Goal: Information Seeking & Learning: Learn about a topic

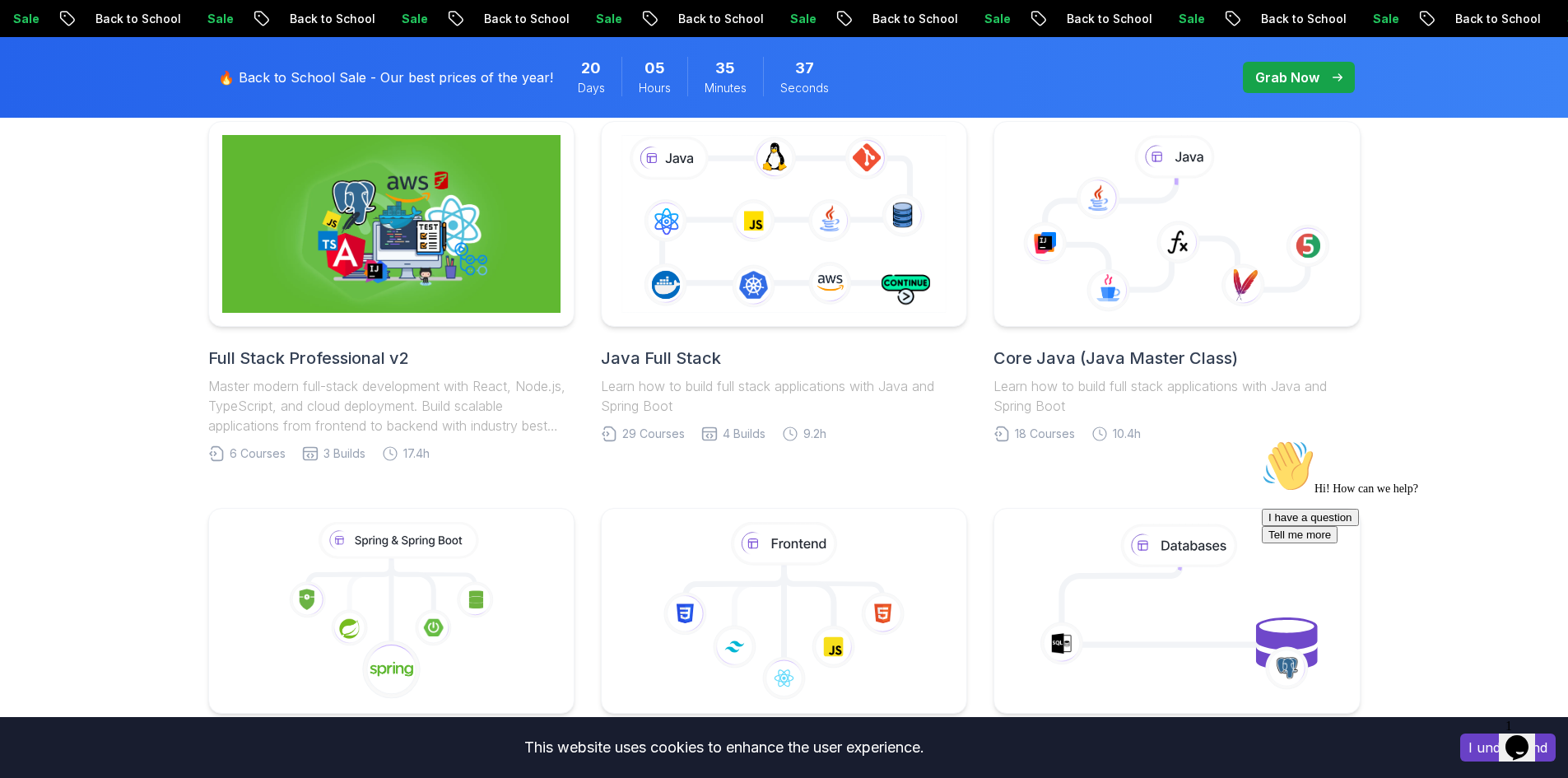
scroll to position [412, 0]
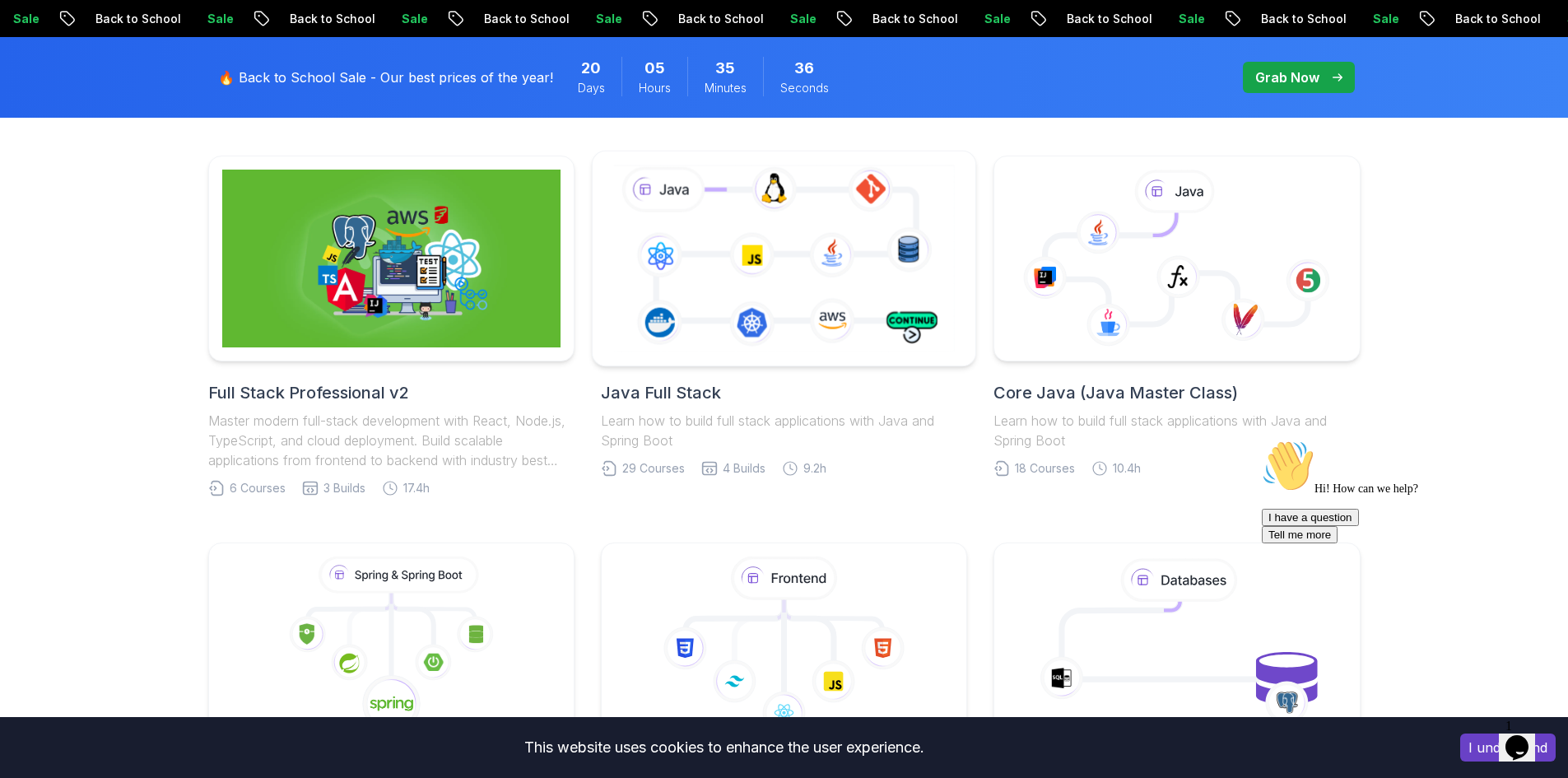
click at [758, 251] on icon at bounding box center [784, 258] width 348 height 193
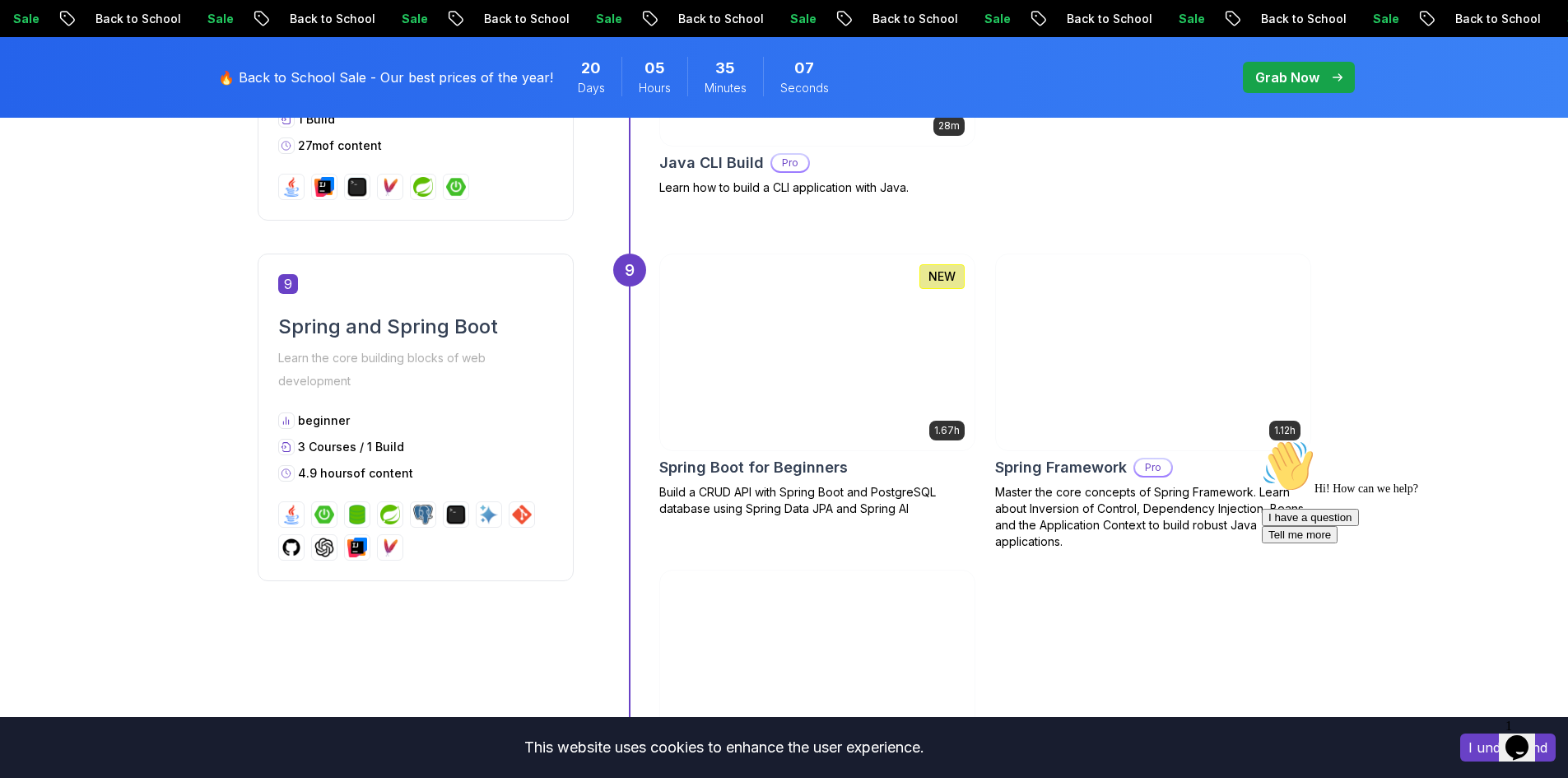
scroll to position [3456, 0]
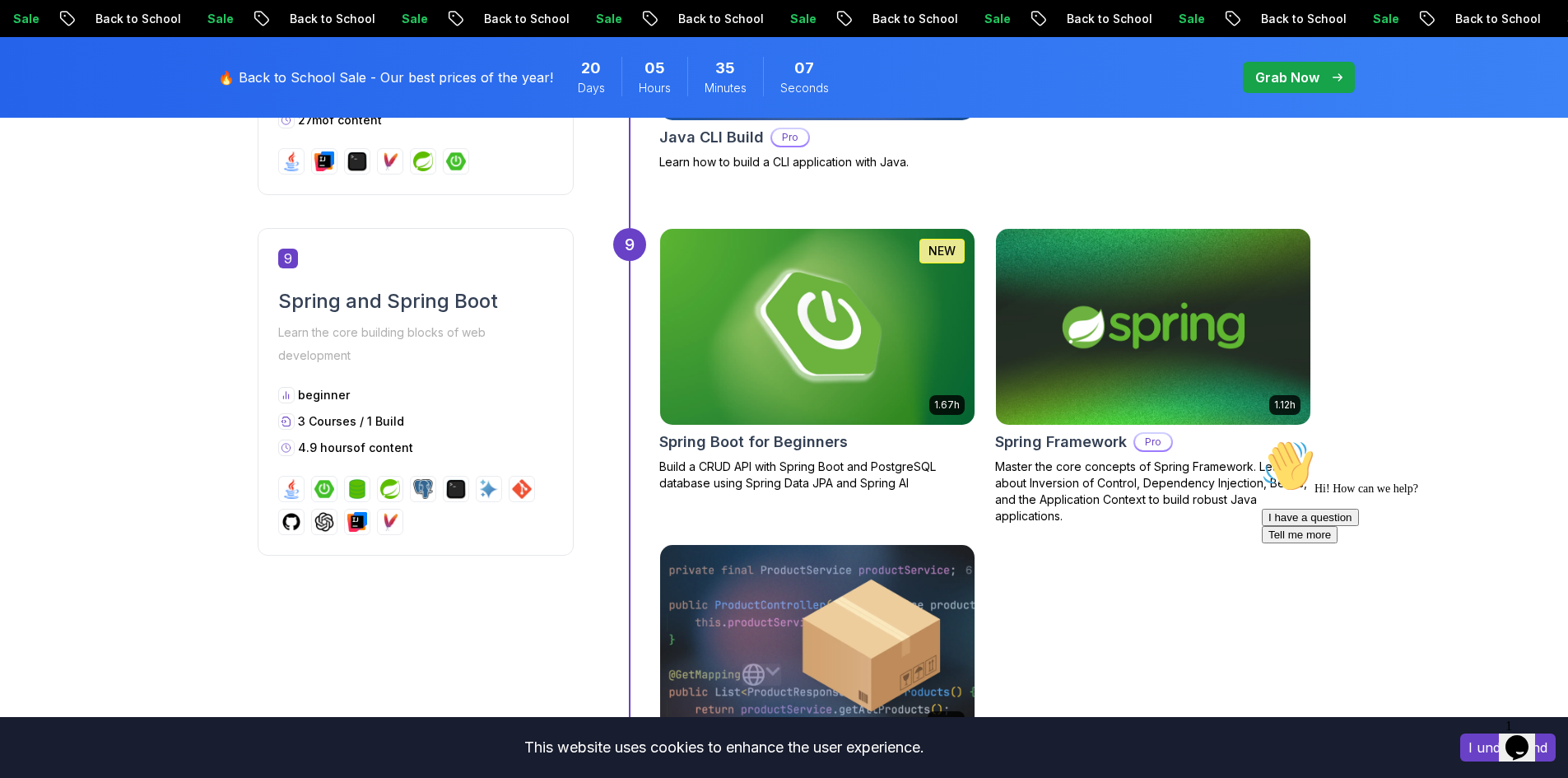
click at [450, 316] on div "Spring and Spring Boot Learn the core building blocks of web development" at bounding box center [415, 327] width 275 height 79
click at [446, 307] on h2 "Spring and Spring Boot" at bounding box center [415, 300] width 275 height 26
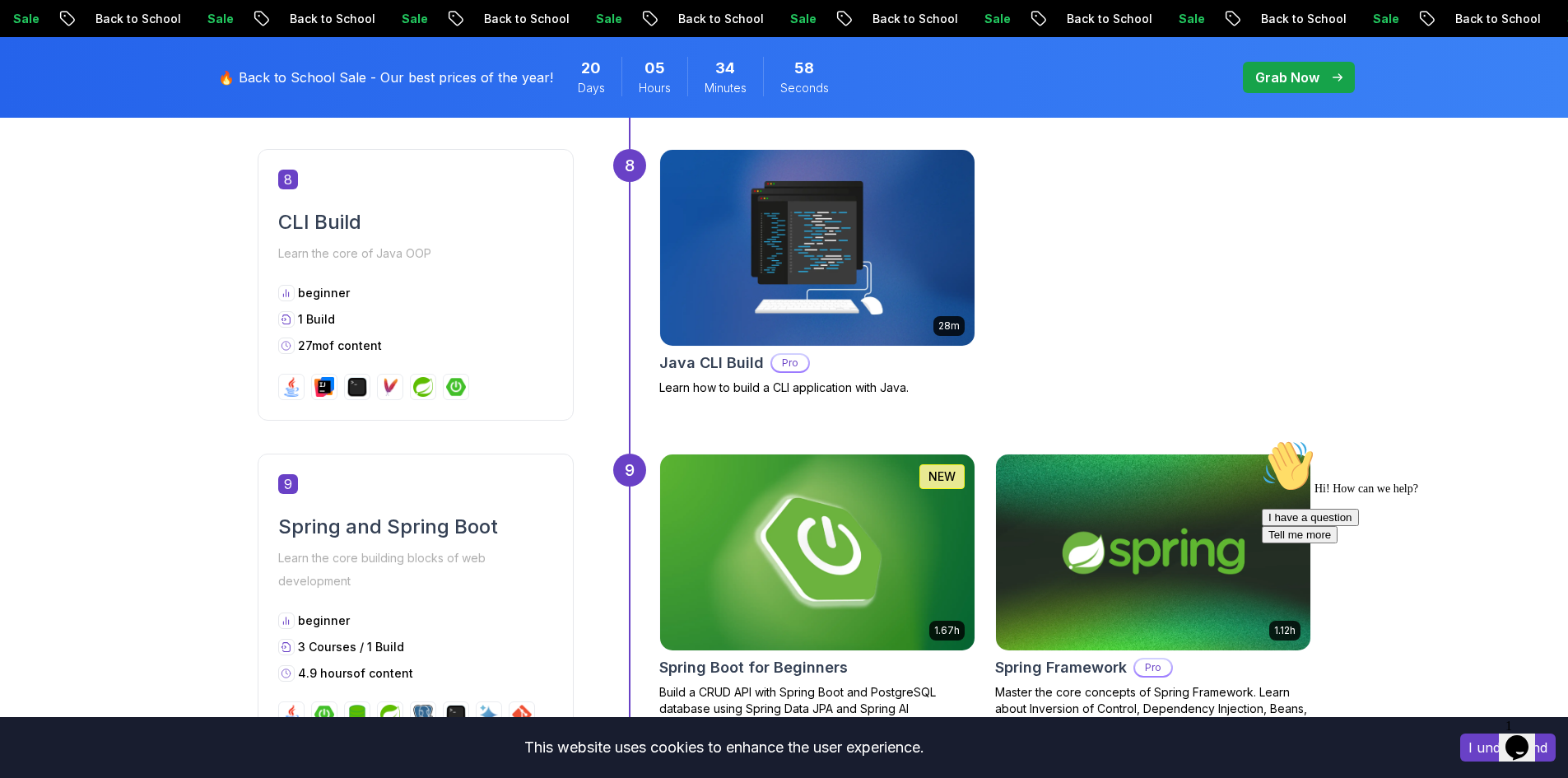
scroll to position [3127, 0]
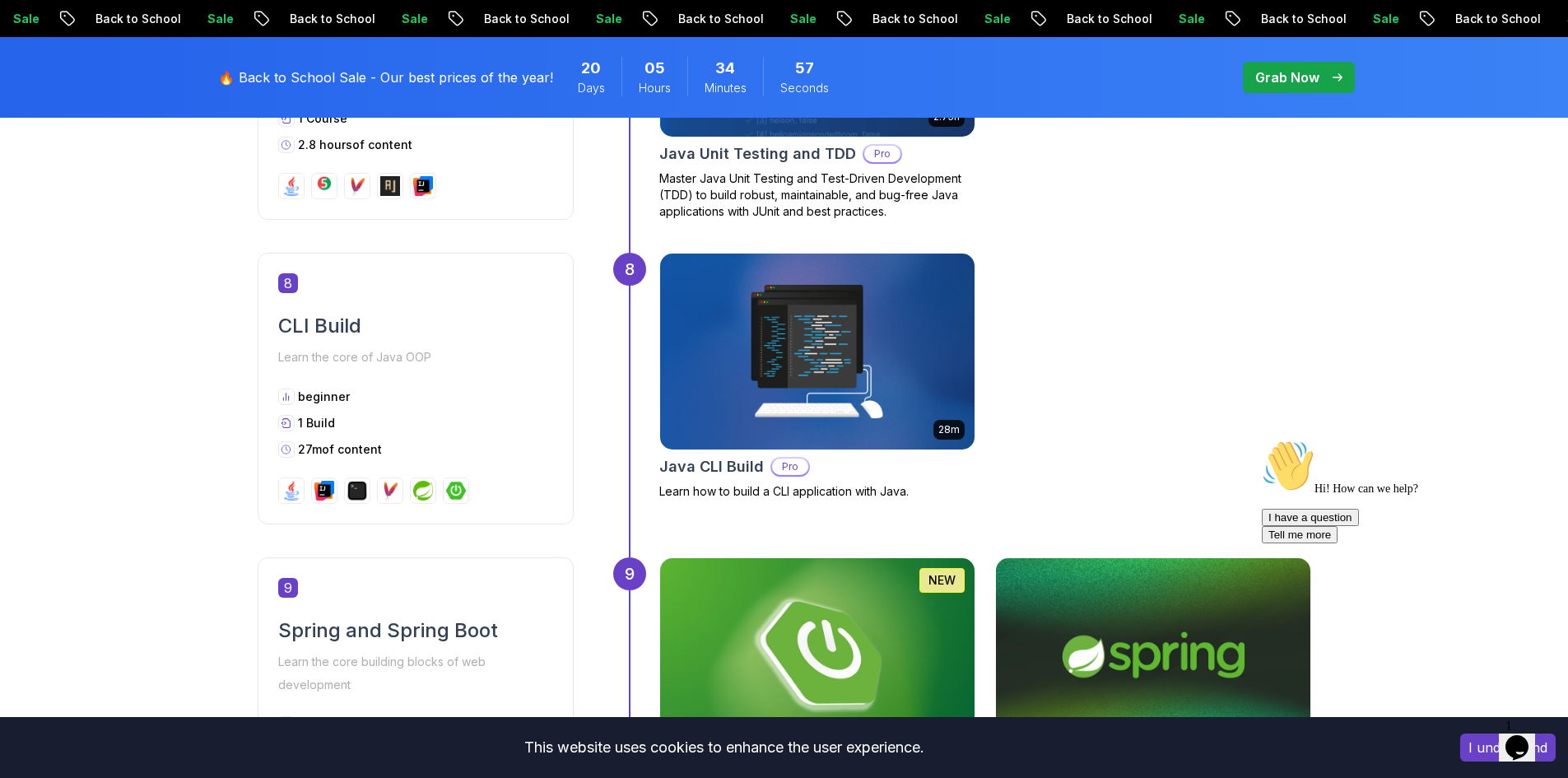
click at [1327, 75] on div "Grab Now" at bounding box center [1299, 78] width 87 height 20
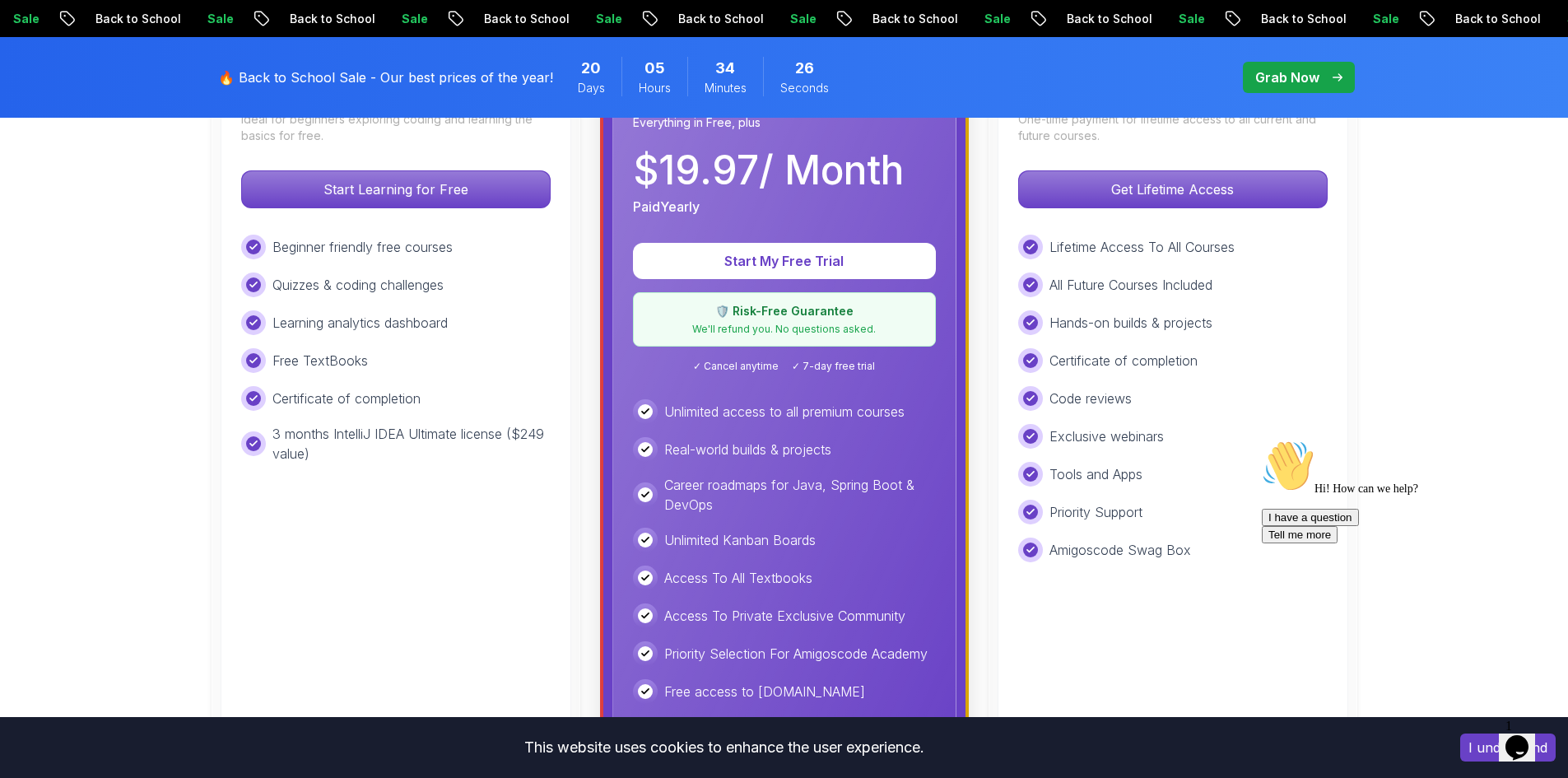
scroll to position [412, 0]
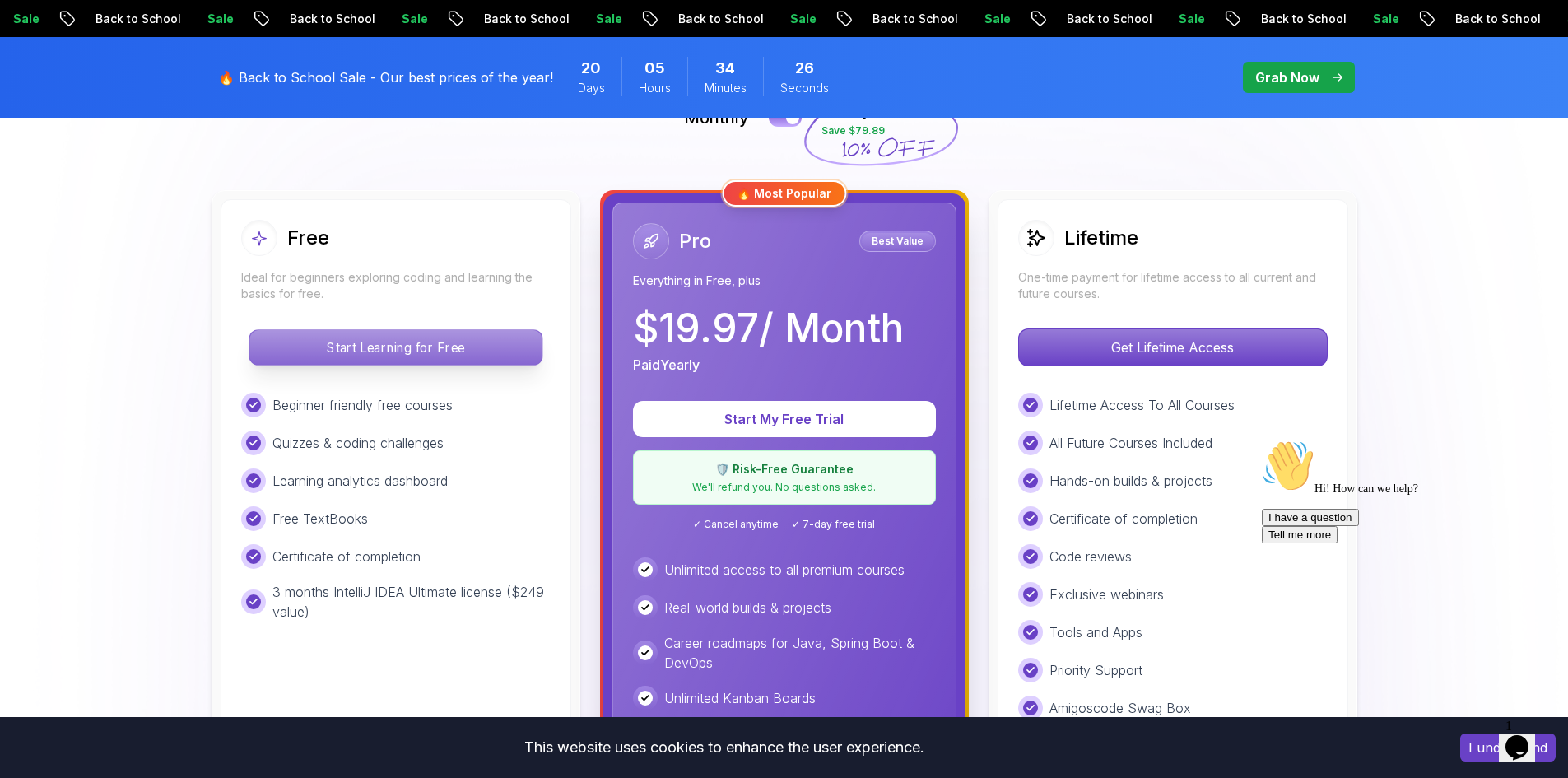
click at [490, 347] on p "Start Learning for Free" at bounding box center [395, 346] width 292 height 34
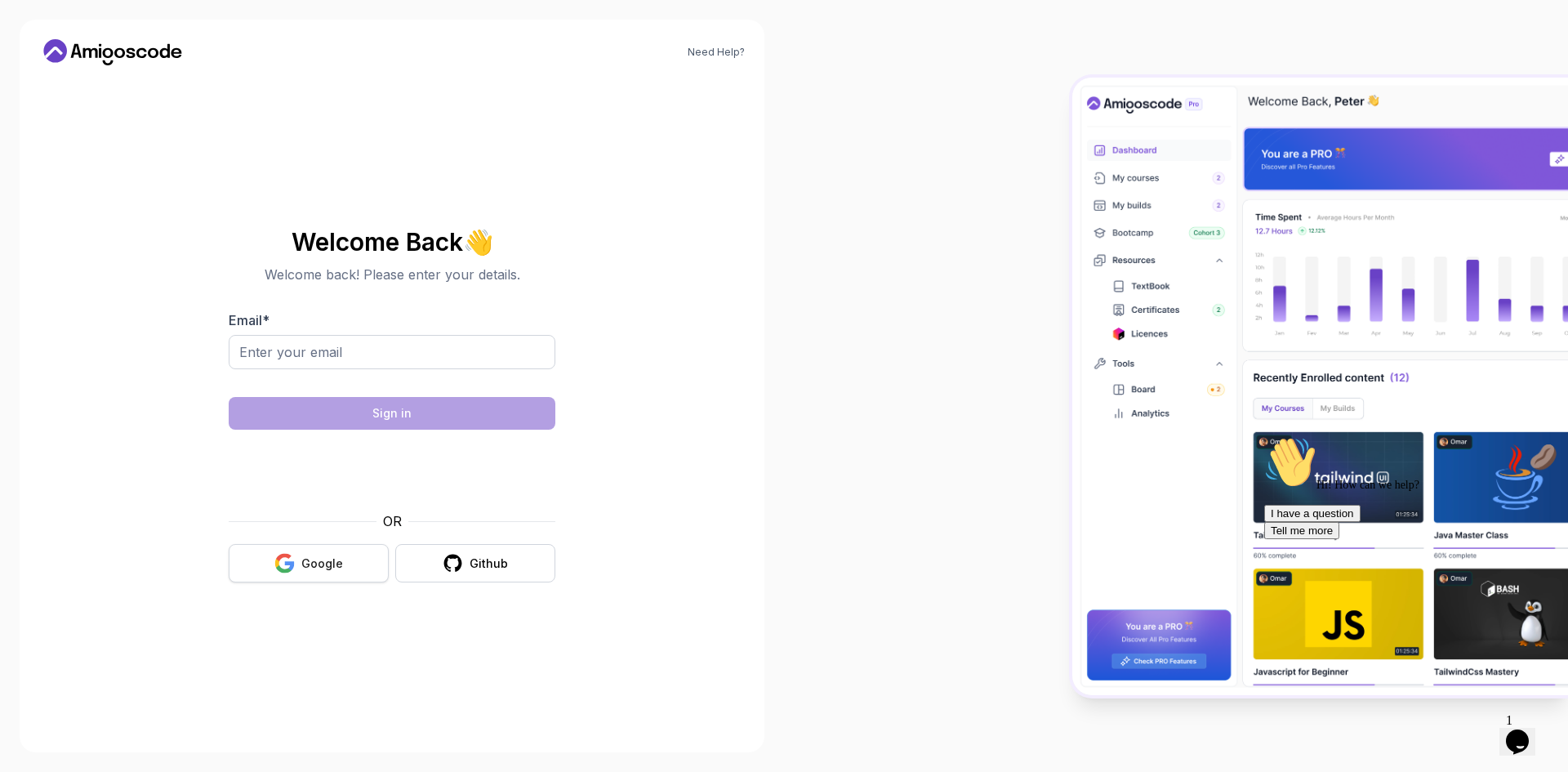
click at [327, 572] on button "Google" at bounding box center [308, 563] width 160 height 38
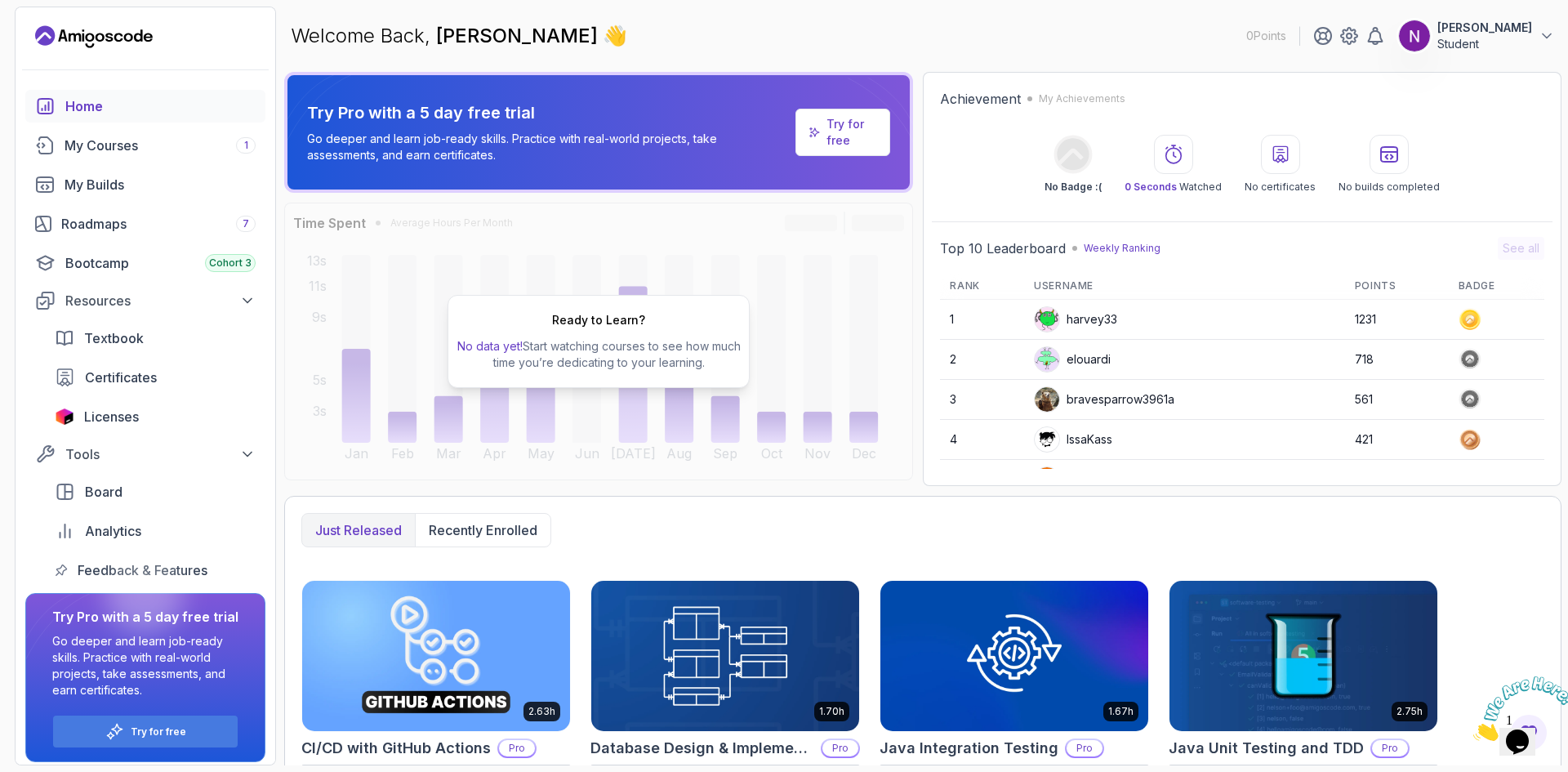
click at [561, 340] on p "No data yet! Start watching courses to see how much time you’re dedicating to y…" at bounding box center [598, 354] width 287 height 32
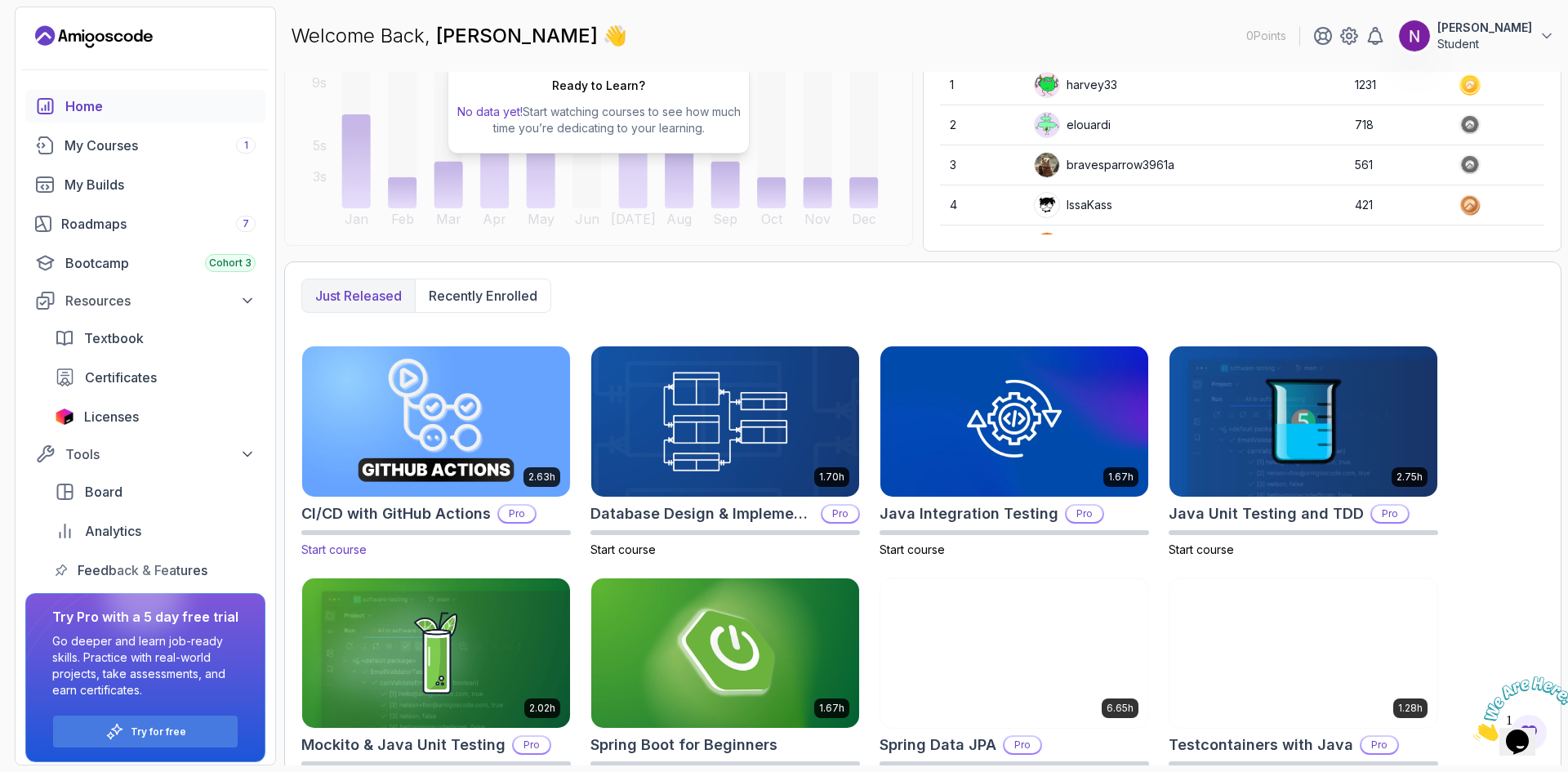
scroll to position [275, 0]
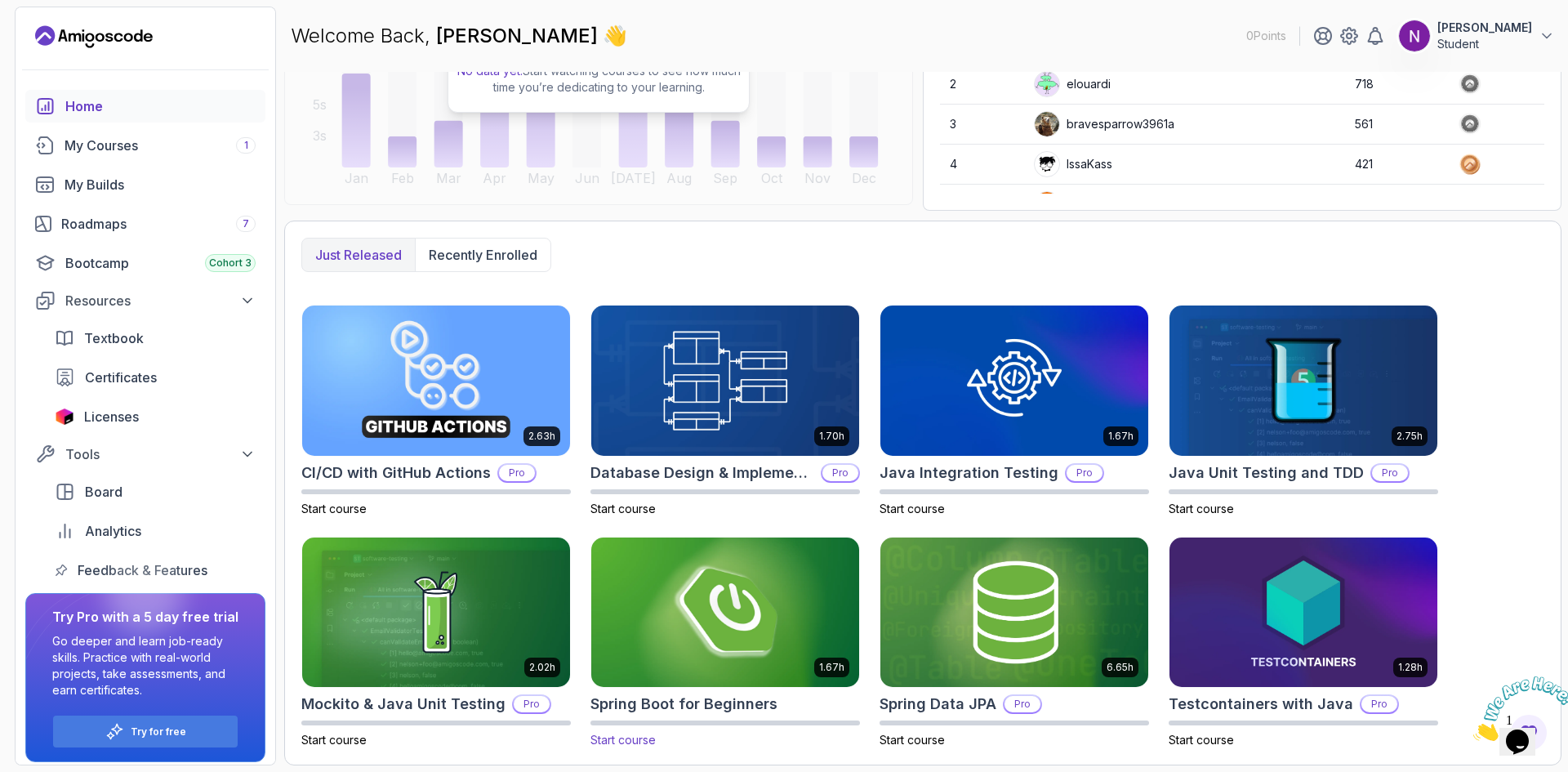
click at [652, 597] on img at bounding box center [725, 612] width 281 height 158
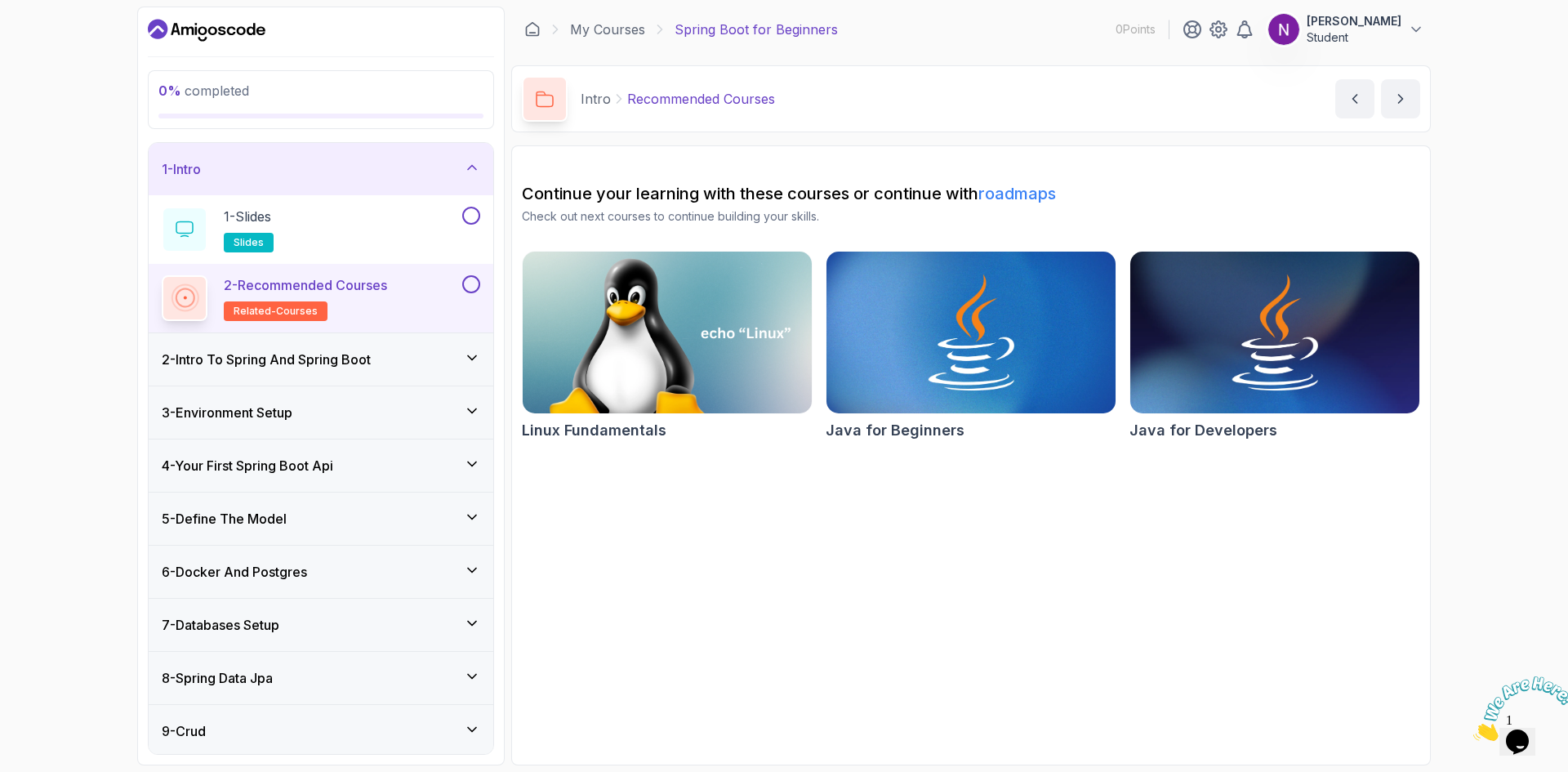
click at [603, 188] on h2 "Continue your learning with these courses or continue with roadmaps" at bounding box center [971, 193] width 898 height 23
click at [638, 189] on h2 "Continue your learning with these courses or continue with roadmaps" at bounding box center [971, 193] width 898 height 23
click at [276, 161] on div "1 - Intro" at bounding box center [321, 169] width 319 height 20
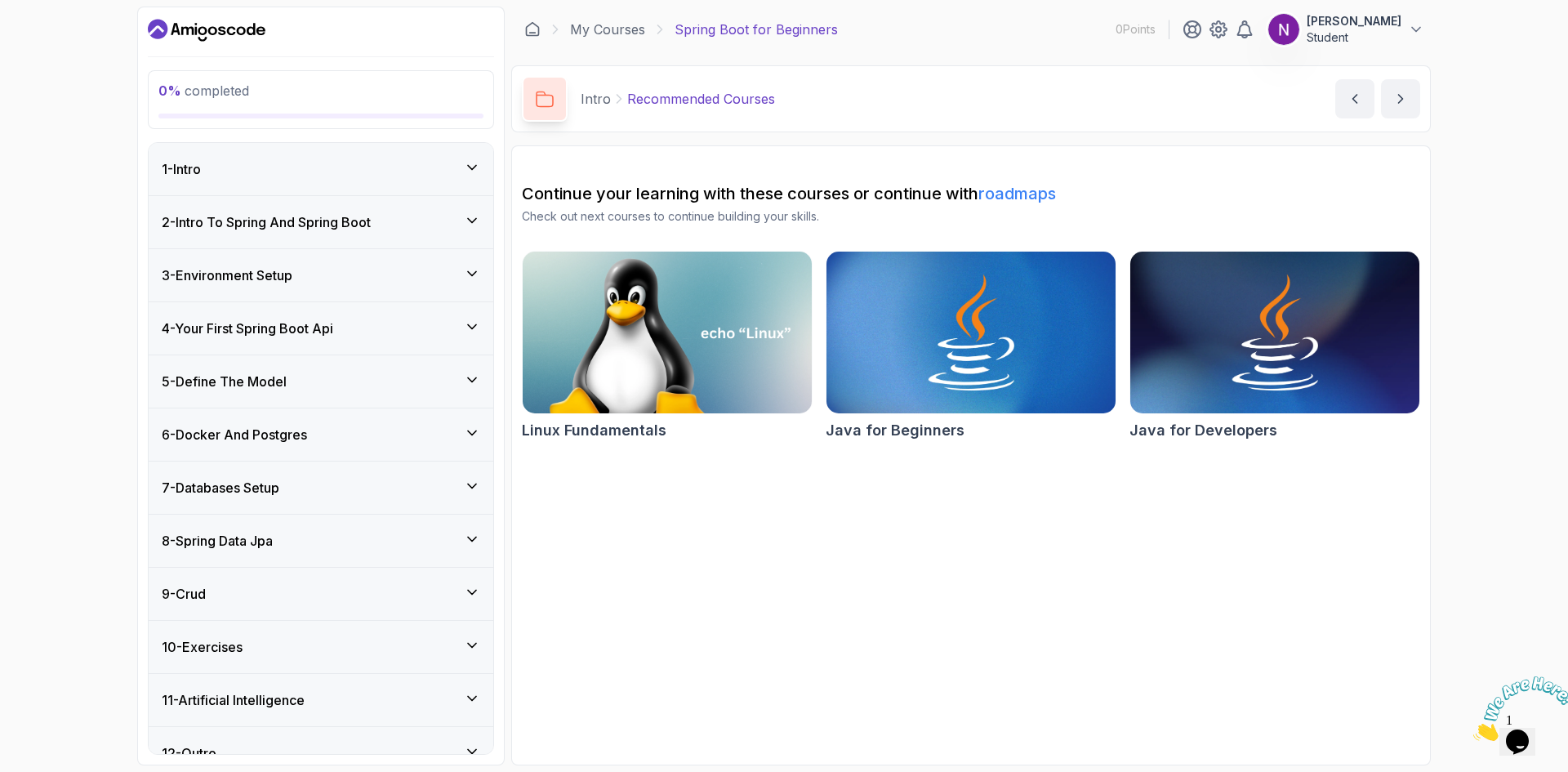
click at [303, 169] on div "1 - Intro" at bounding box center [321, 169] width 319 height 20
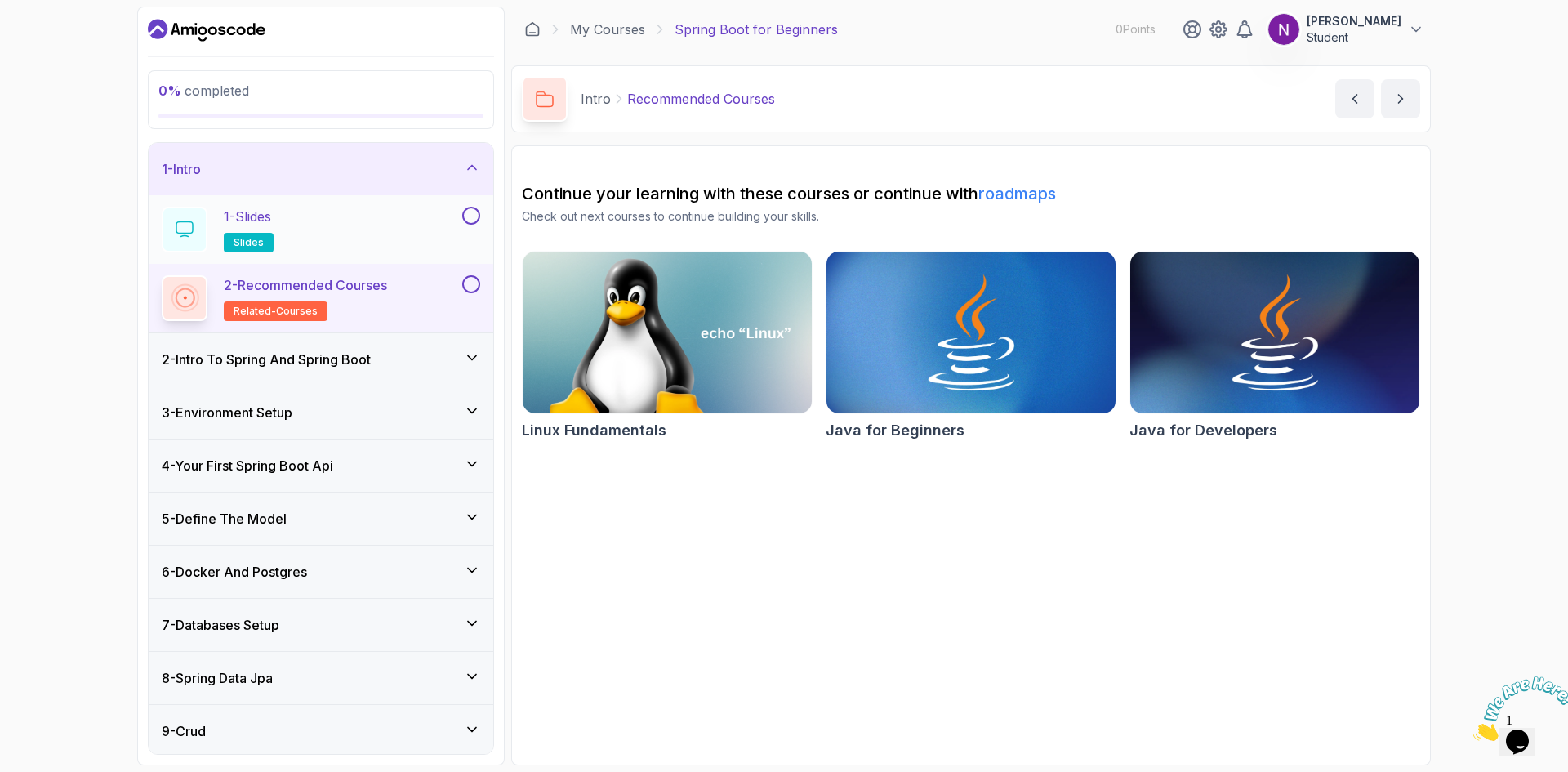
click at [322, 229] on div "1 - Slides slides" at bounding box center [310, 229] width 297 height 46
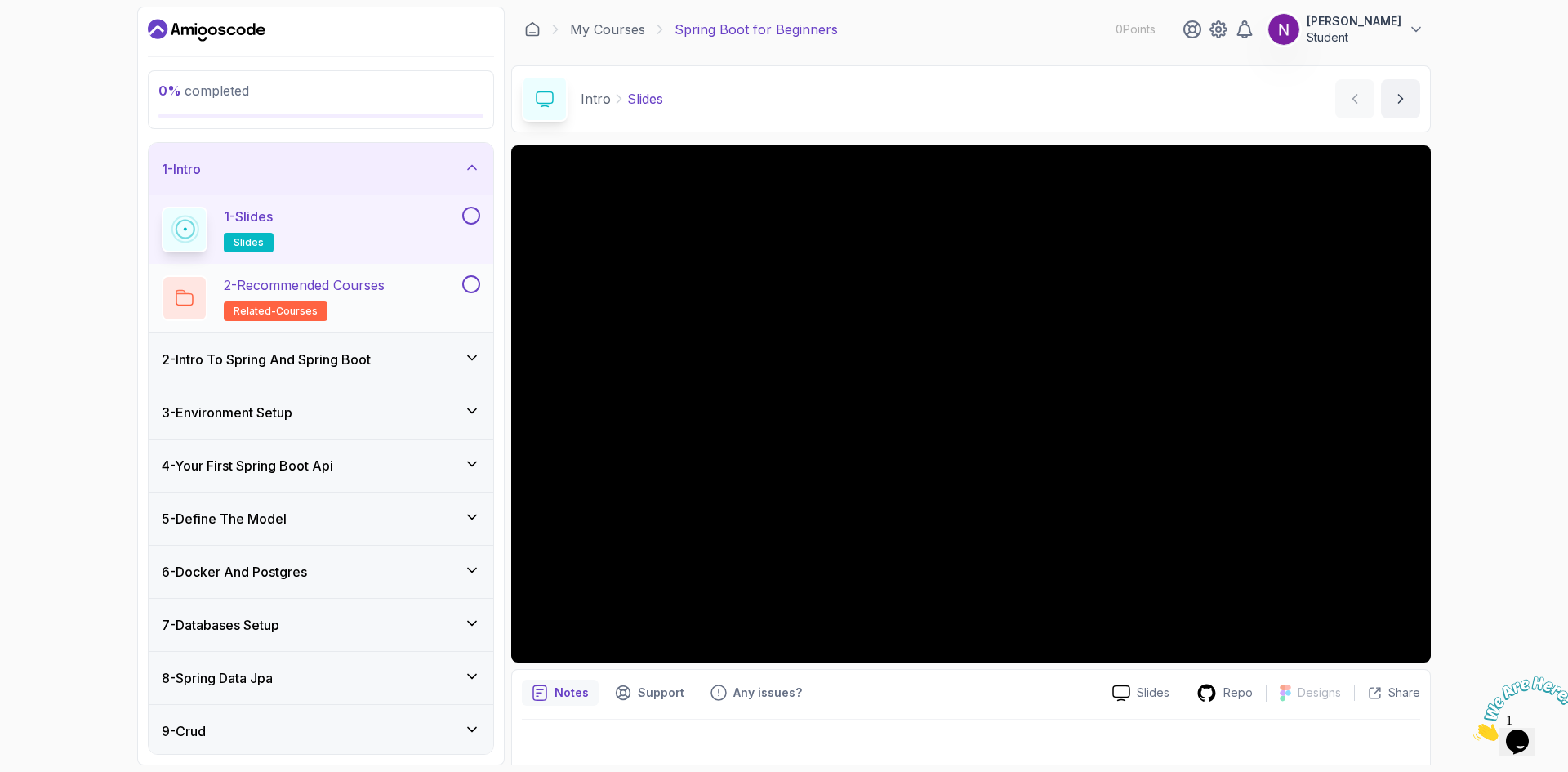
click at [320, 289] on p "2 - Recommended Courses" at bounding box center [305, 285] width 161 height 20
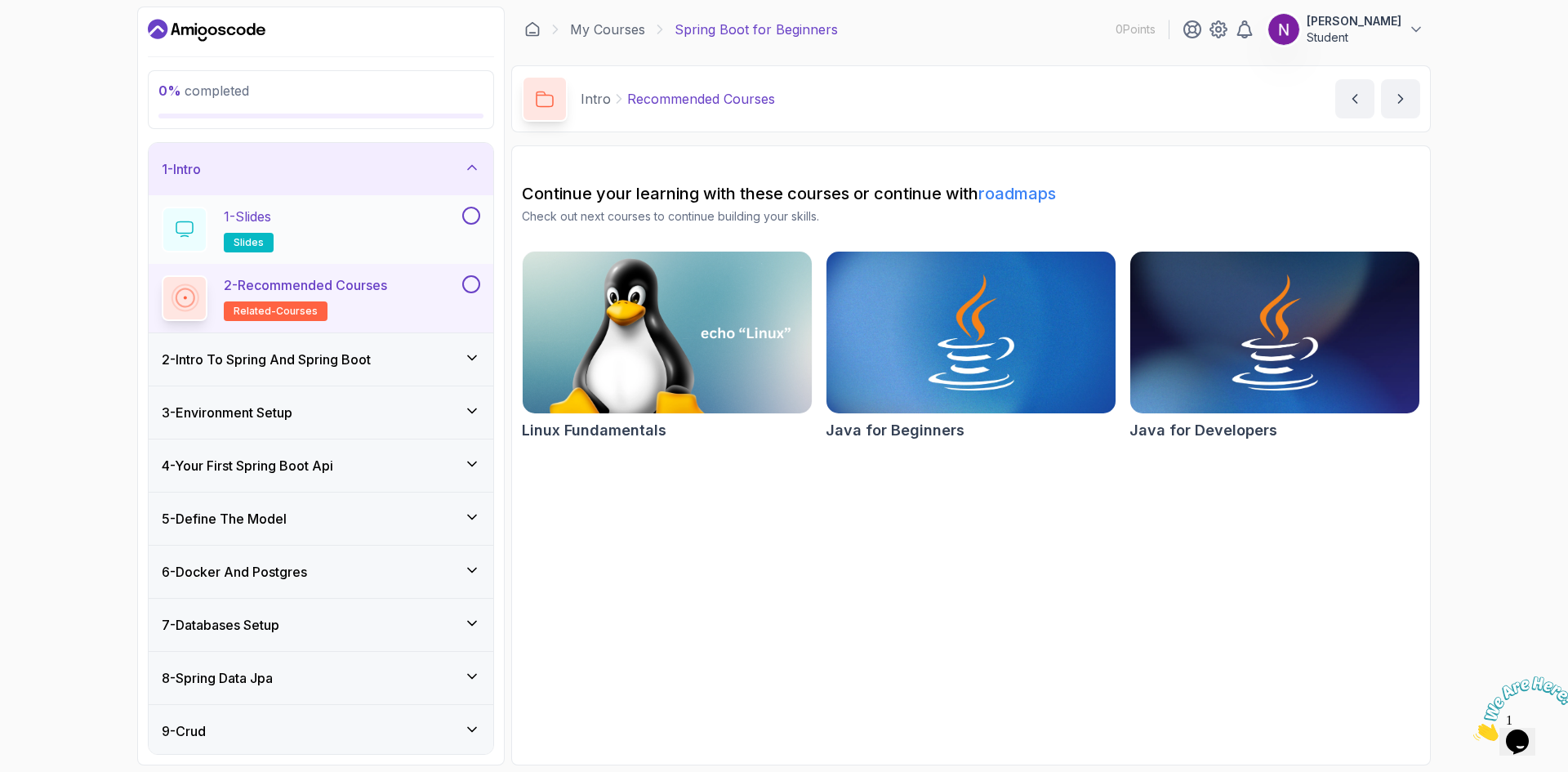
click at [326, 216] on div "1 - Slides slides" at bounding box center [310, 229] width 297 height 46
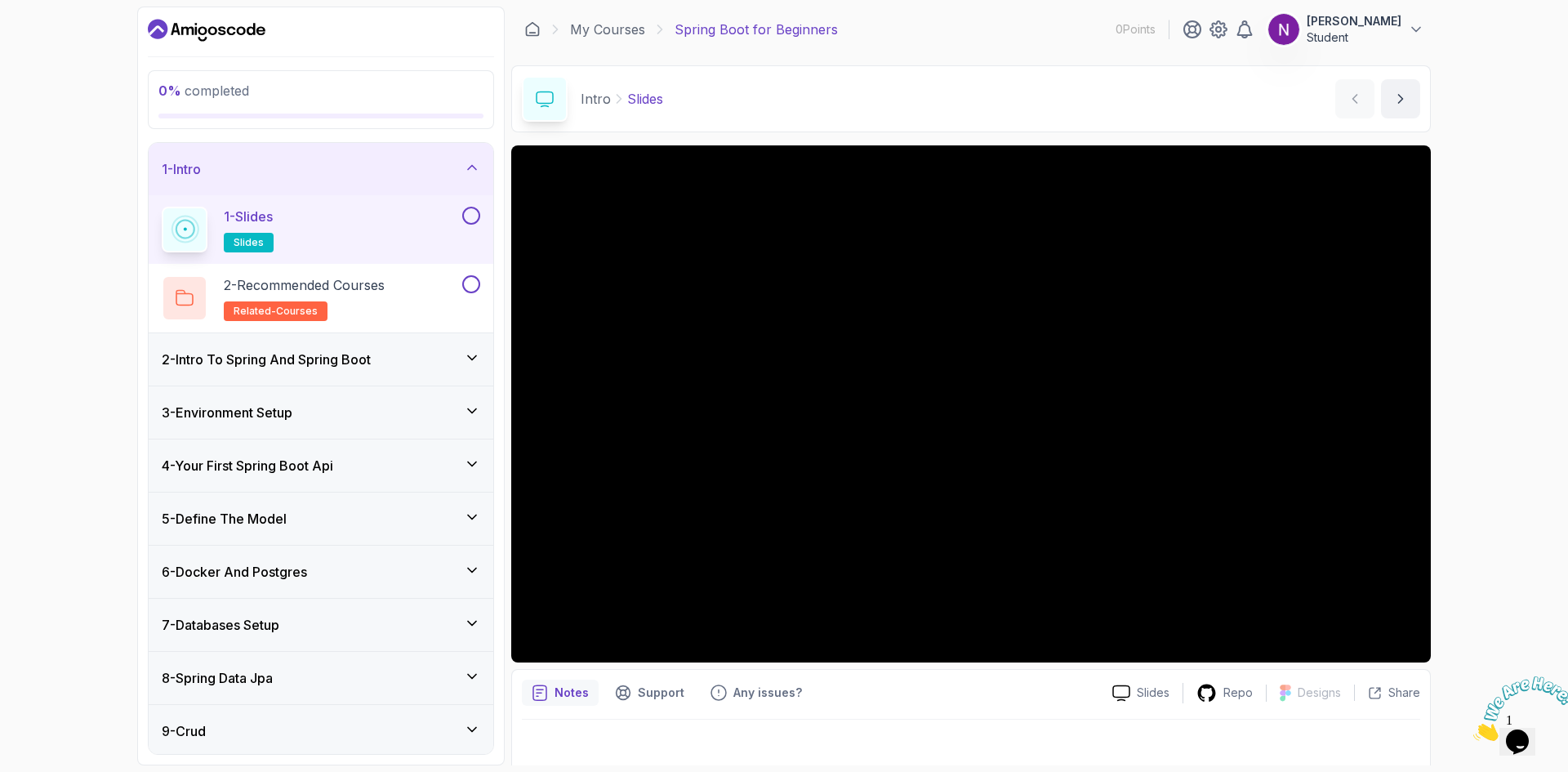
click at [306, 224] on div "1 - Slides slides" at bounding box center [310, 229] width 297 height 46
click at [291, 366] on h3 "2 - Intro To Spring And Spring Boot" at bounding box center [266, 359] width 209 height 20
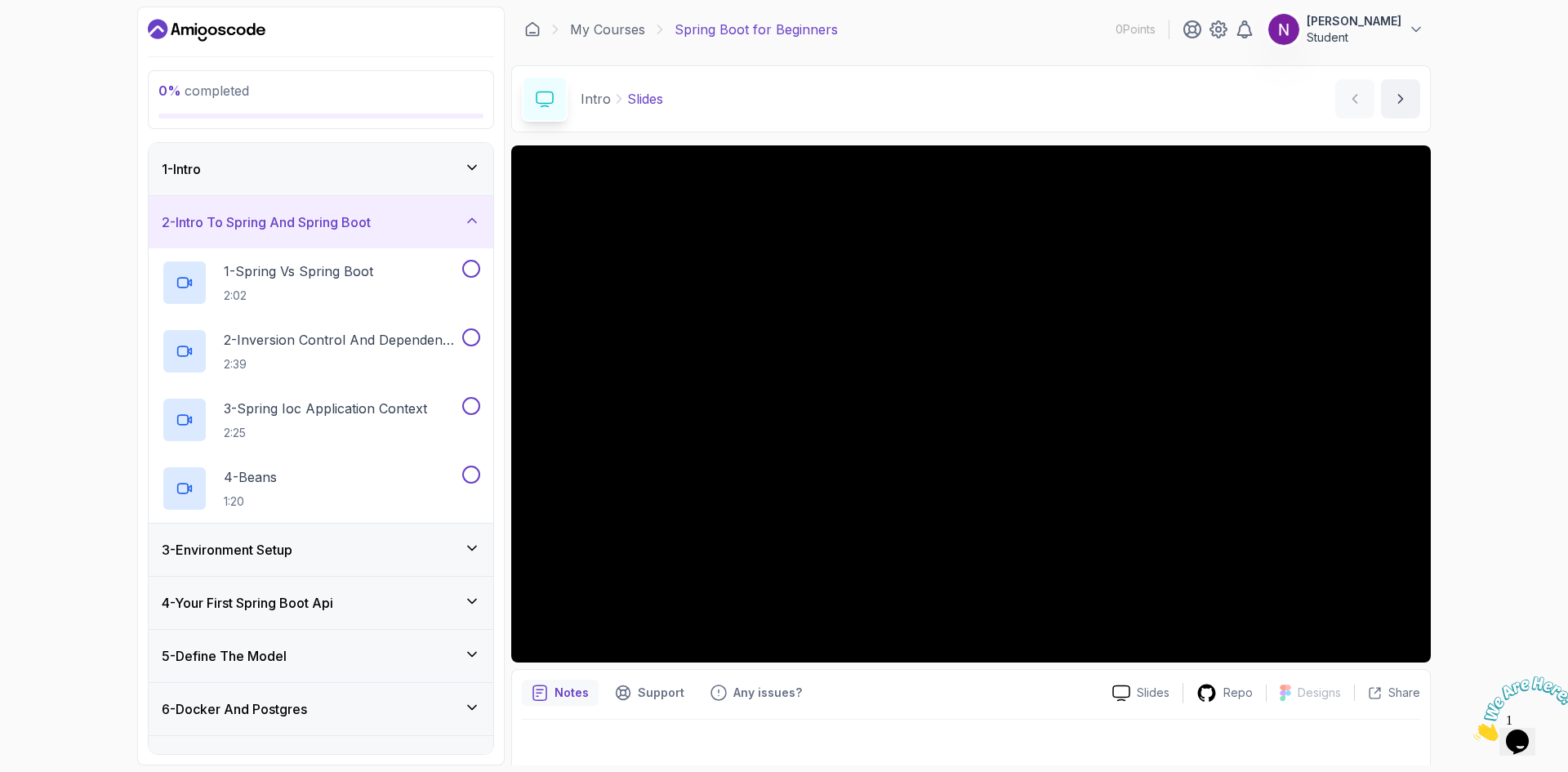
click at [316, 163] on div "1 - Intro" at bounding box center [321, 169] width 319 height 20
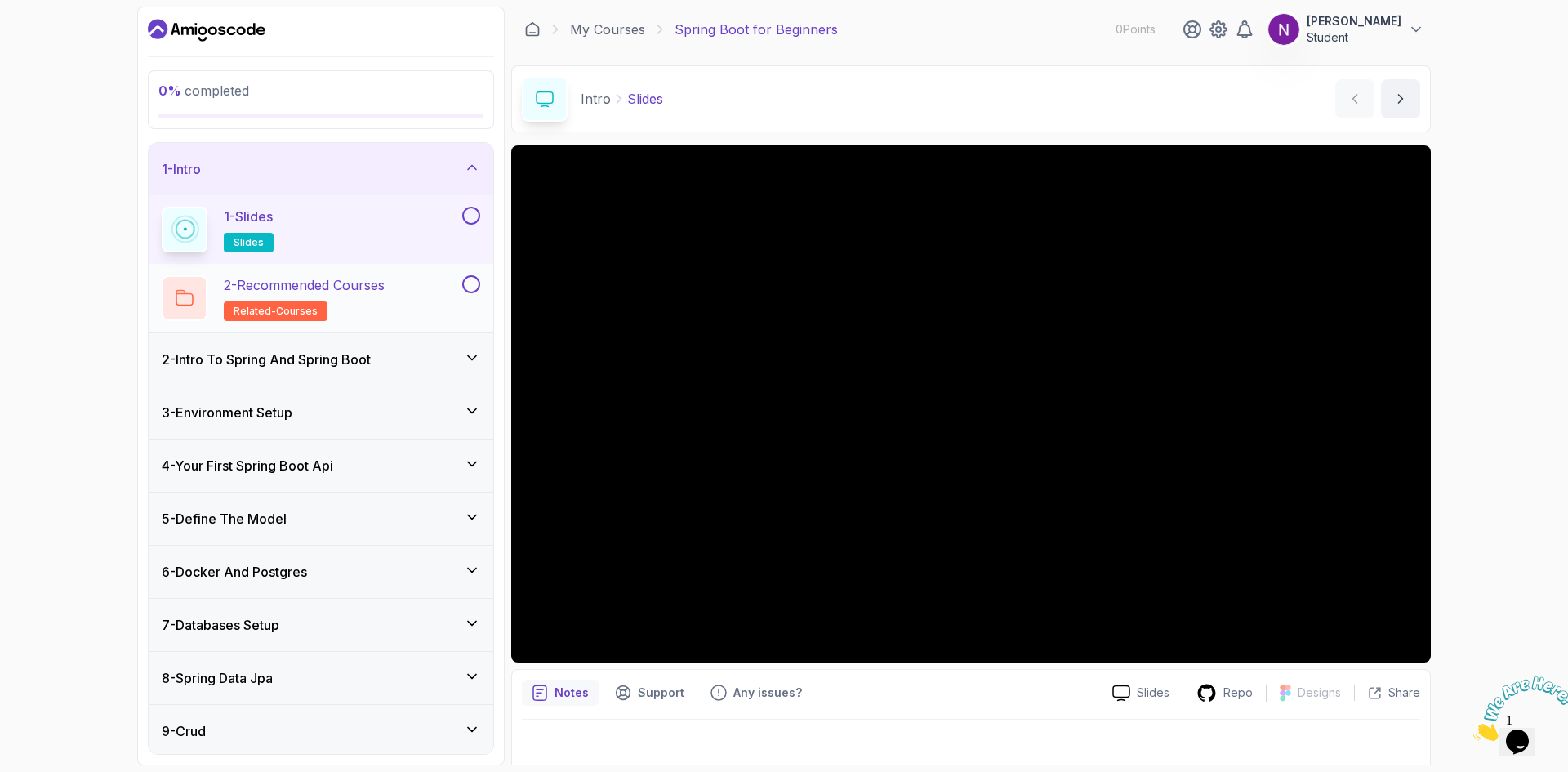
click at [306, 292] on p "2 - Recommended Courses" at bounding box center [305, 285] width 161 height 20
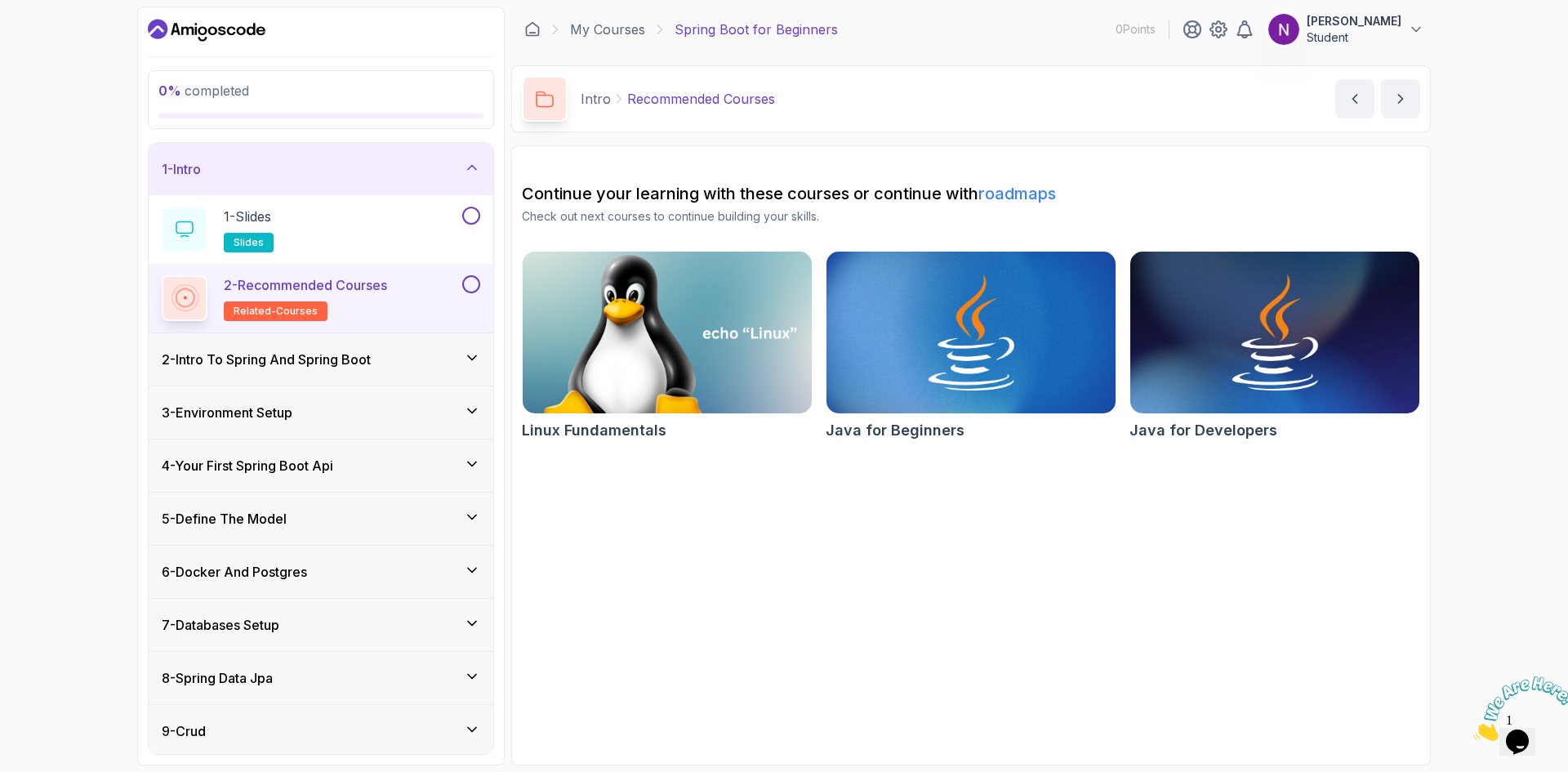
click at [663, 323] on img at bounding box center [667, 332] width 304 height 170
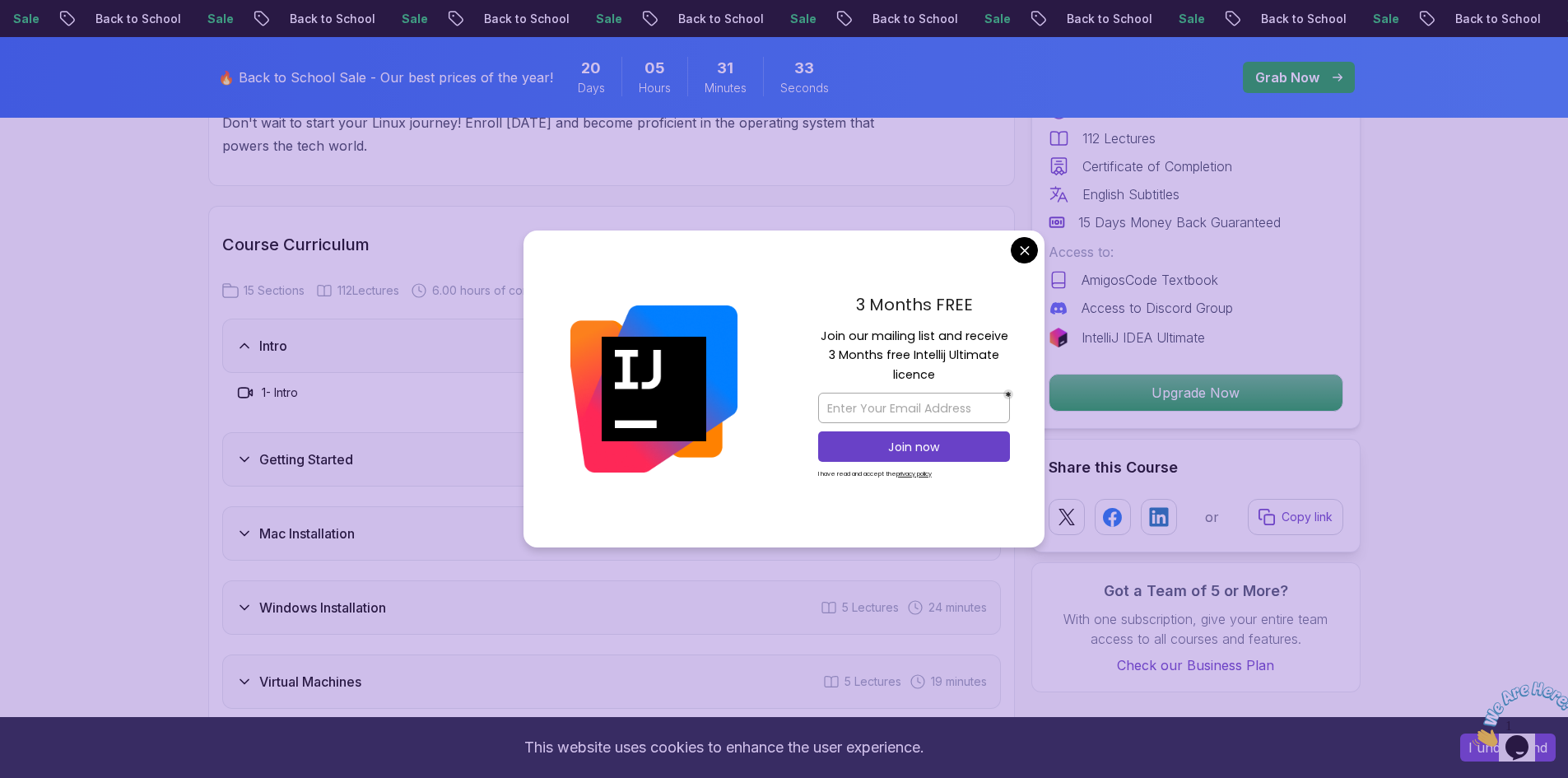
scroll to position [2140, 0]
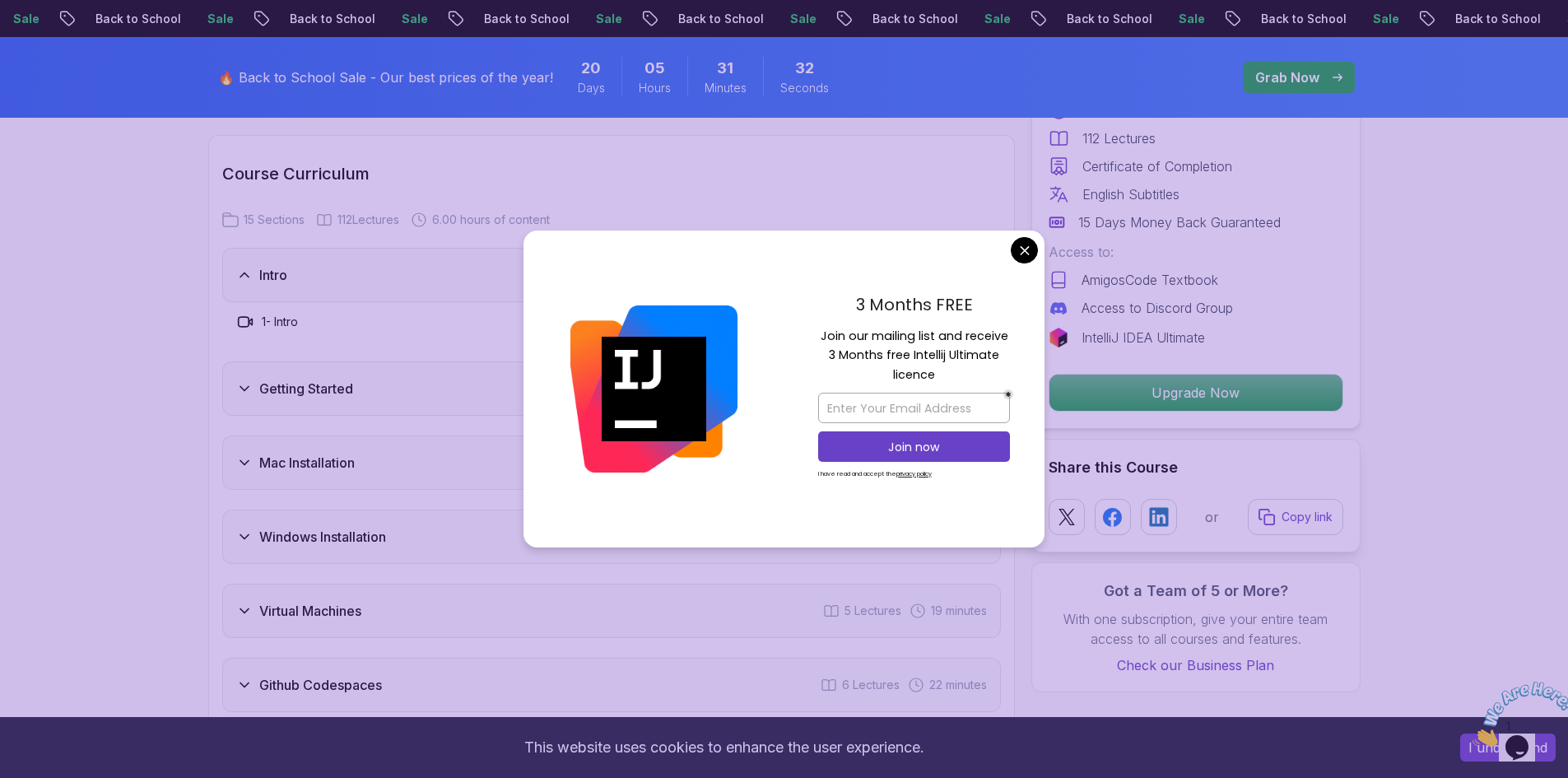
drag, startPoint x: 1019, startPoint y: 253, endPoint x: 1011, endPoint y: 249, distance: 8.9
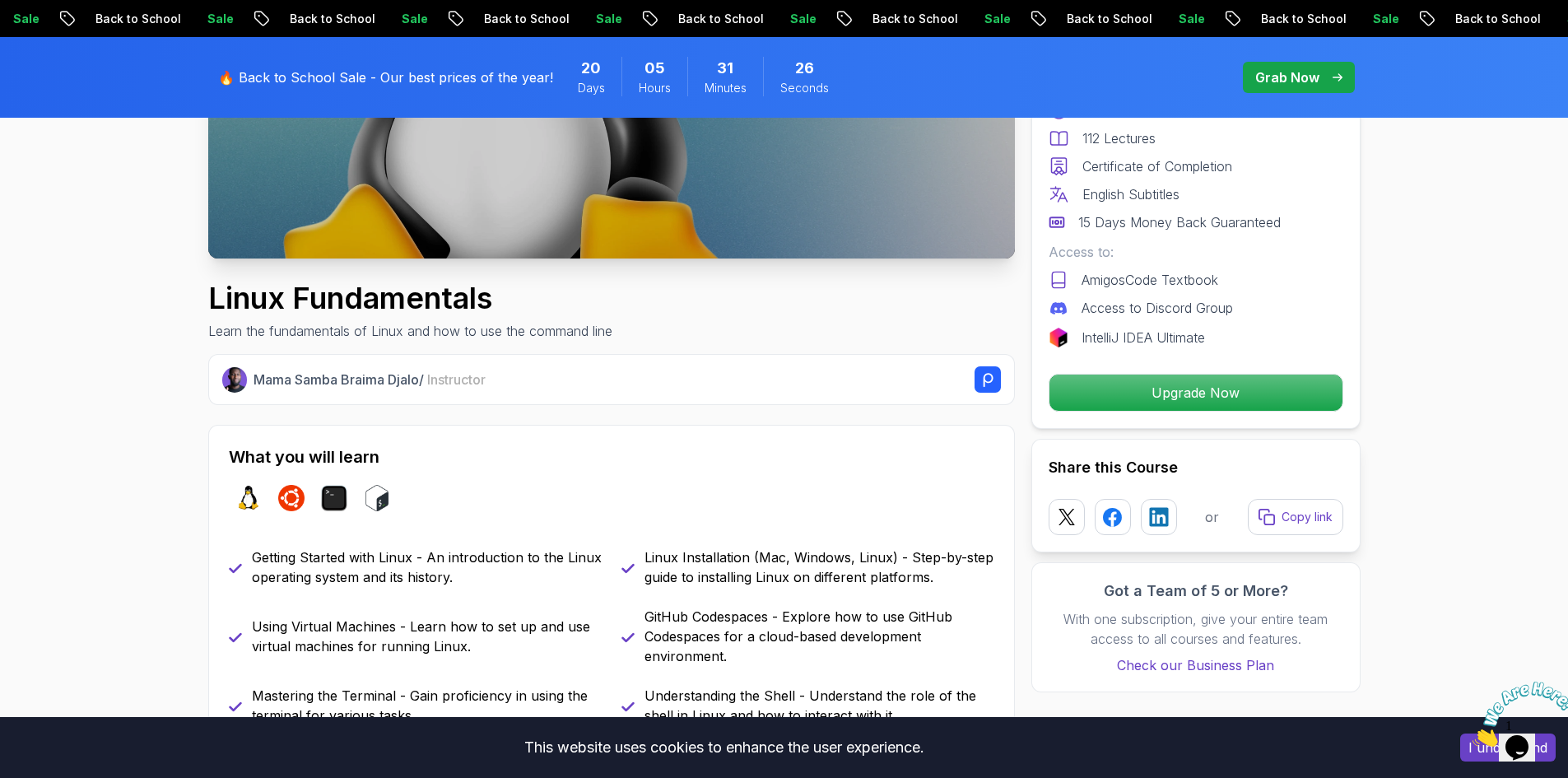
scroll to position [0, 0]
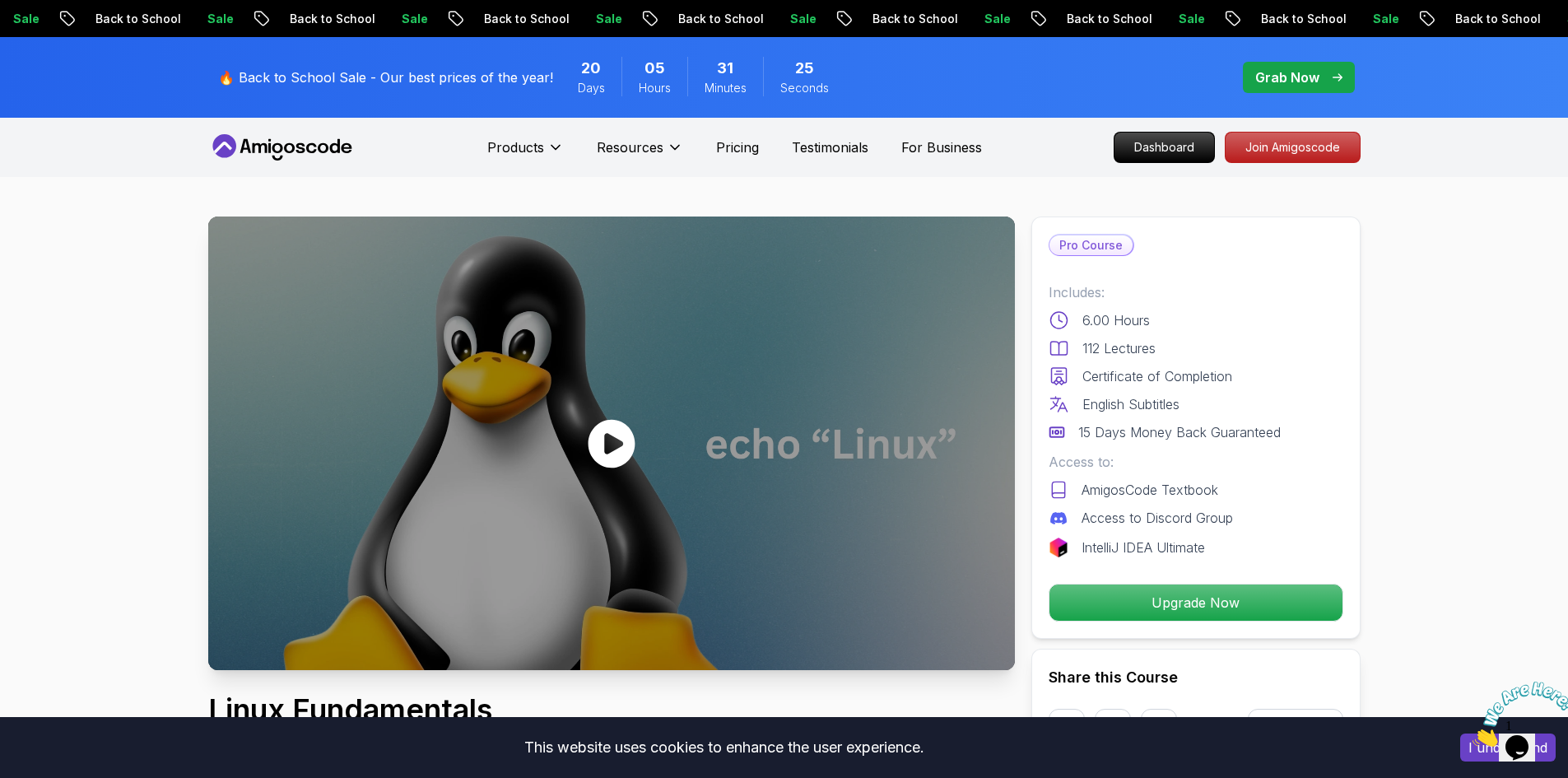
click at [590, 425] on icon at bounding box center [611, 443] width 49 height 49
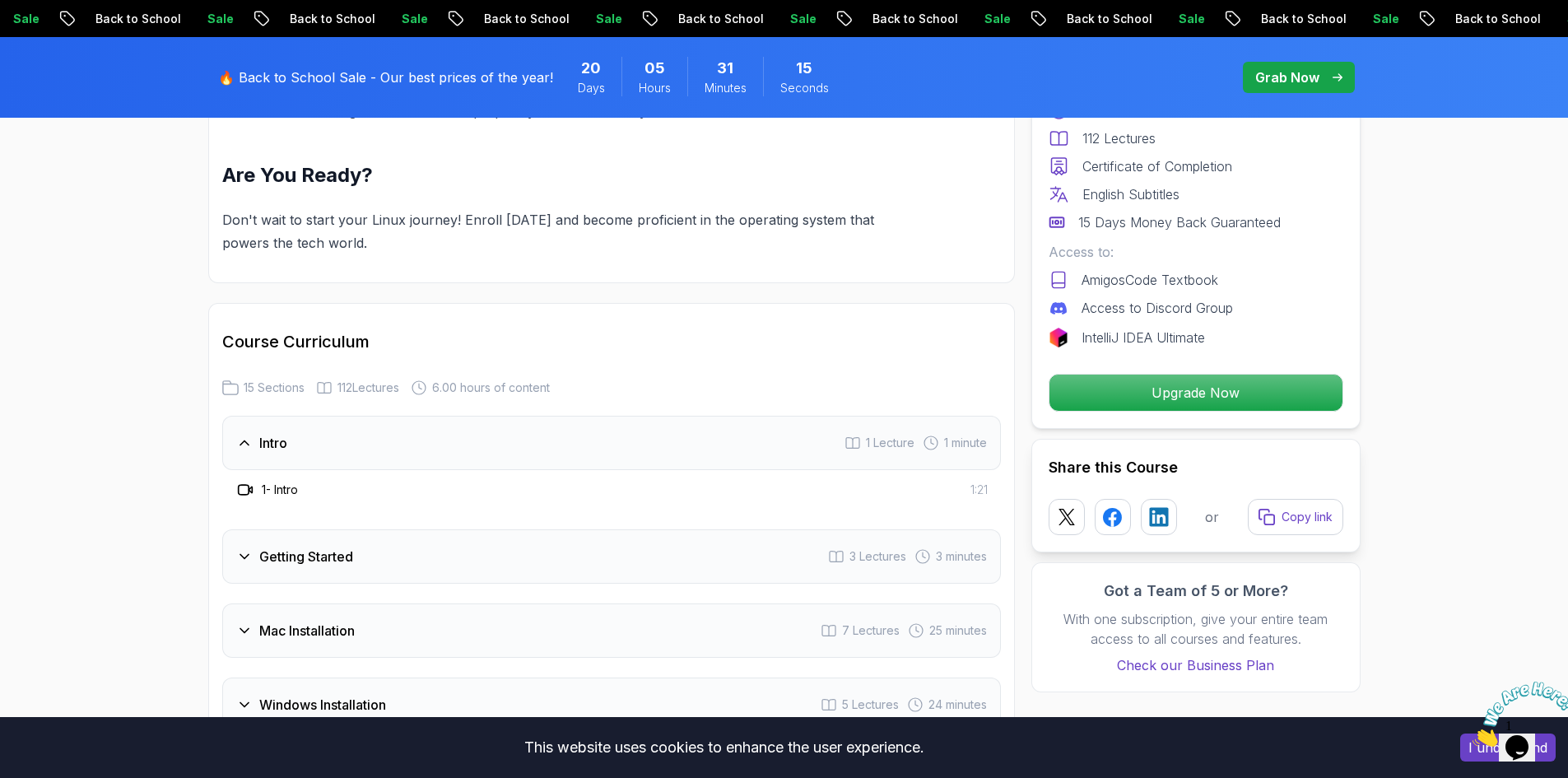
scroll to position [2057, 0]
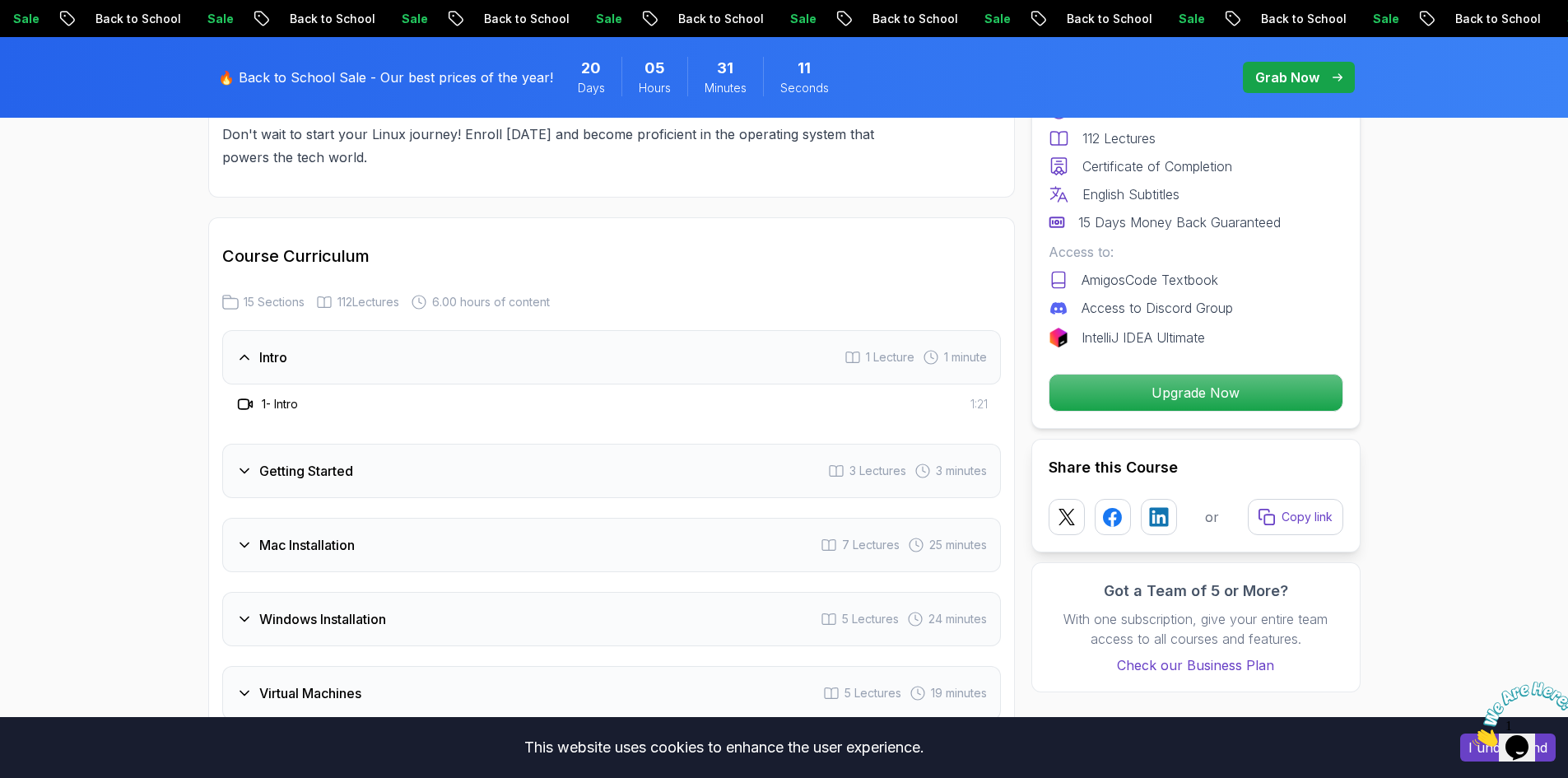
click at [438, 472] on div "Getting Started 3 Lectures 3 minutes" at bounding box center [612, 470] width 779 height 54
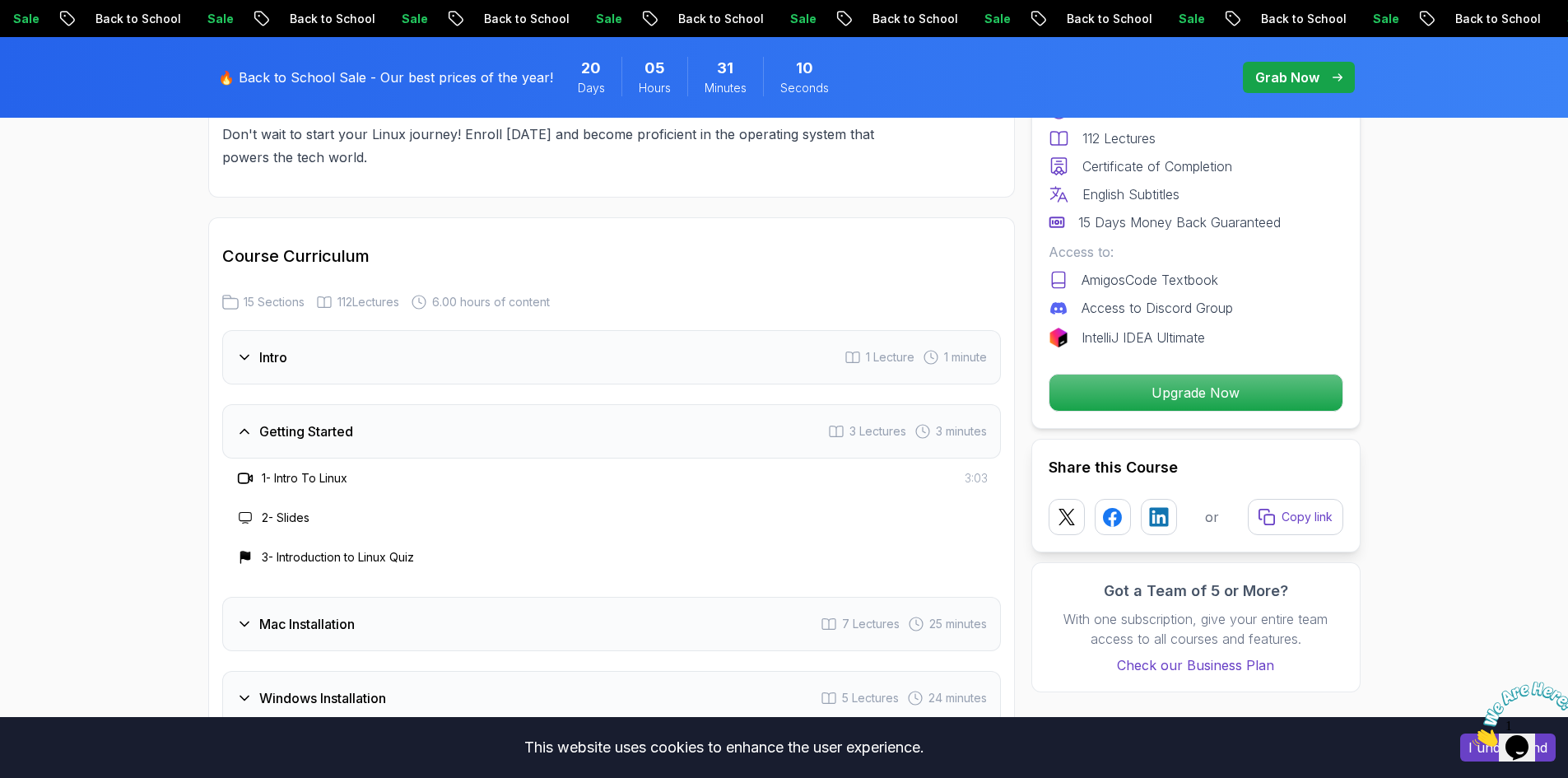
click at [448, 430] on div "Getting Started 3 Lectures 3 minutes" at bounding box center [612, 431] width 779 height 54
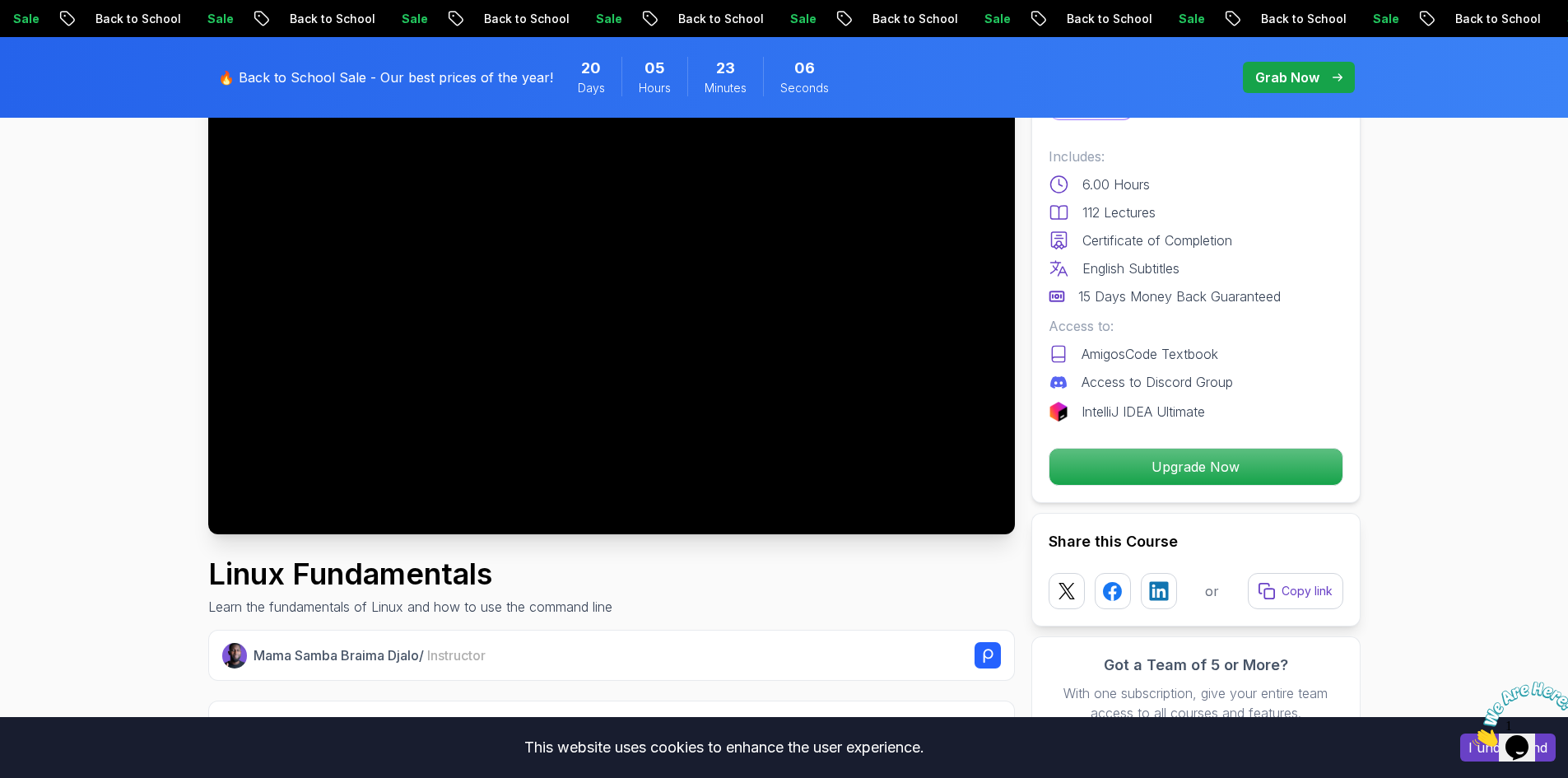
scroll to position [82, 0]
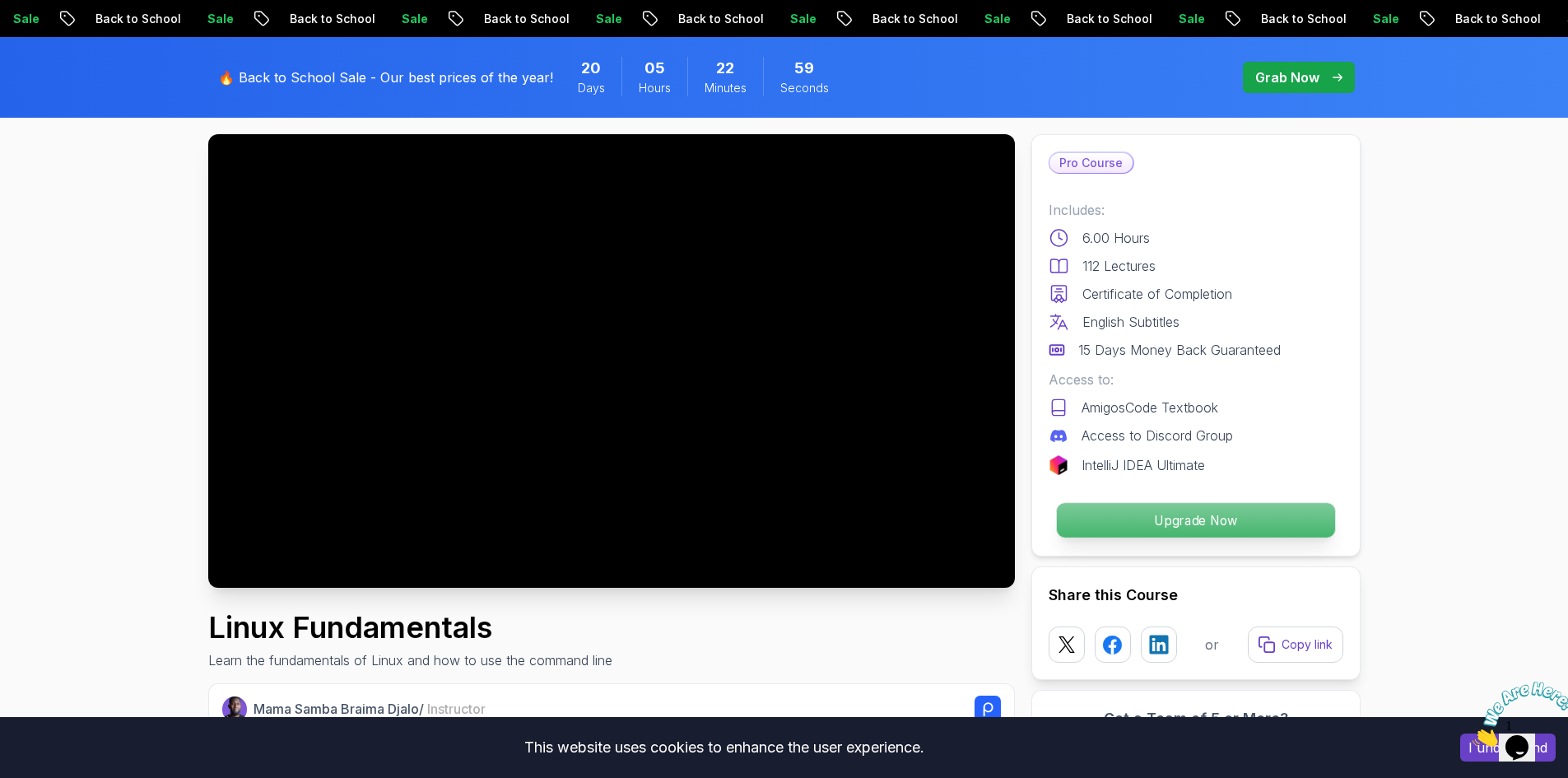
click at [1121, 525] on p "Upgrade Now" at bounding box center [1195, 520] width 278 height 34
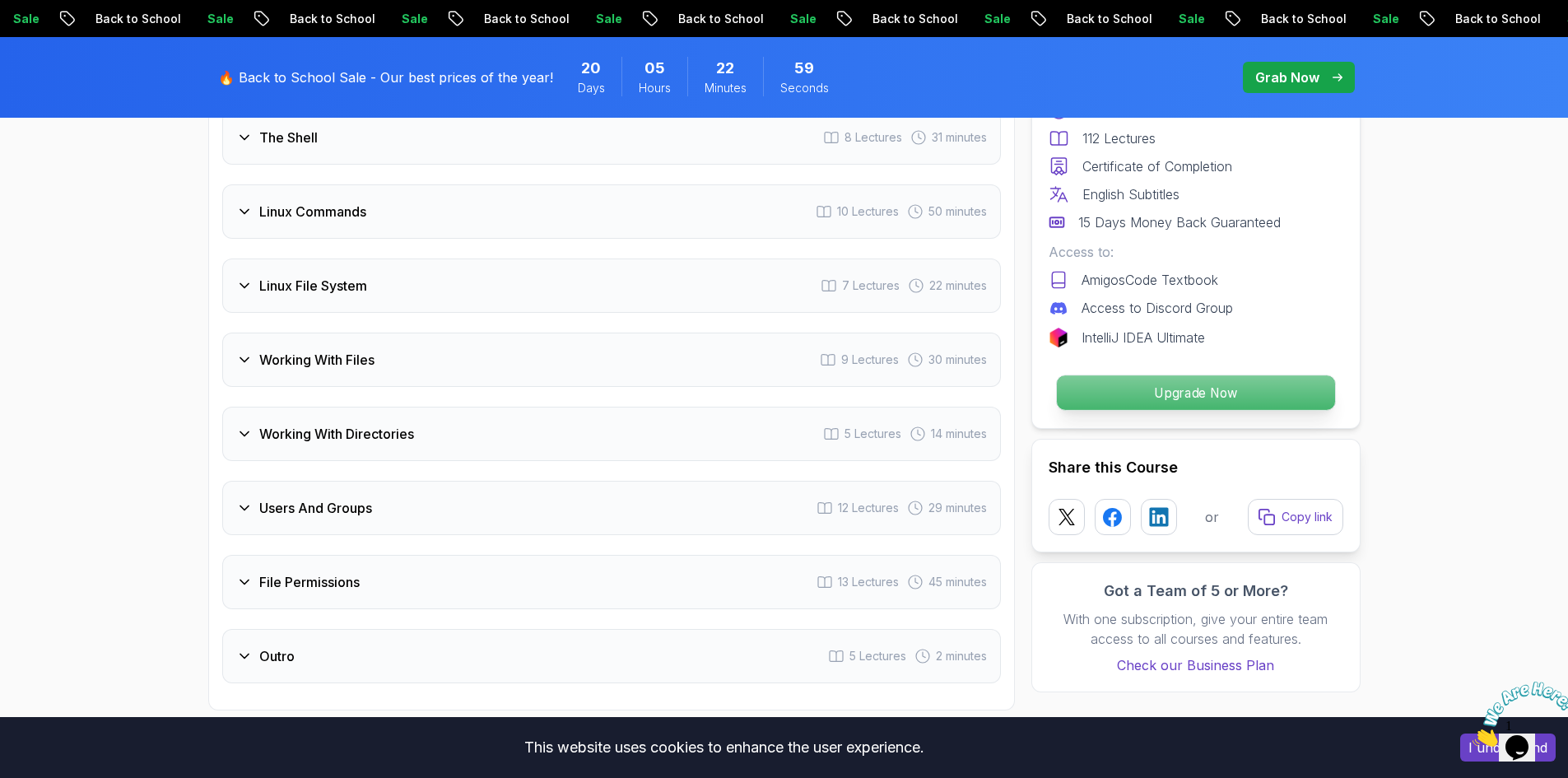
scroll to position [3611, 0]
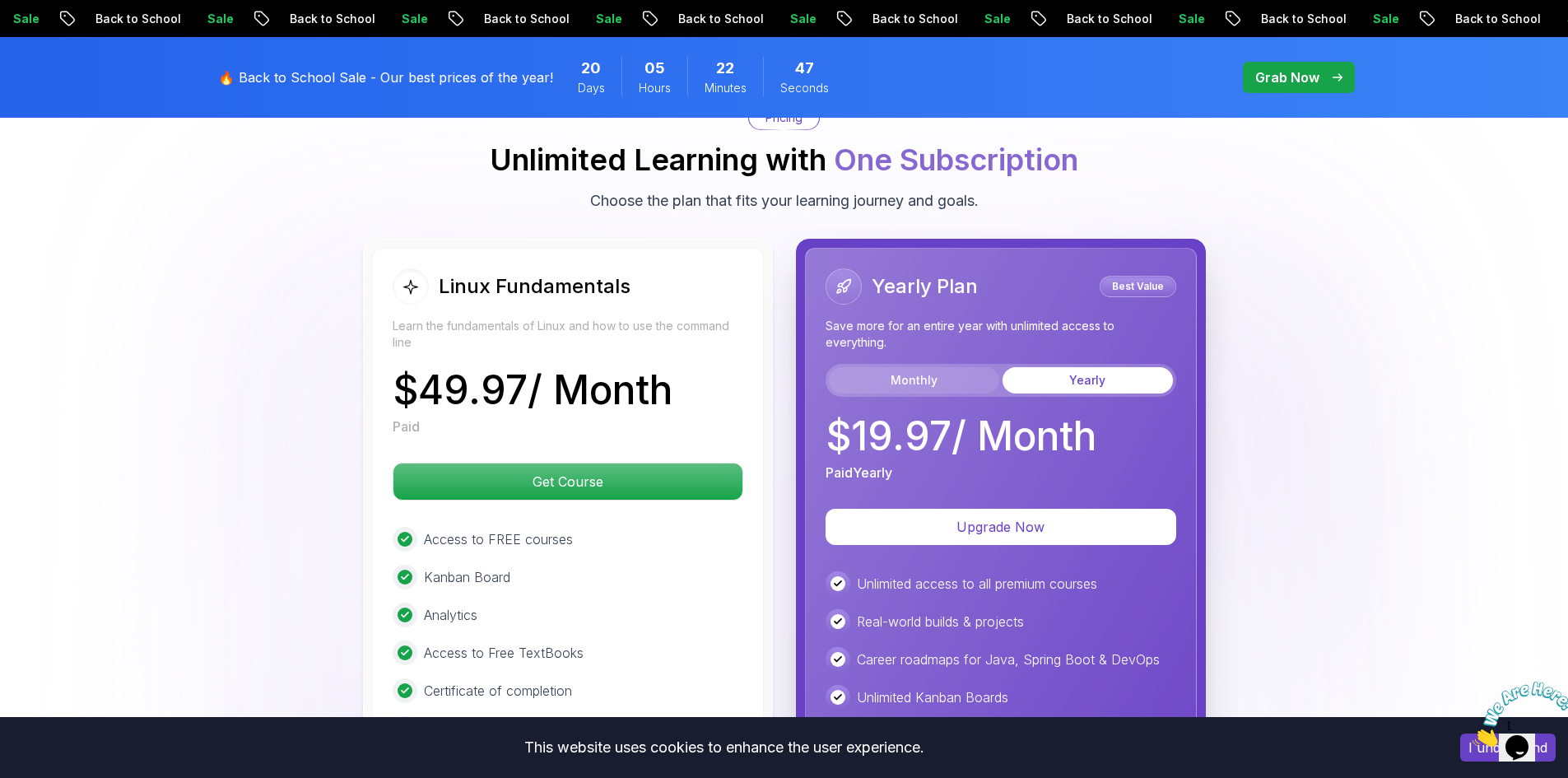
click at [929, 371] on button "Monthly" at bounding box center [915, 380] width 171 height 26
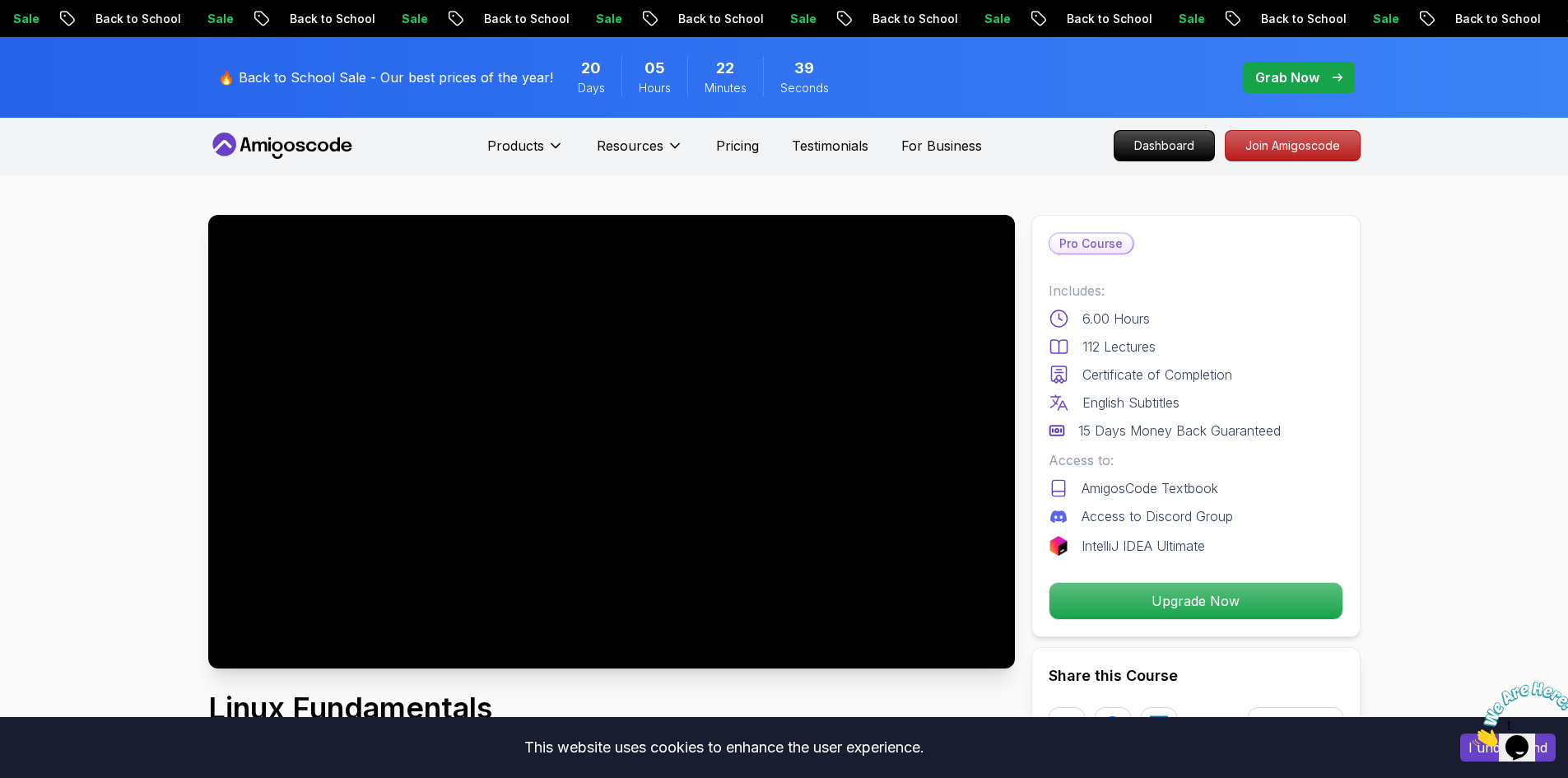
scroll to position [0, 0]
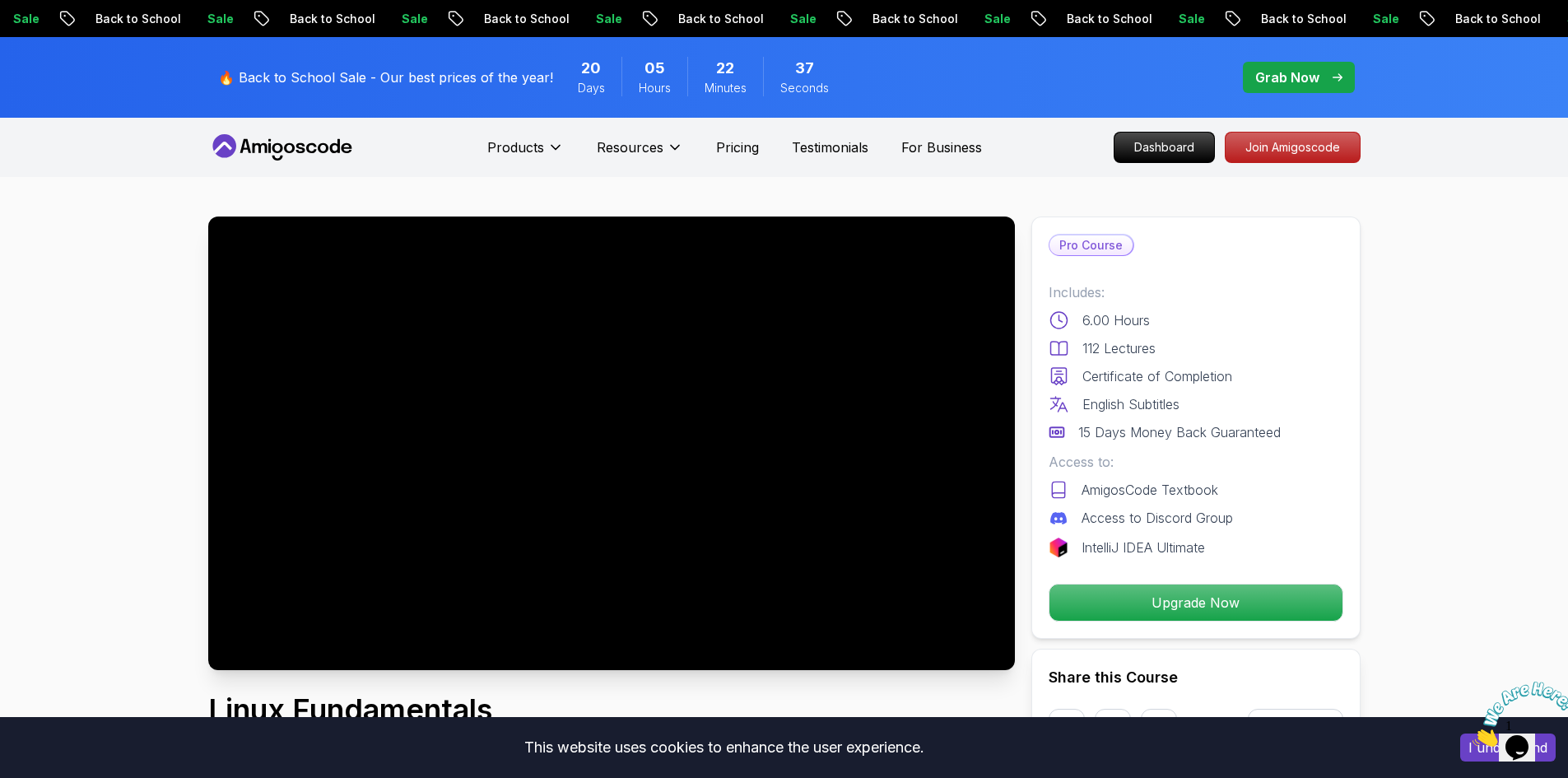
click at [253, 150] on icon at bounding box center [259, 148] width 15 height 10
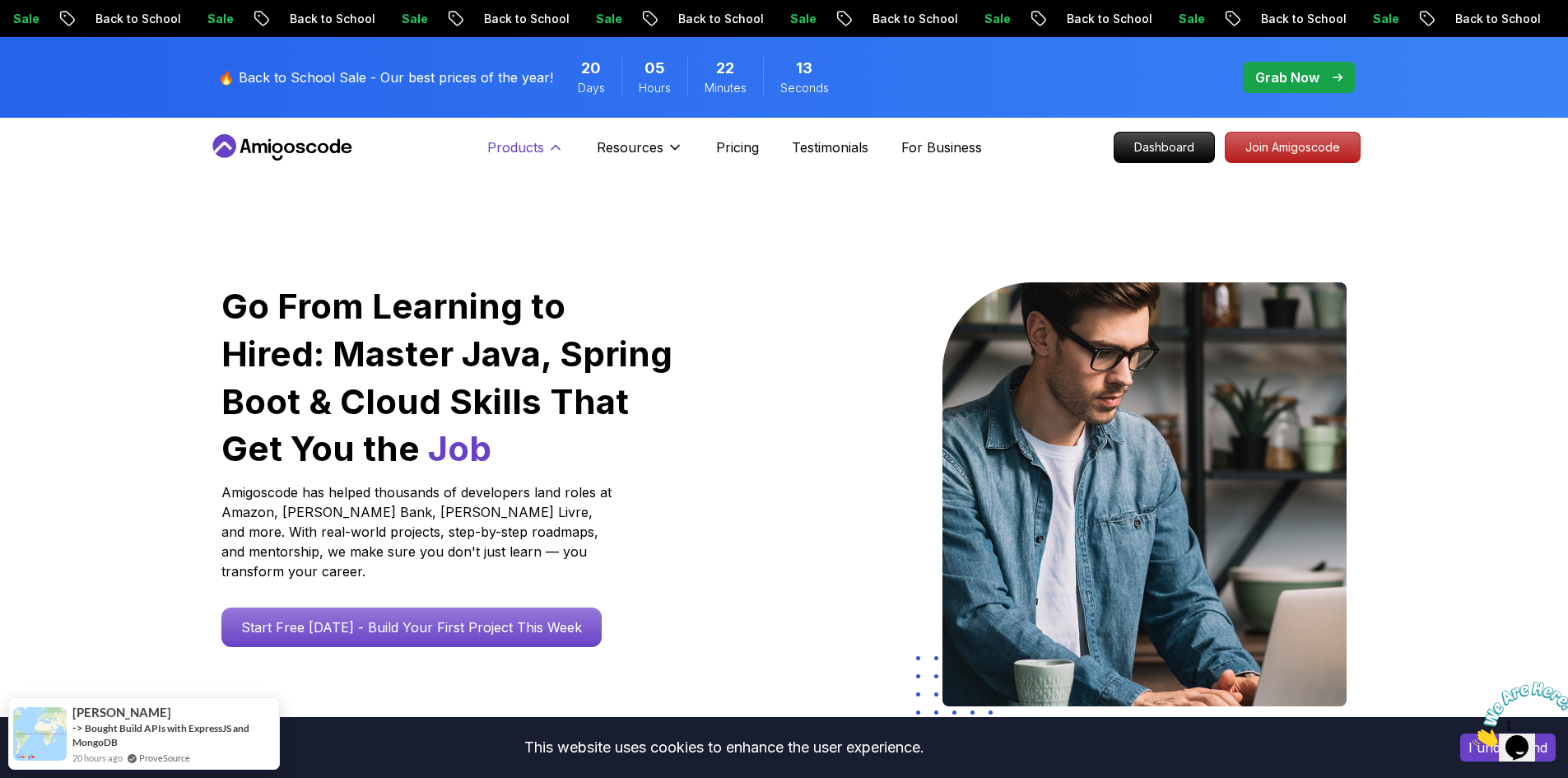
click at [500, 142] on p "Products" at bounding box center [515, 147] width 57 height 20
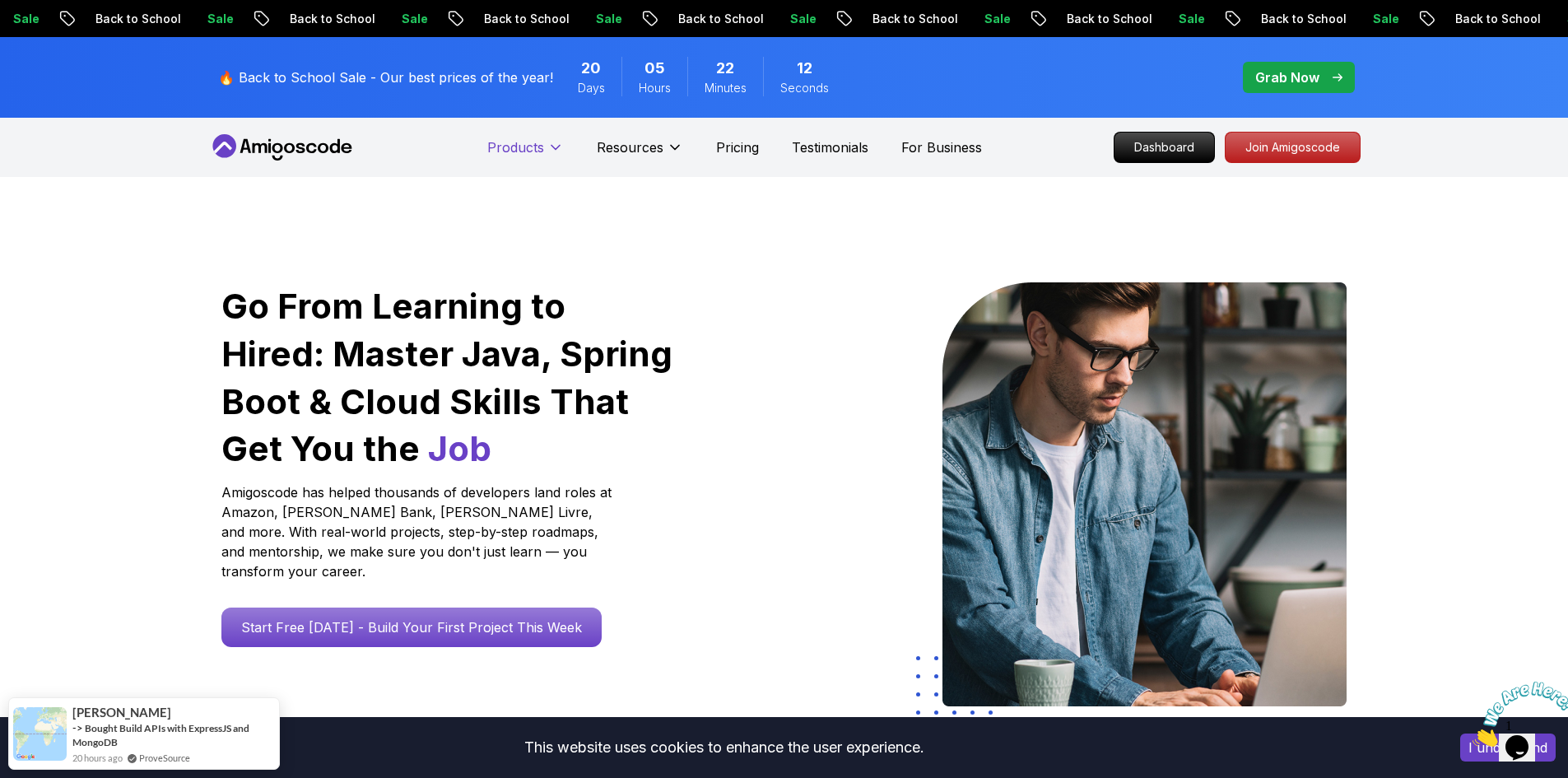
click at [500, 142] on p "Products" at bounding box center [515, 147] width 57 height 20
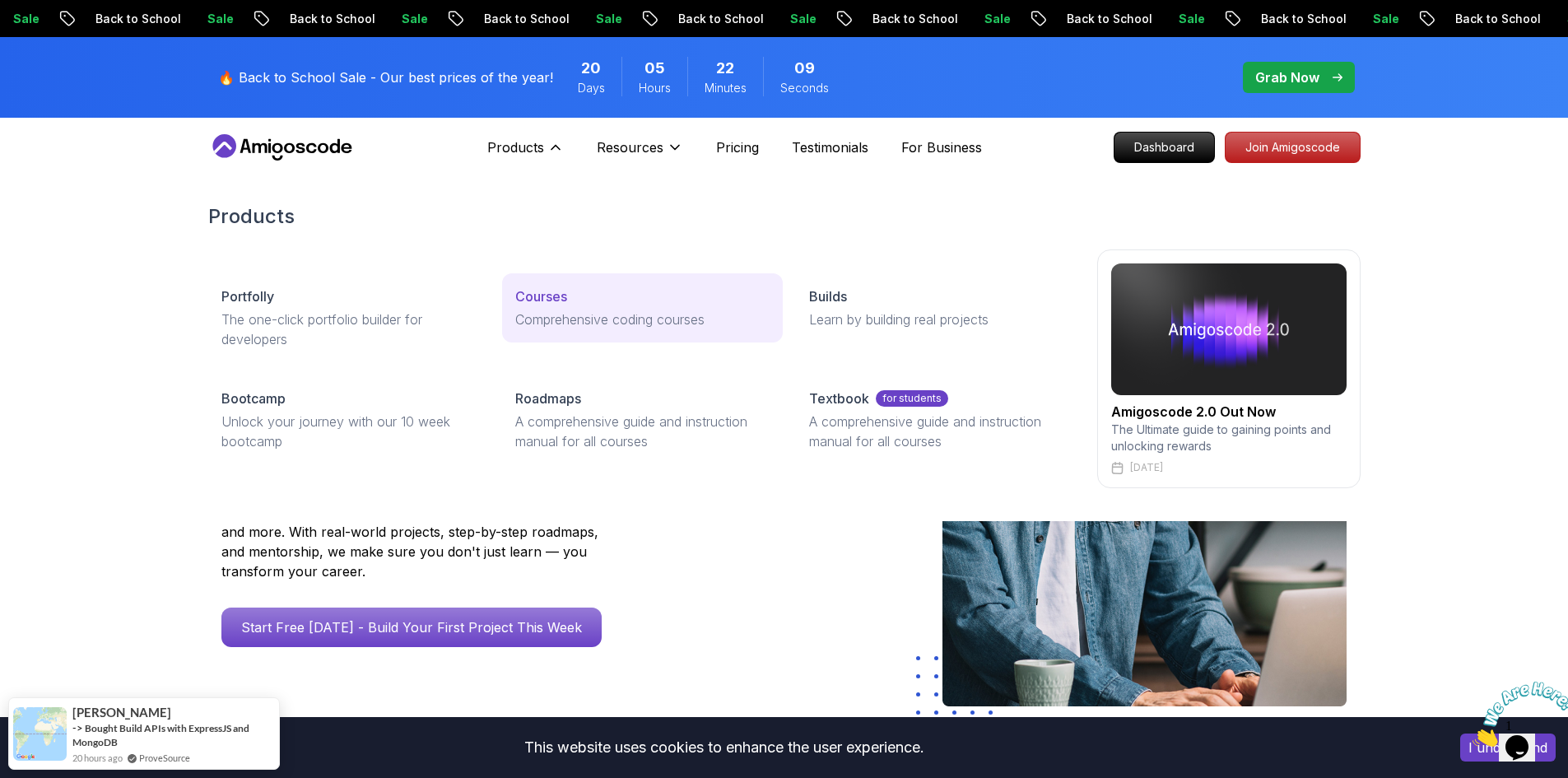
click at [516, 294] on p "Courses" at bounding box center [541, 296] width 52 height 20
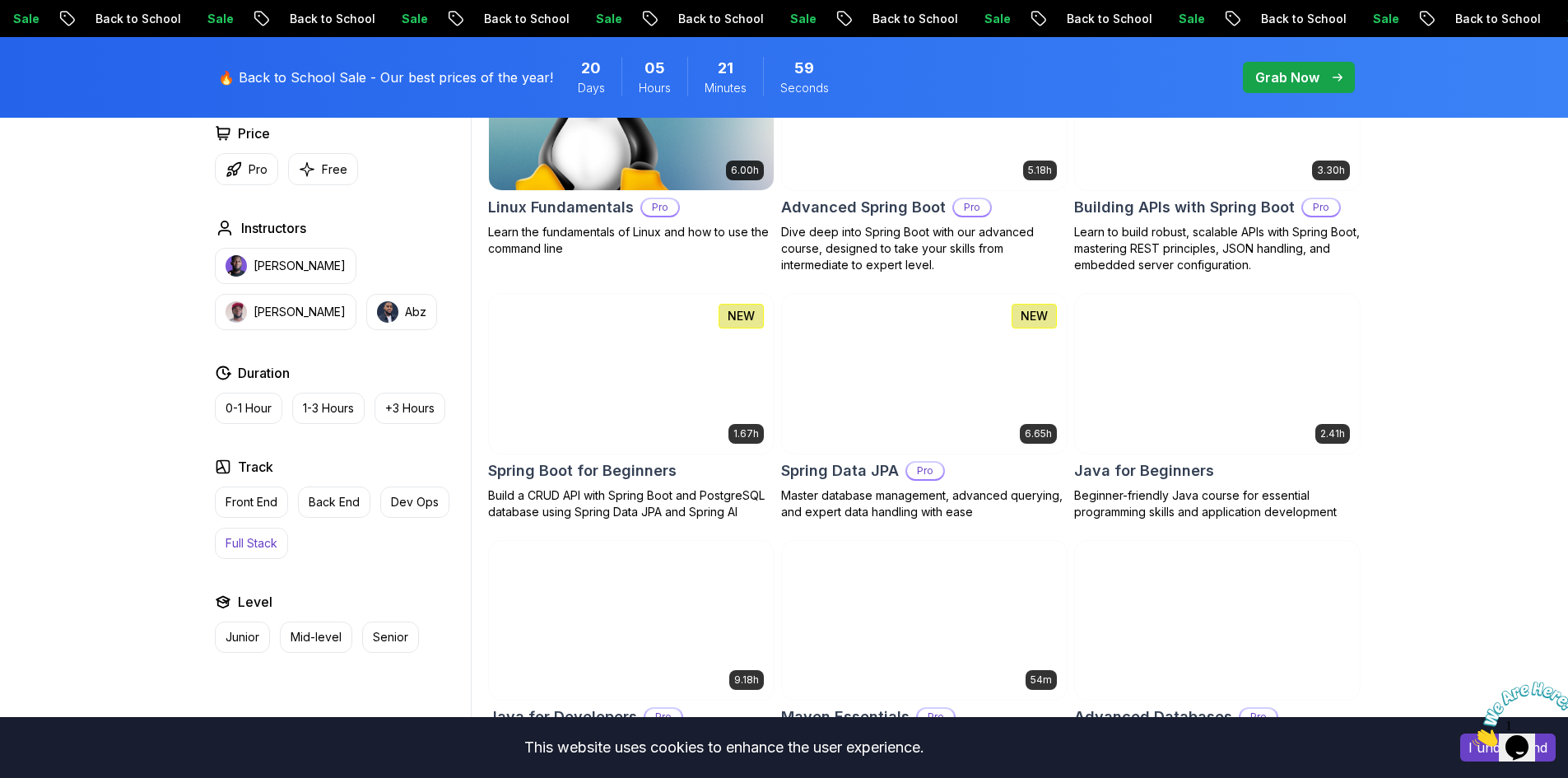
scroll to position [576, 0]
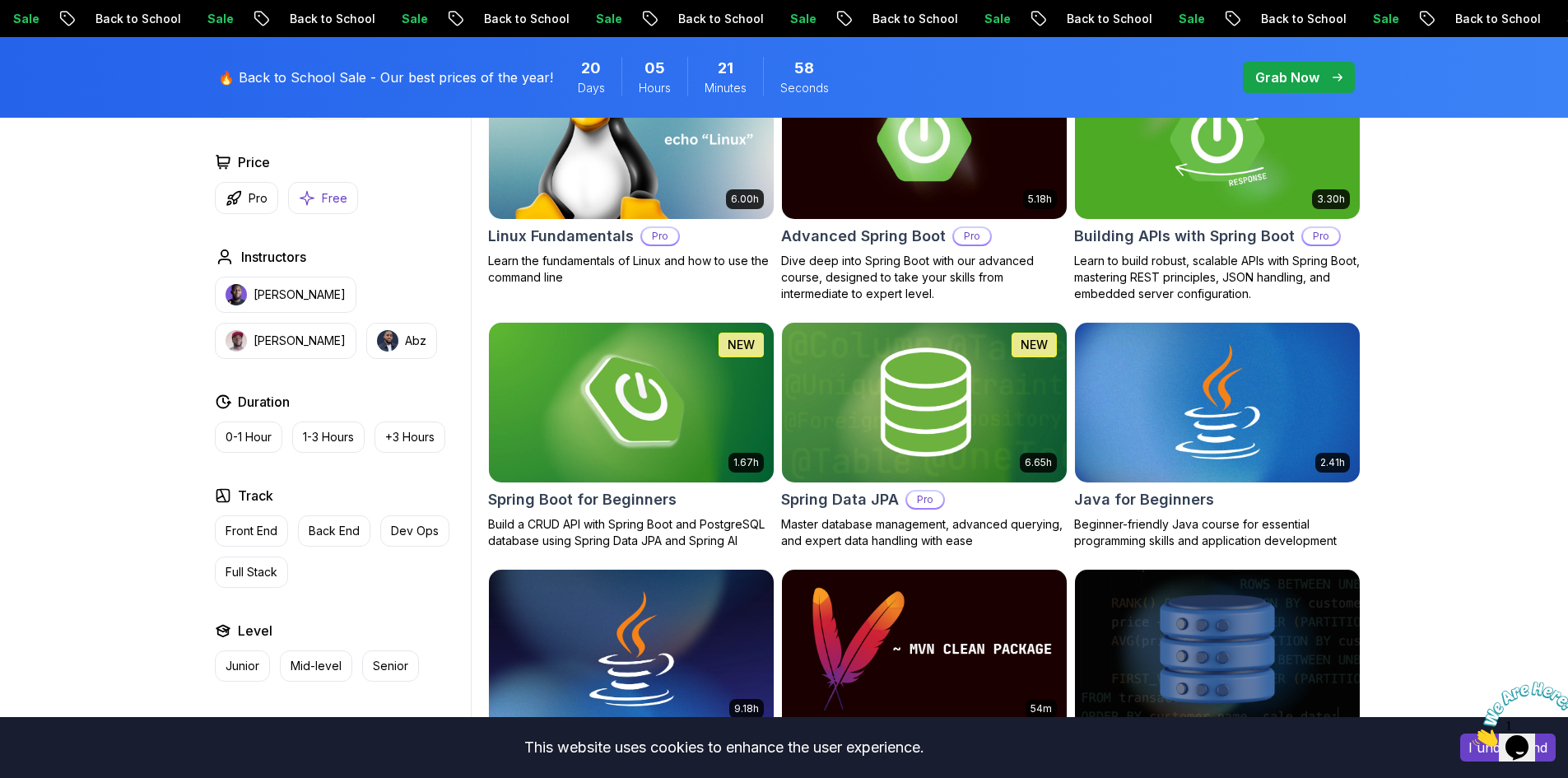
click at [337, 190] on p "Free" at bounding box center [335, 198] width 25 height 17
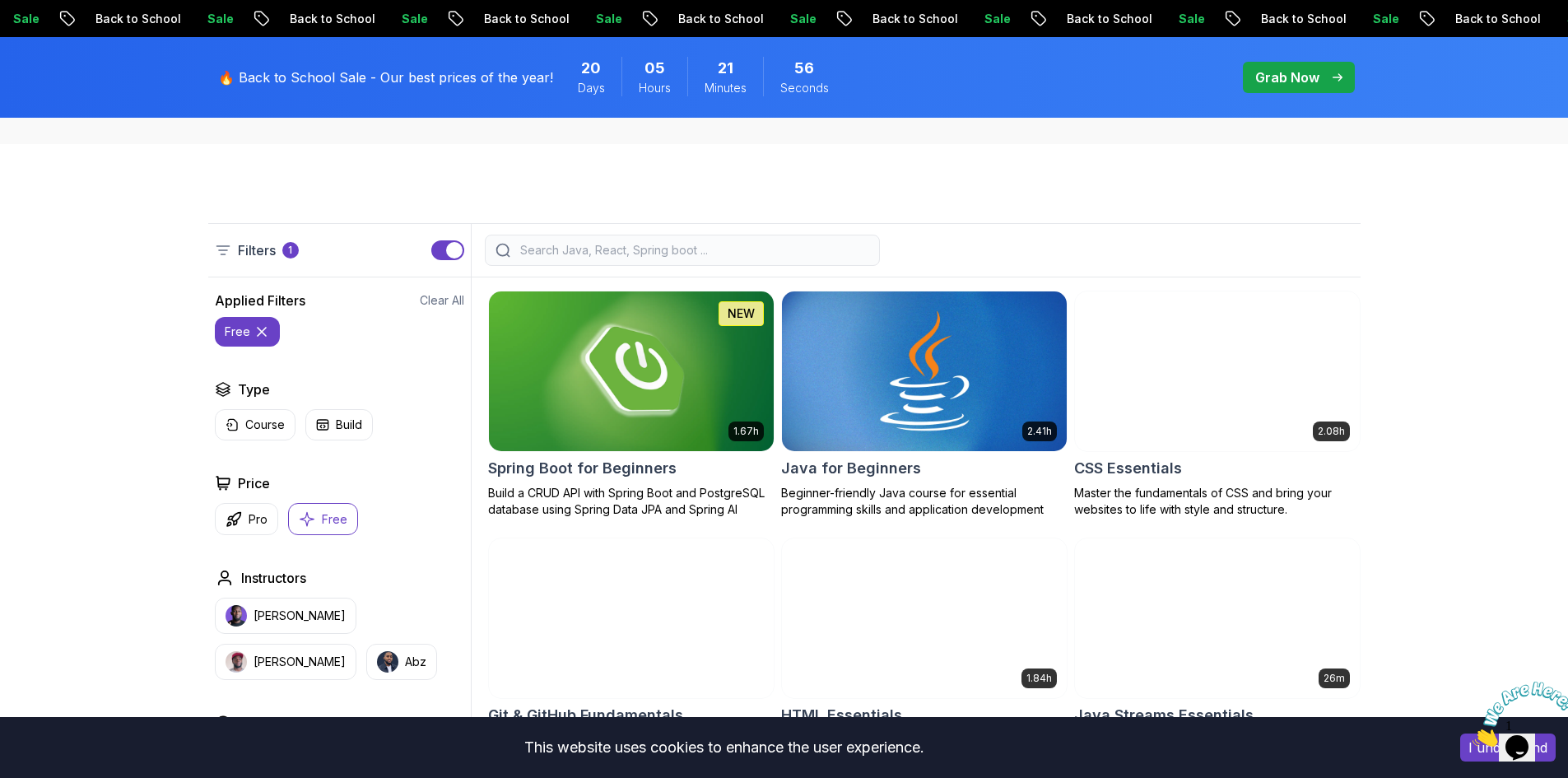
scroll to position [329, 0]
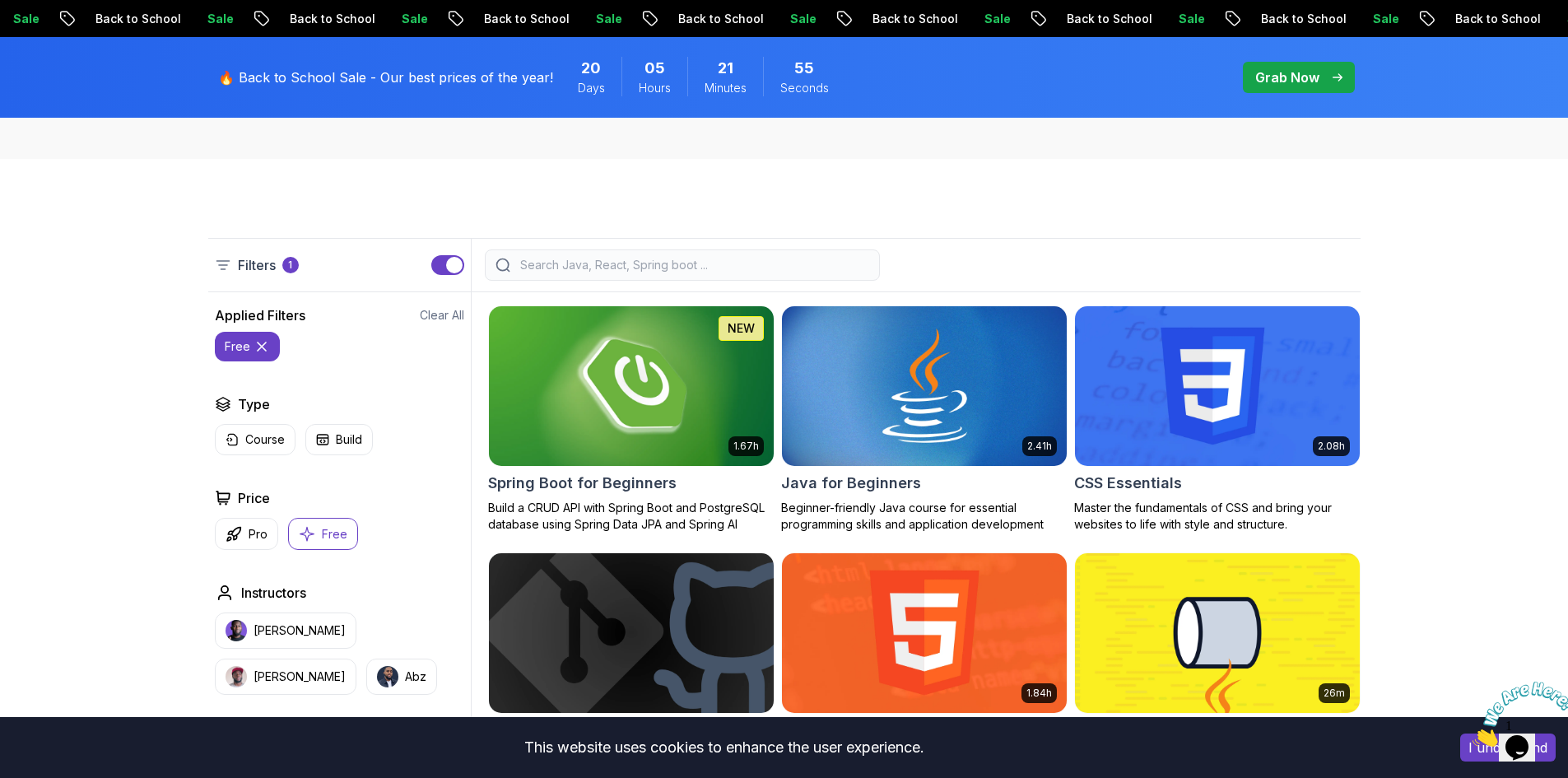
click at [650, 386] on img at bounding box center [630, 386] width 299 height 167
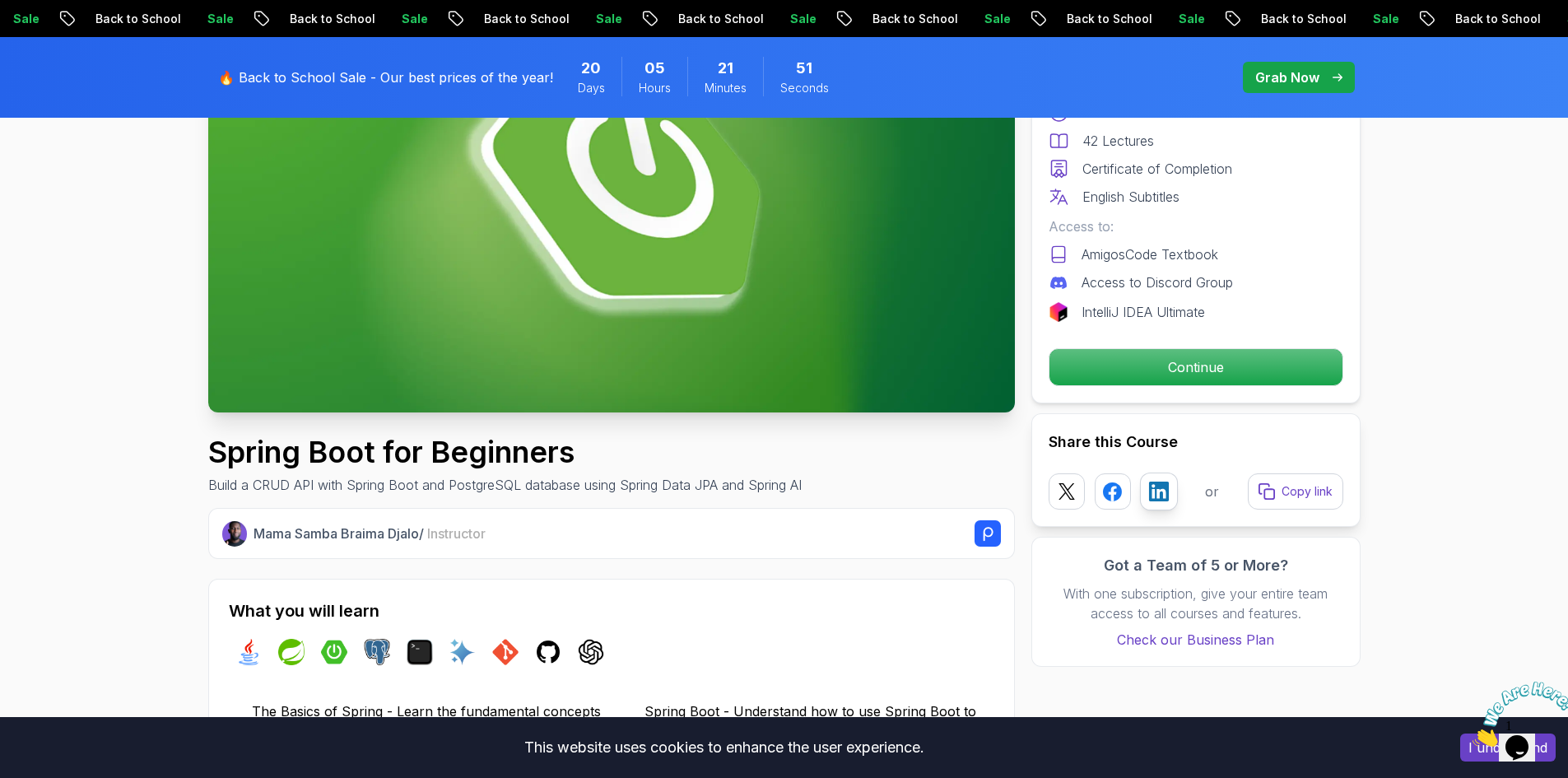
scroll to position [247, 0]
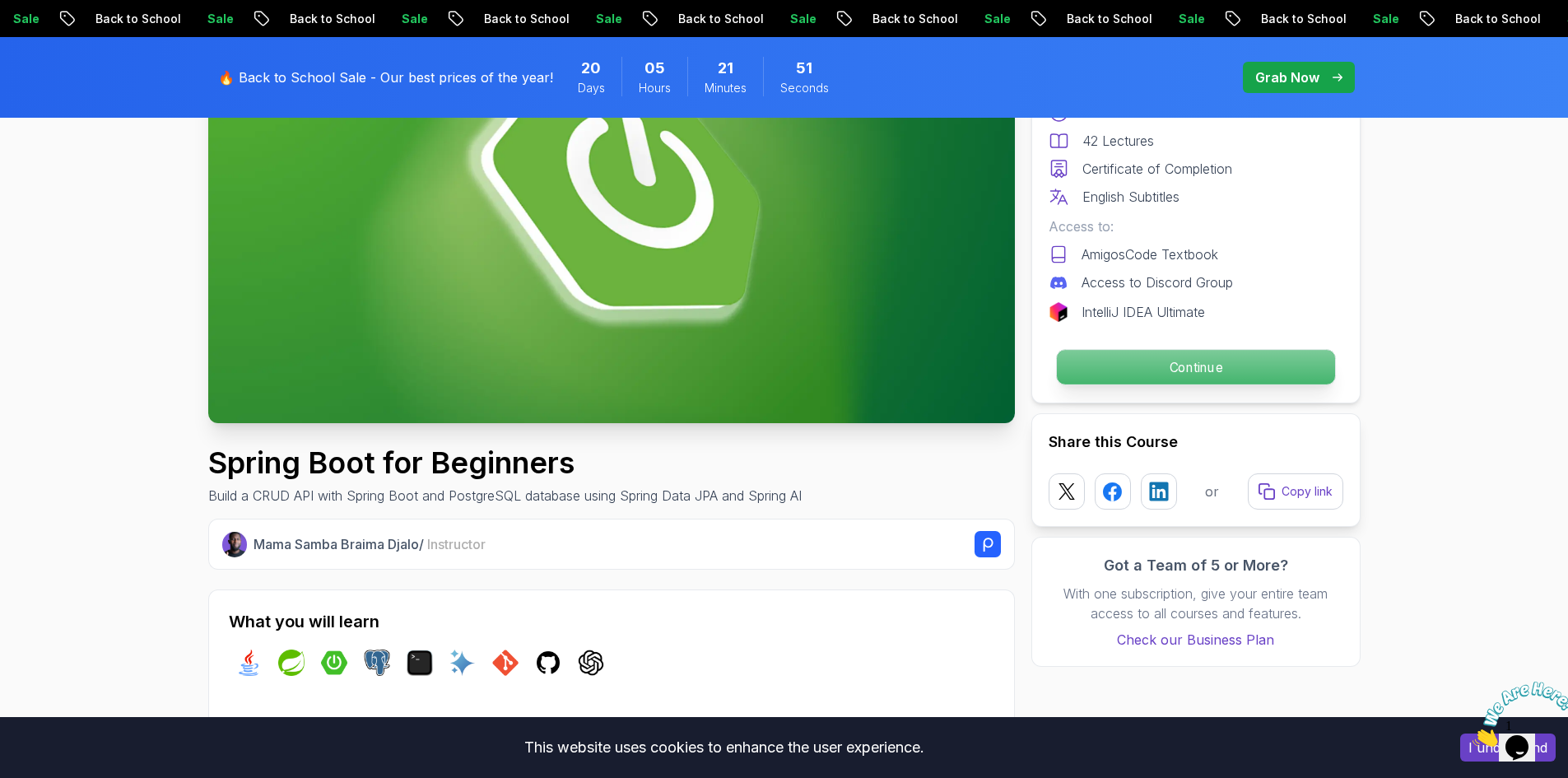
click at [1172, 362] on p "Continue" at bounding box center [1195, 366] width 278 height 34
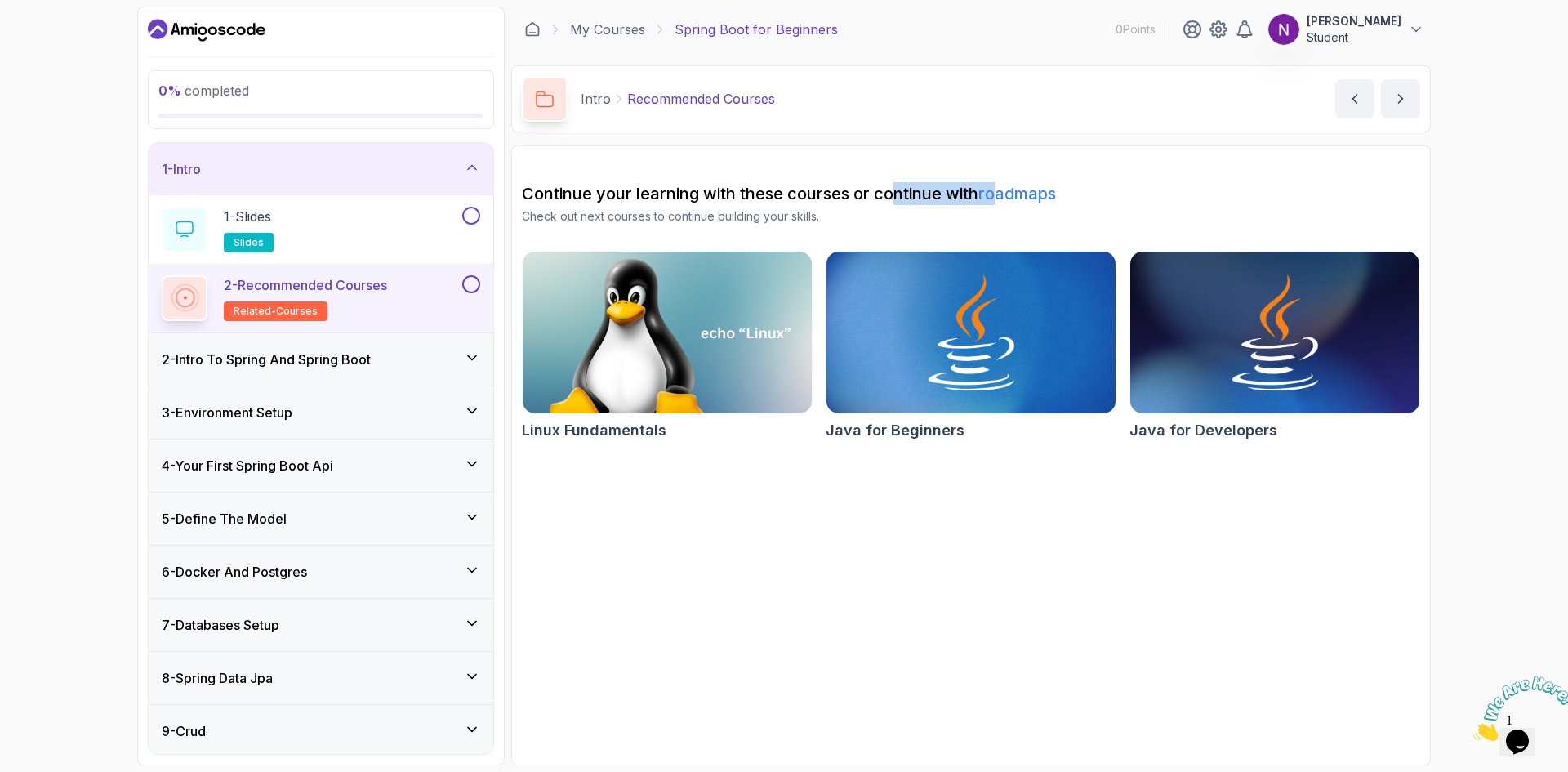
drag, startPoint x: 892, startPoint y: 199, endPoint x: 999, endPoint y: 184, distance: 108.0
click at [999, 184] on h2 "Continue your learning with these courses or continue with roadmaps" at bounding box center [971, 193] width 898 height 23
click at [1045, 189] on link "roadmaps" at bounding box center [1016, 193] width 77 height 20
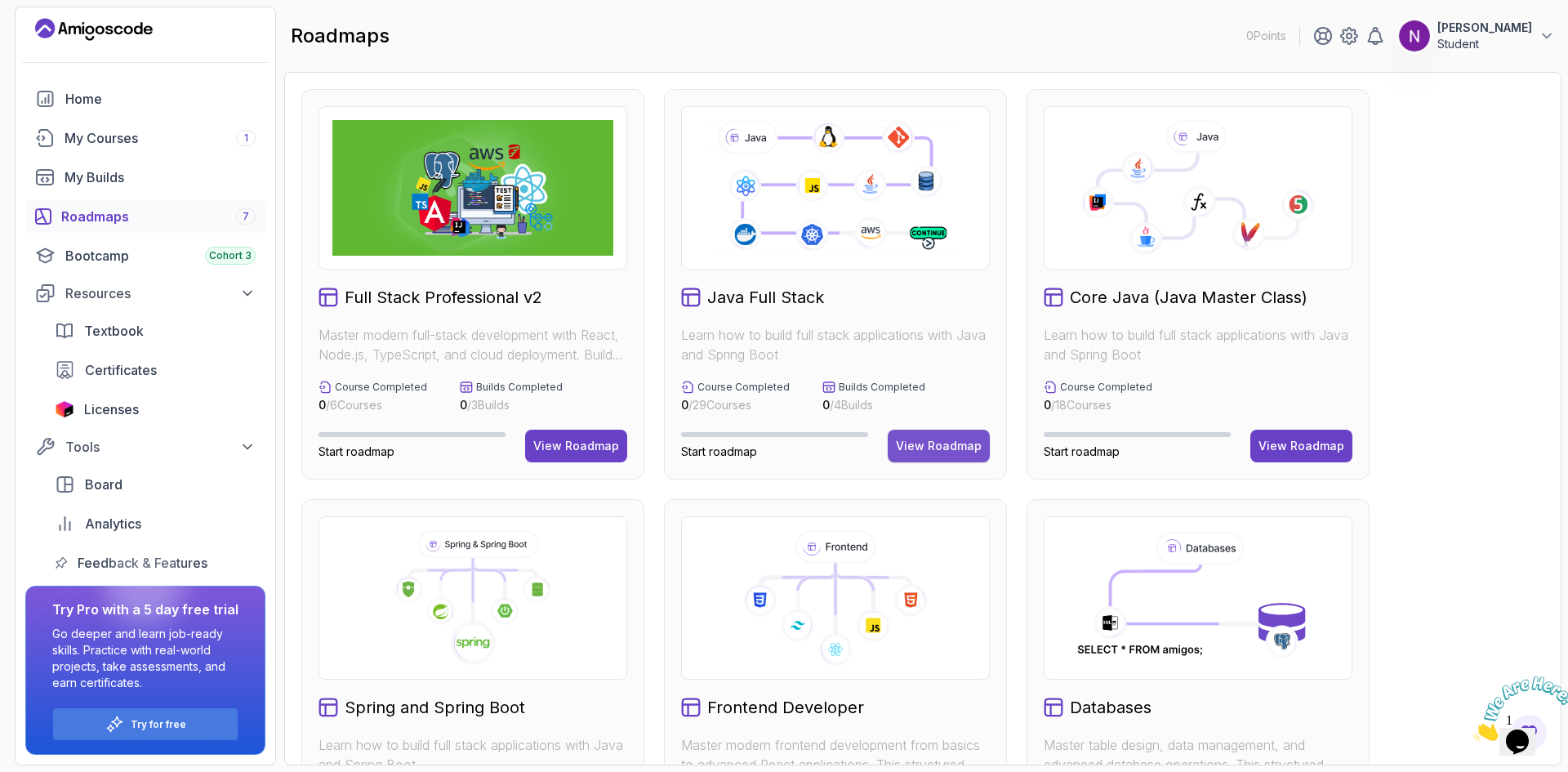
click at [912, 447] on div "View Roadmap" at bounding box center [938, 446] width 85 height 17
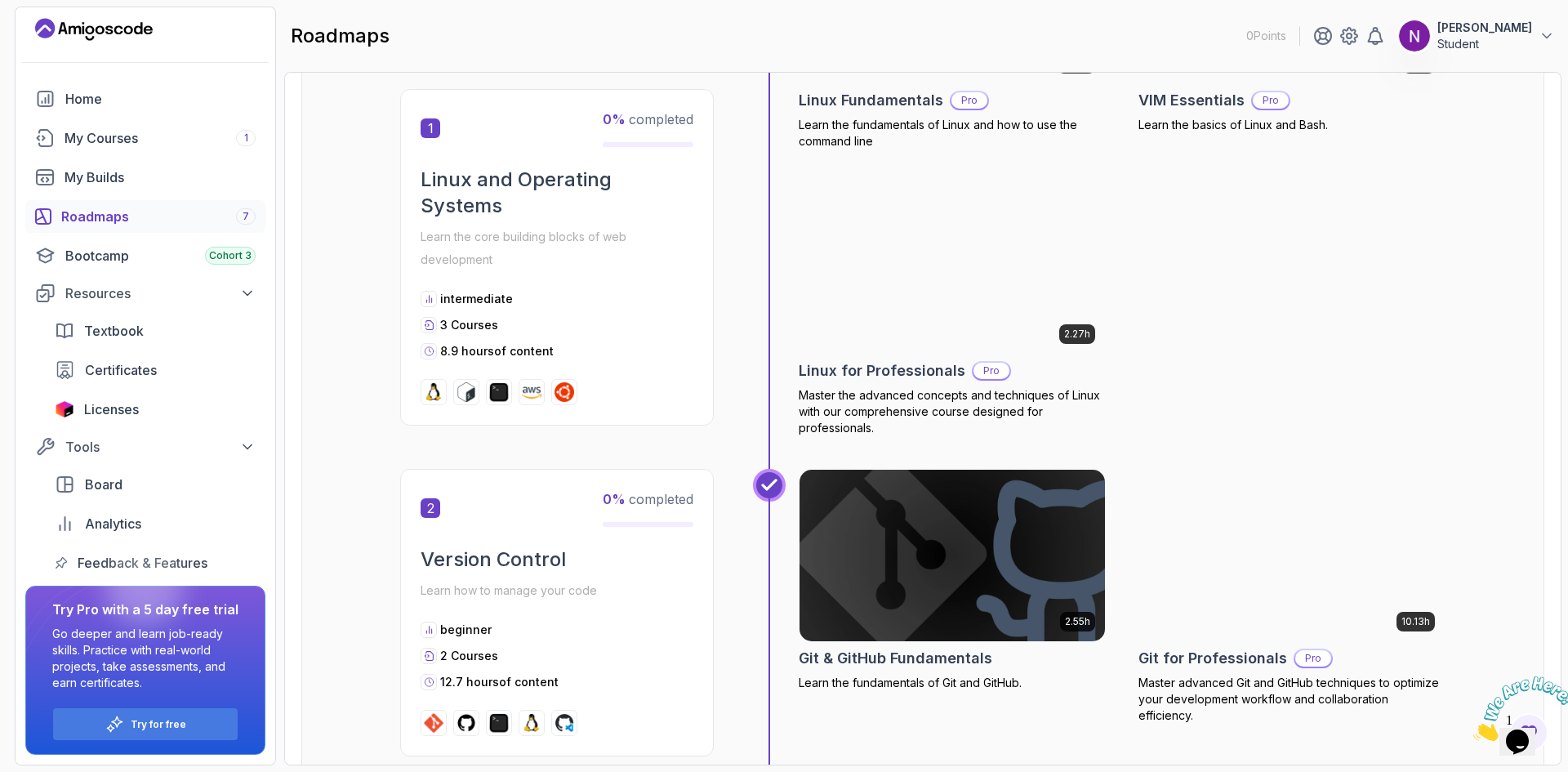
scroll to position [653, 0]
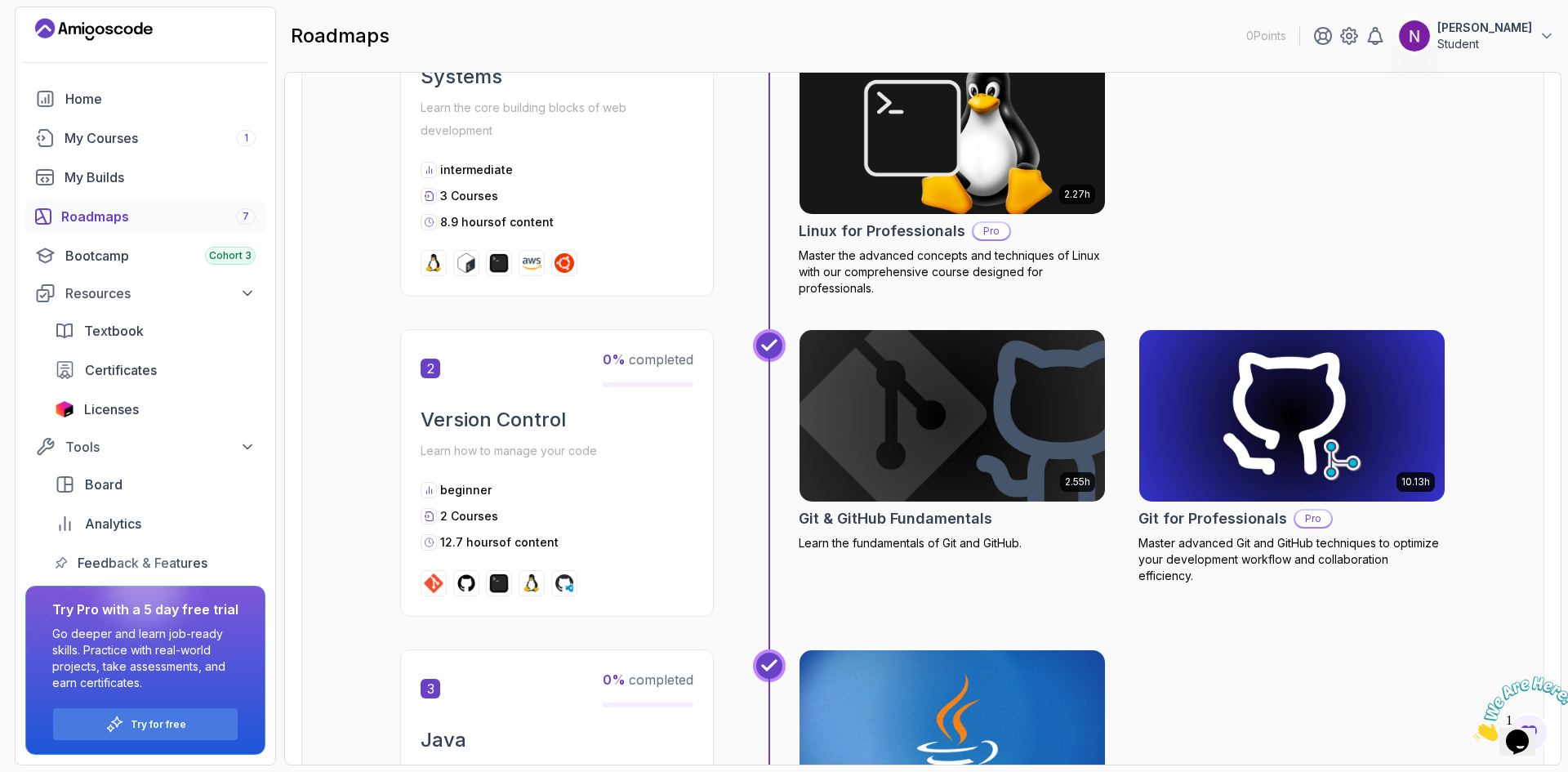
click at [1522, 732] on img at bounding box center [1524, 708] width 101 height 65
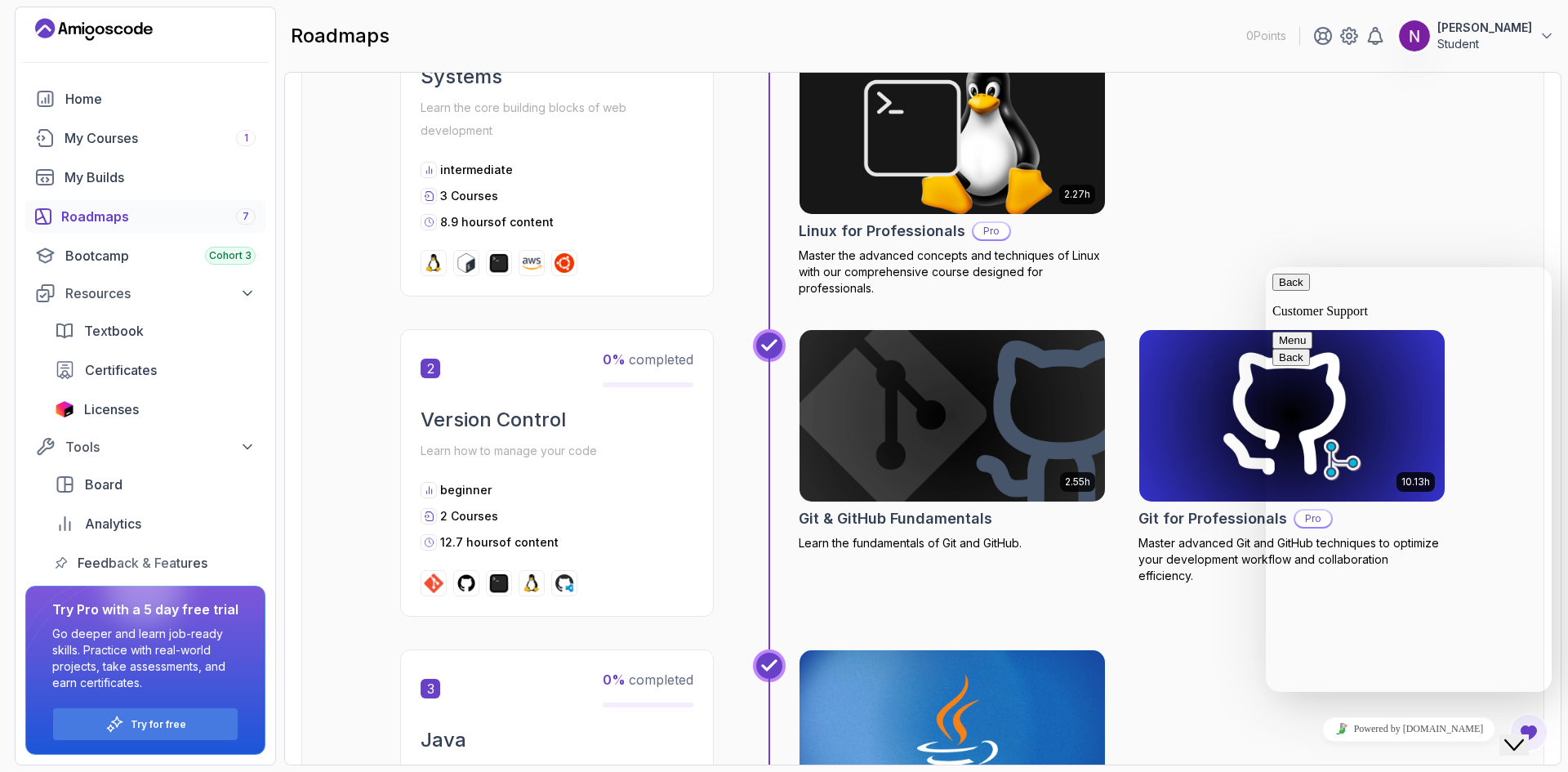
click at [1239, 157] on div "6.00h Linux Fundamentals Pro Learn the fundamentals of Linux and how to use the…" at bounding box center [1121, 34] width 647 height 525
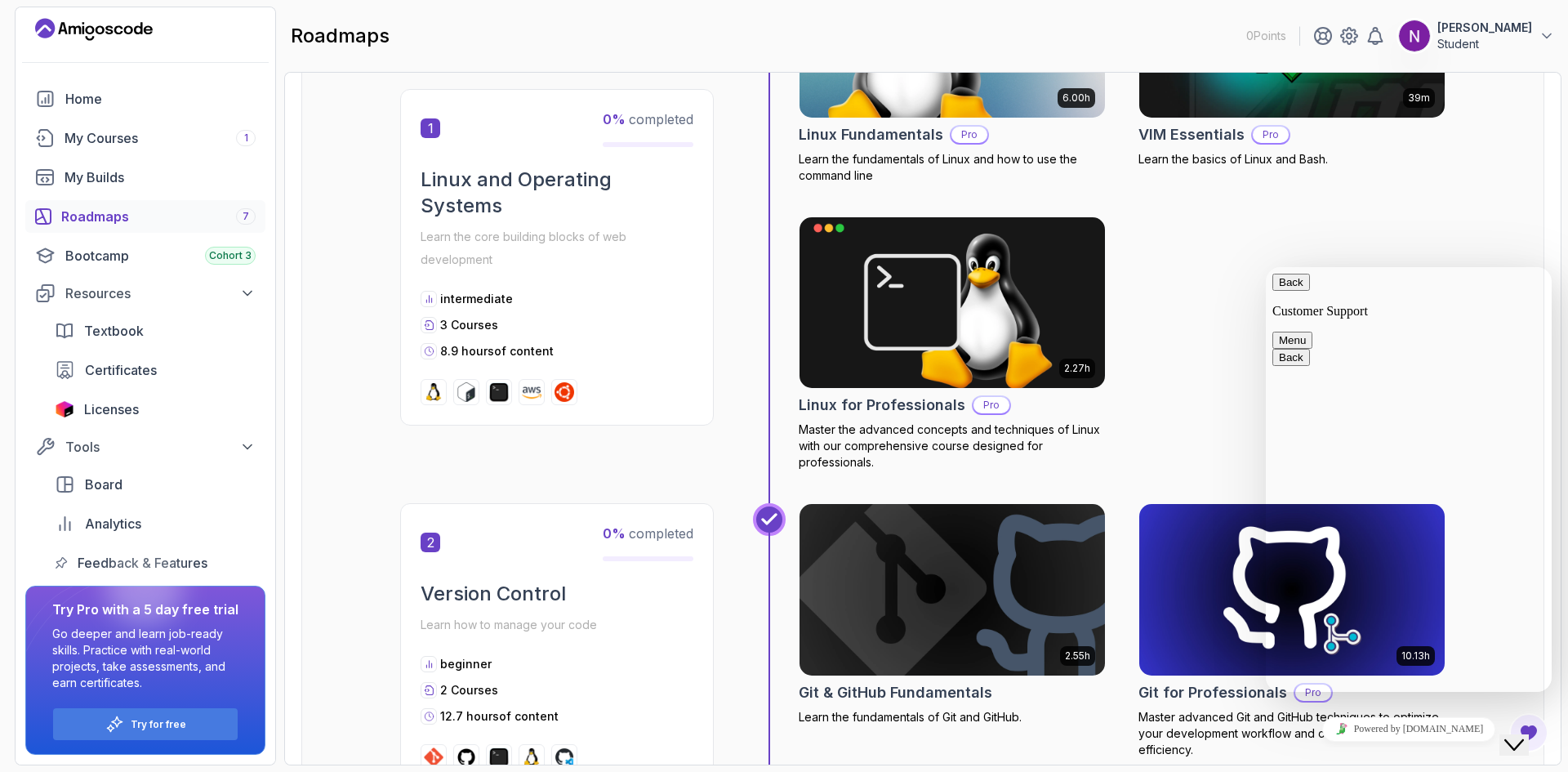
scroll to position [245, 0]
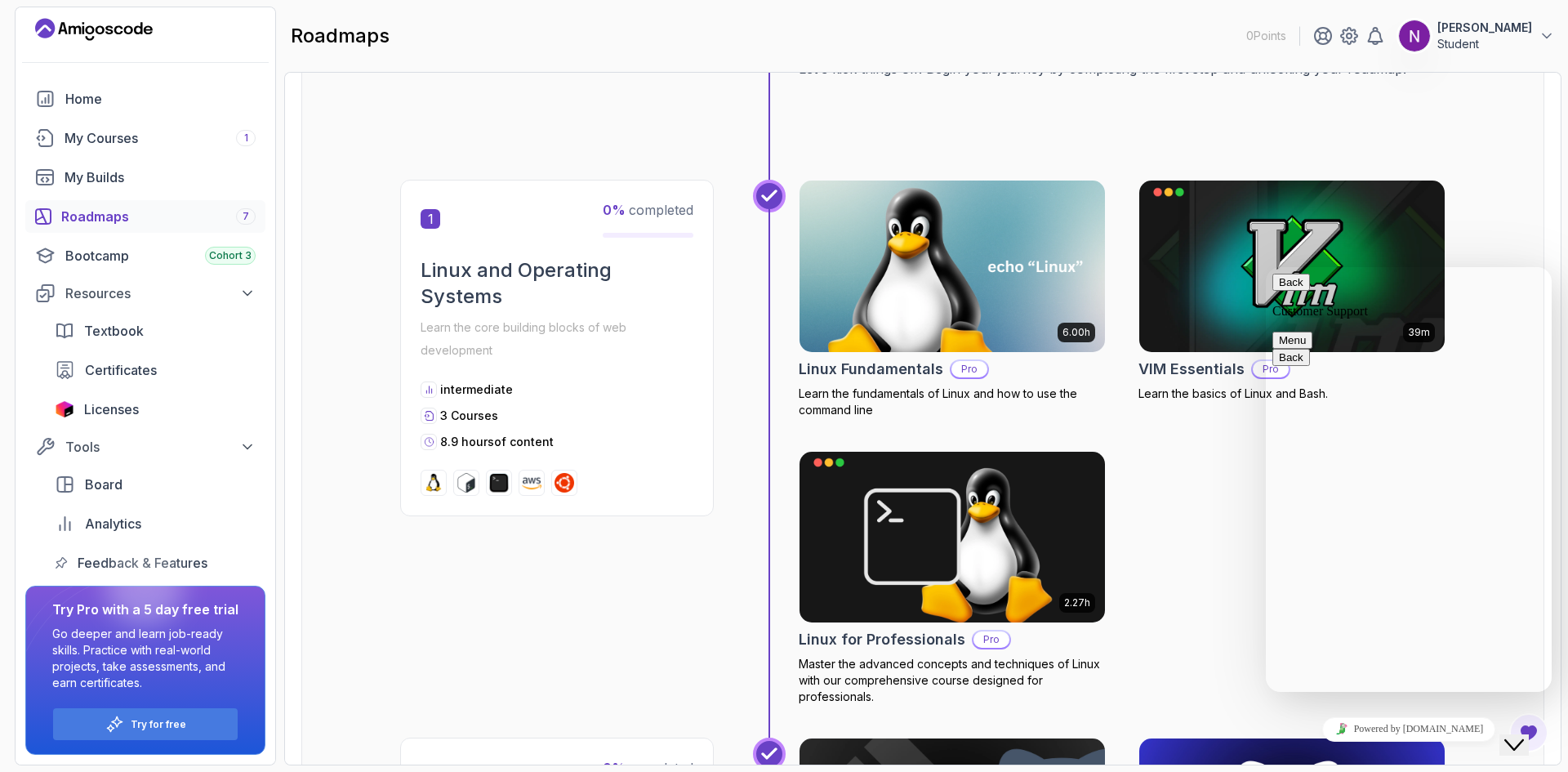
click at [119, 223] on div "Roadmaps 7" at bounding box center [159, 217] width 194 height 20
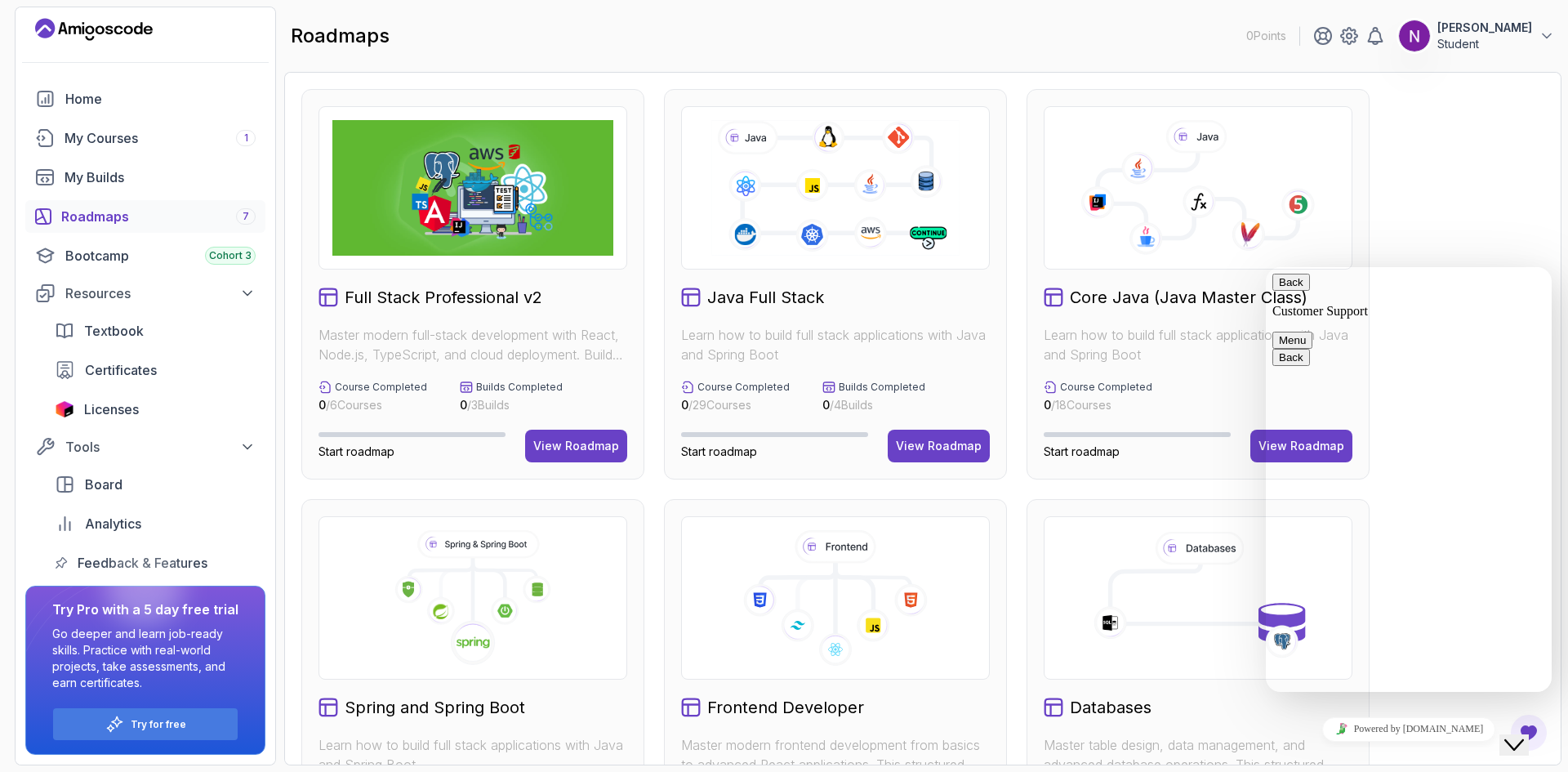
click at [1312, 331] on button "Menu" at bounding box center [1292, 340] width 40 height 17
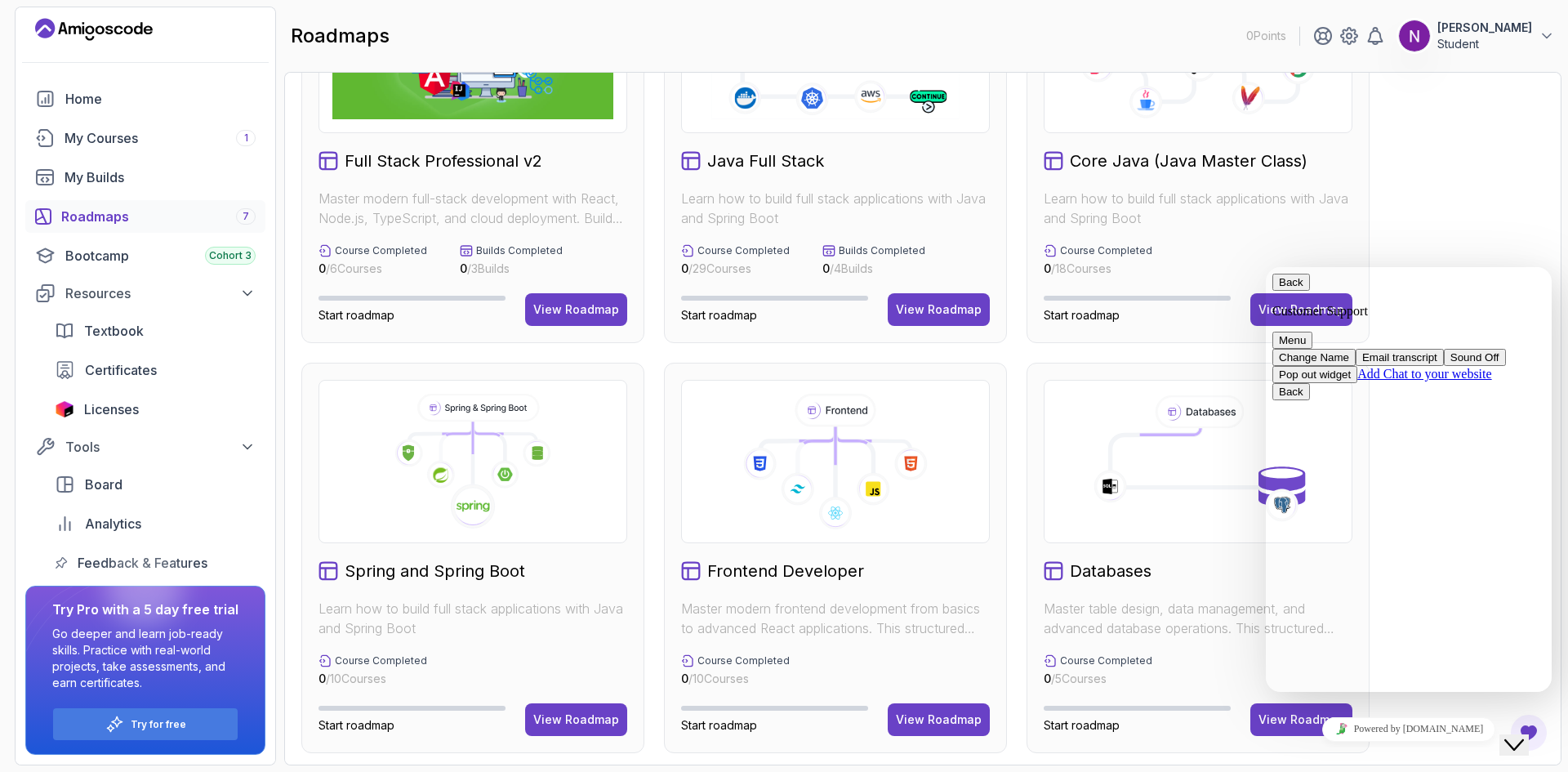
scroll to position [164, 0]
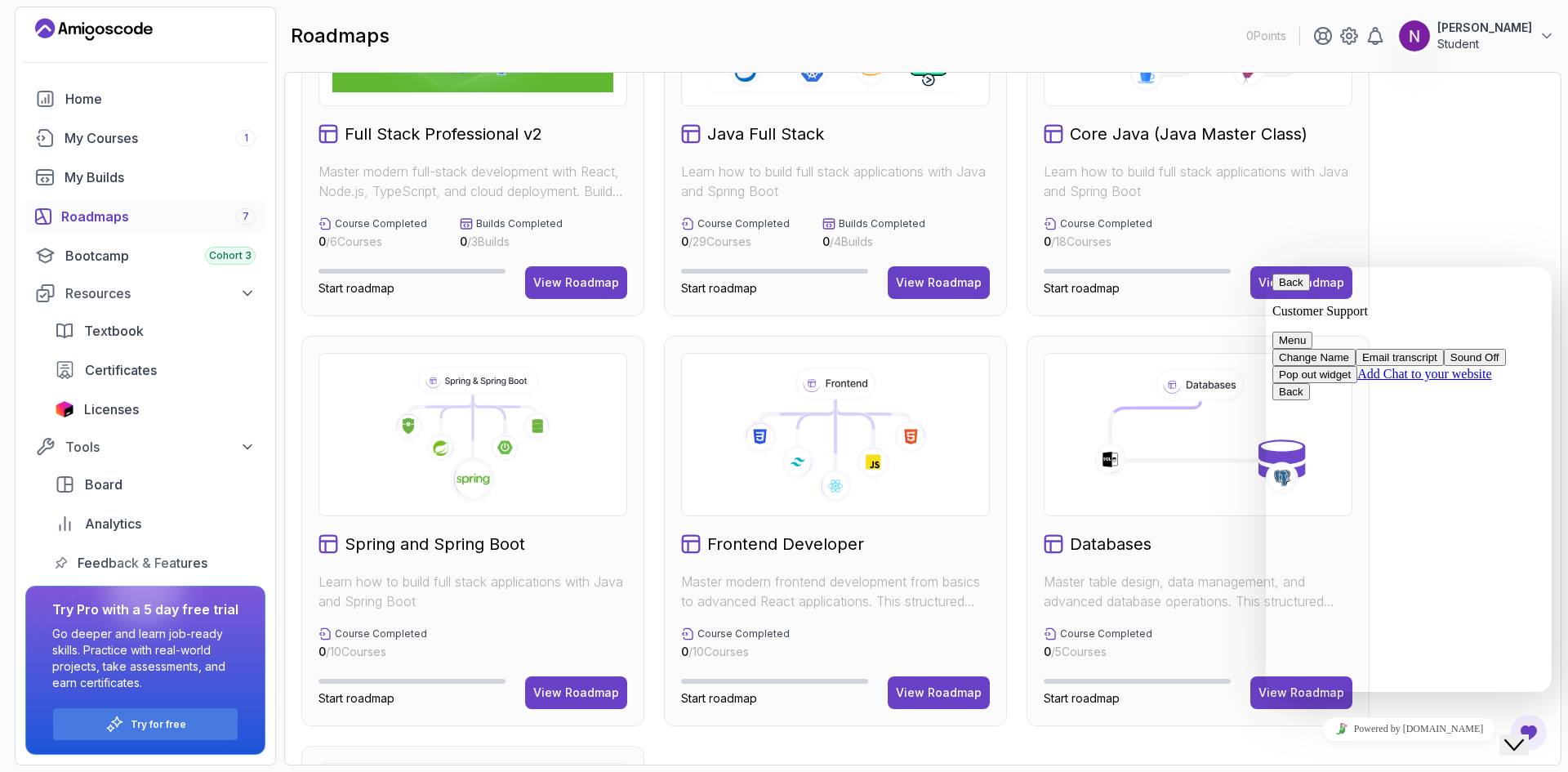
click at [501, 475] on icon at bounding box center [472, 434] width 281 height 135
click at [374, 541] on h2 "Spring and Spring Boot" at bounding box center [434, 544] width 180 height 23
click at [535, 686] on button "View Roadmap" at bounding box center [575, 691] width 102 height 32
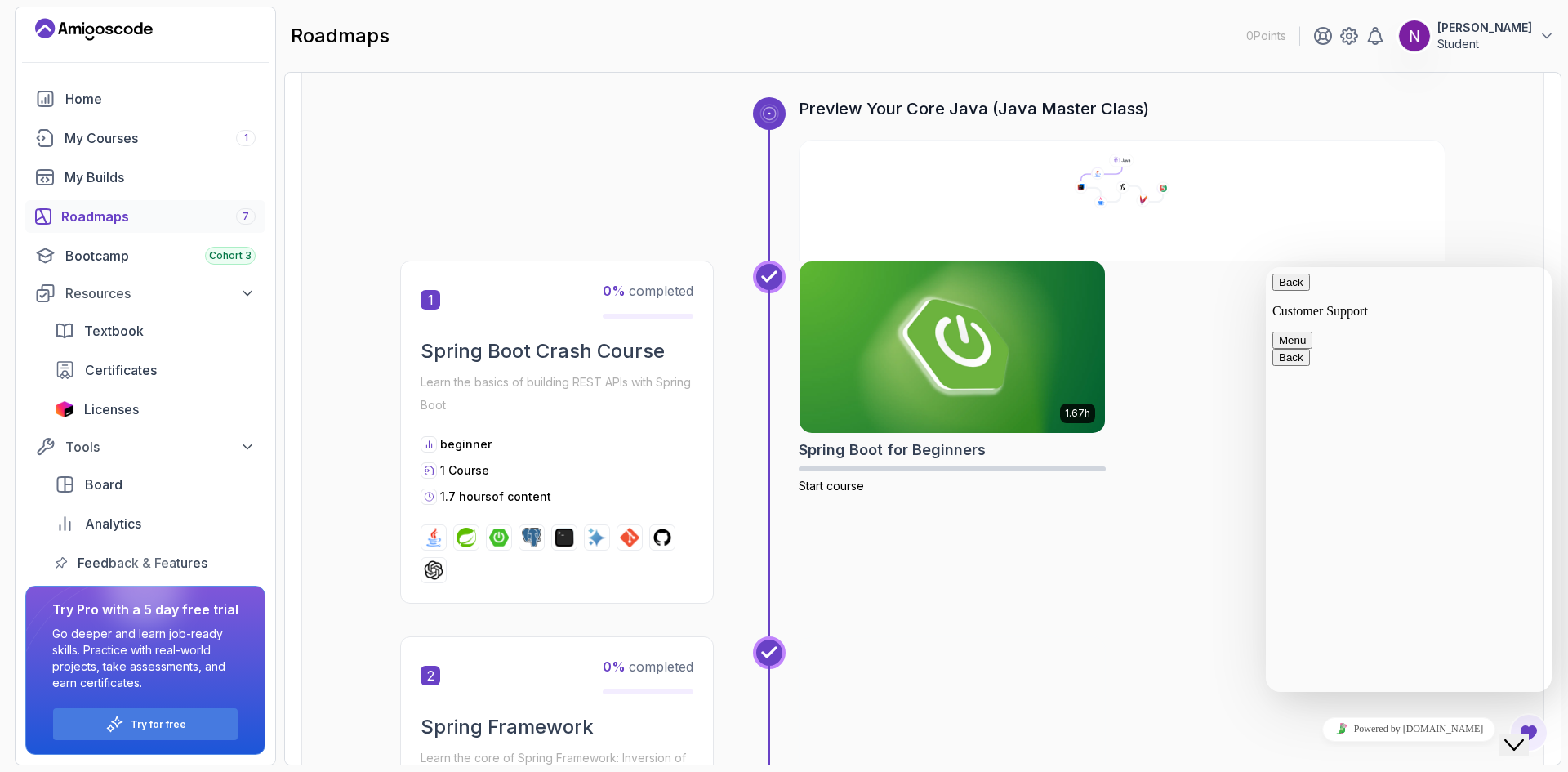
scroll to position [261, 0]
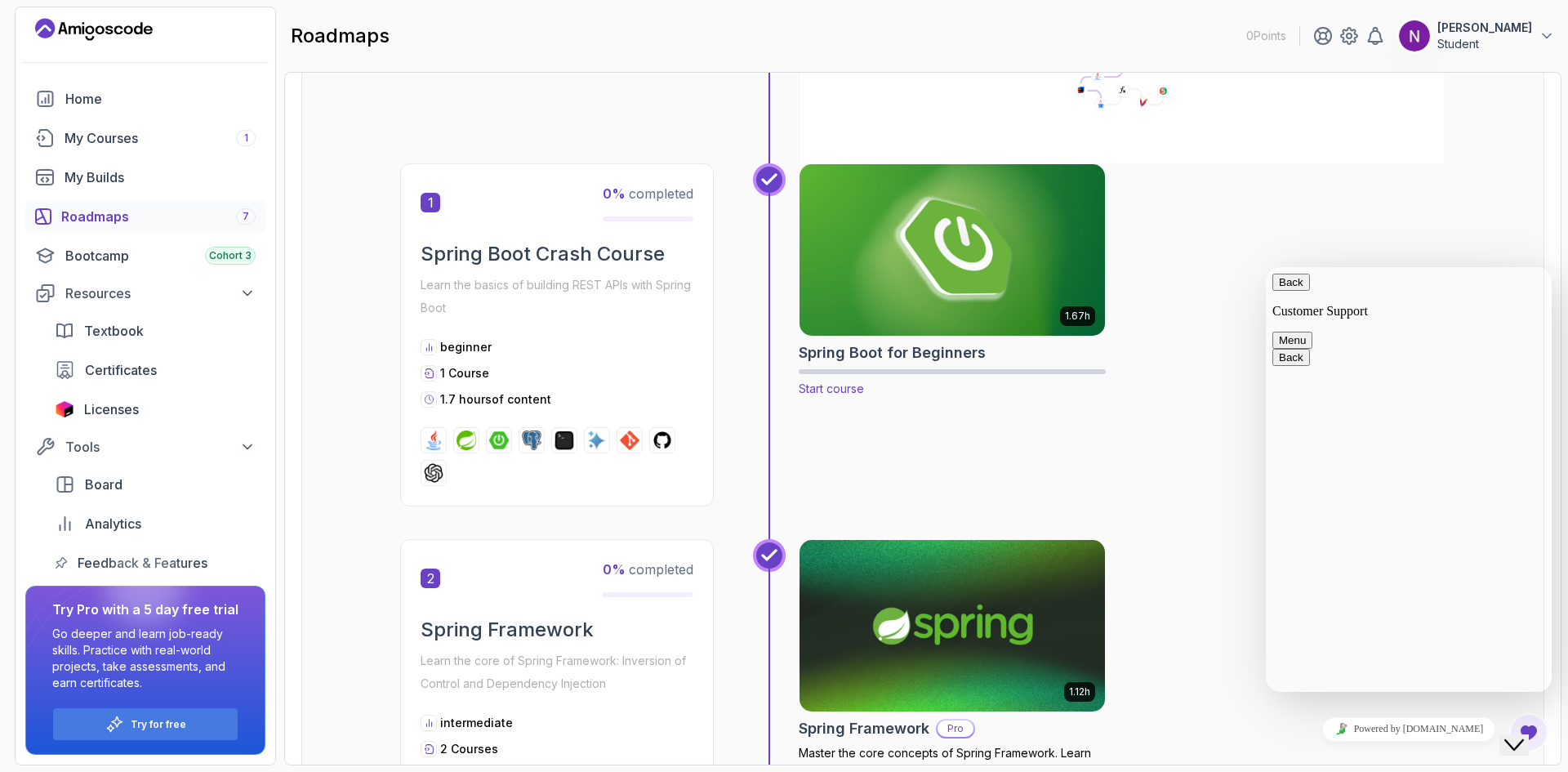
click at [926, 231] on img at bounding box center [952, 250] width 321 height 179
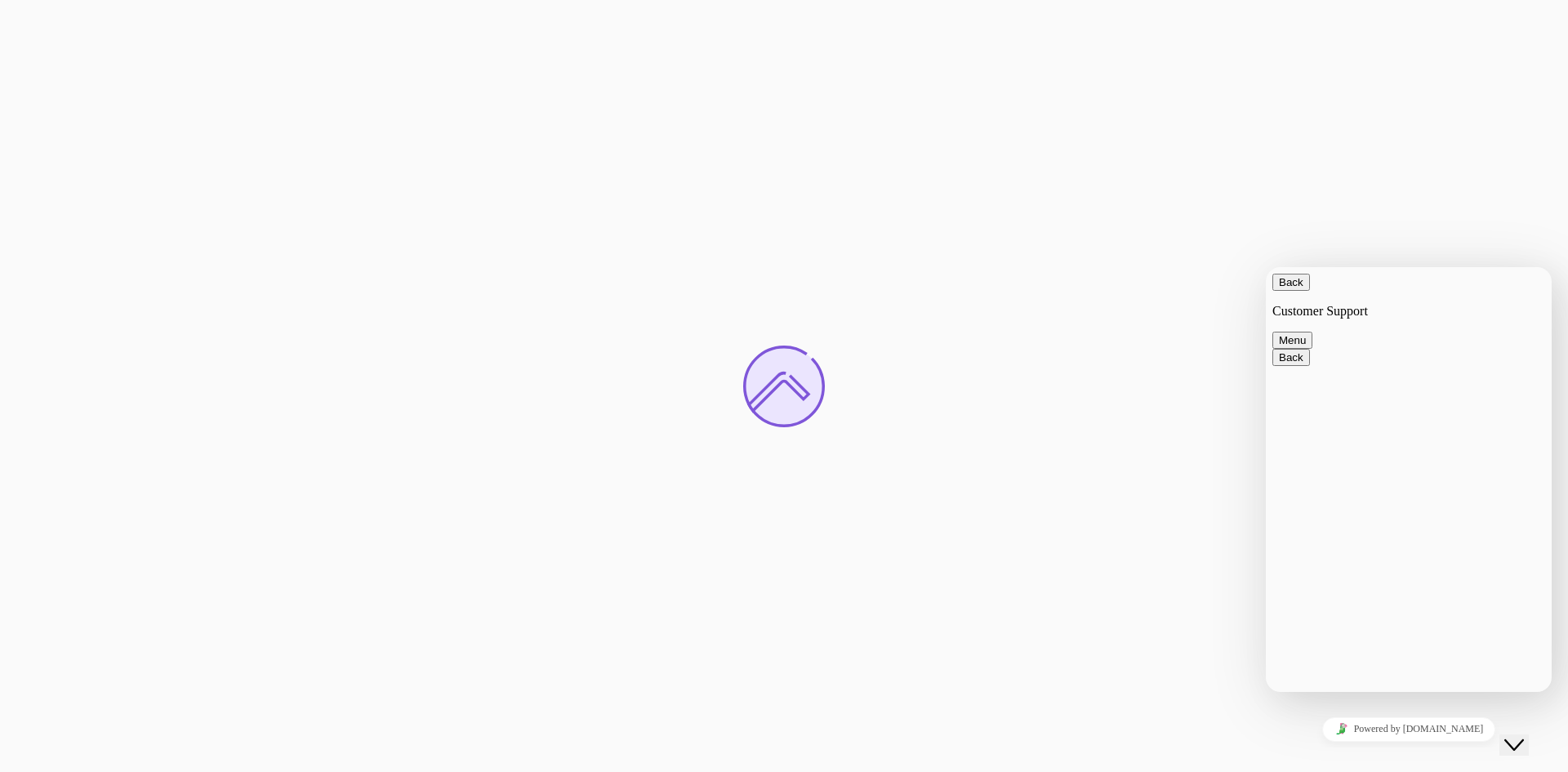
click at [1287, 291] on button "Back" at bounding box center [1291, 282] width 37 height 17
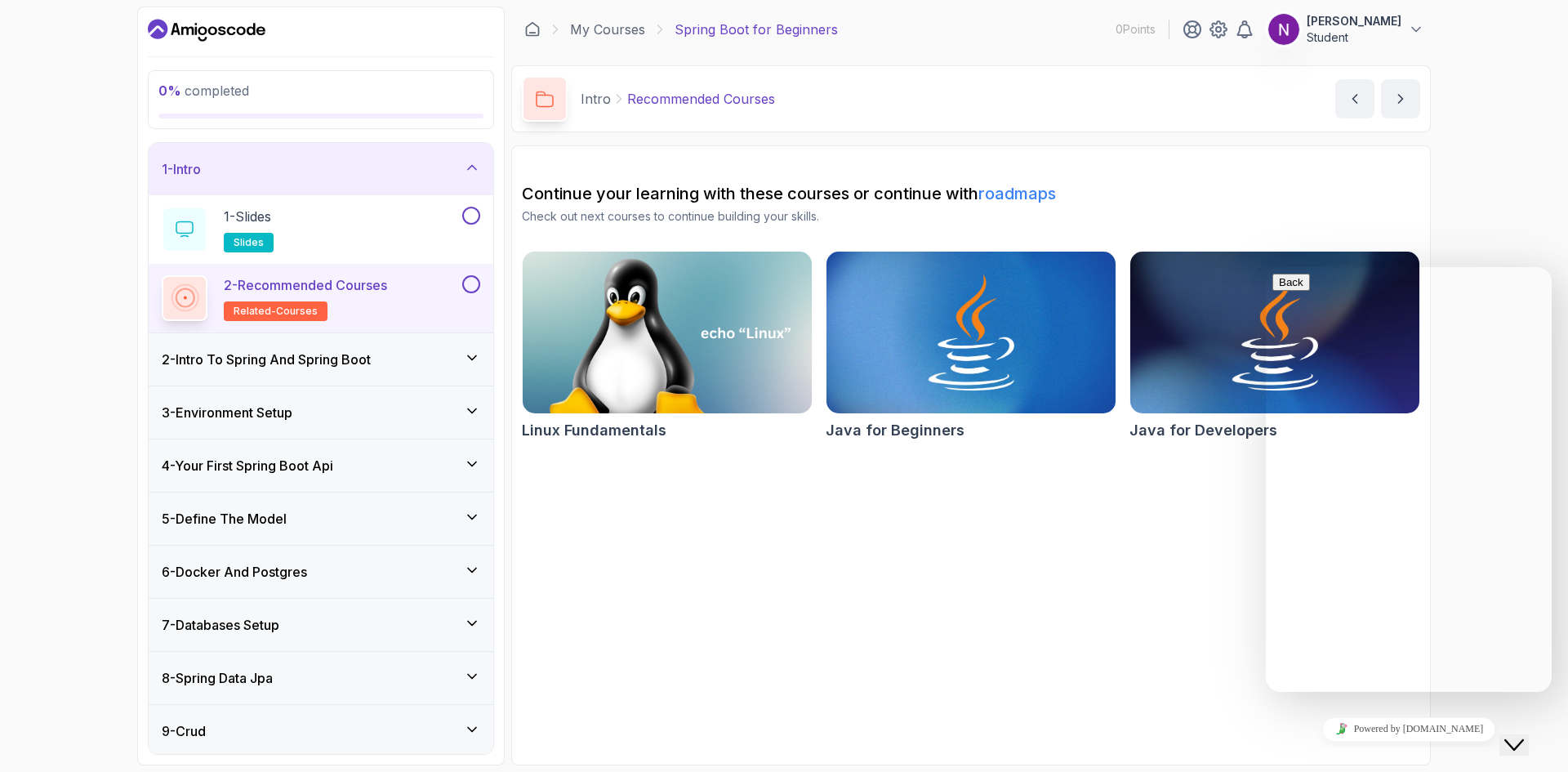
click at [1512, 740] on button "Close Chat This icon closes the chat window." at bounding box center [1513, 745] width 29 height 22
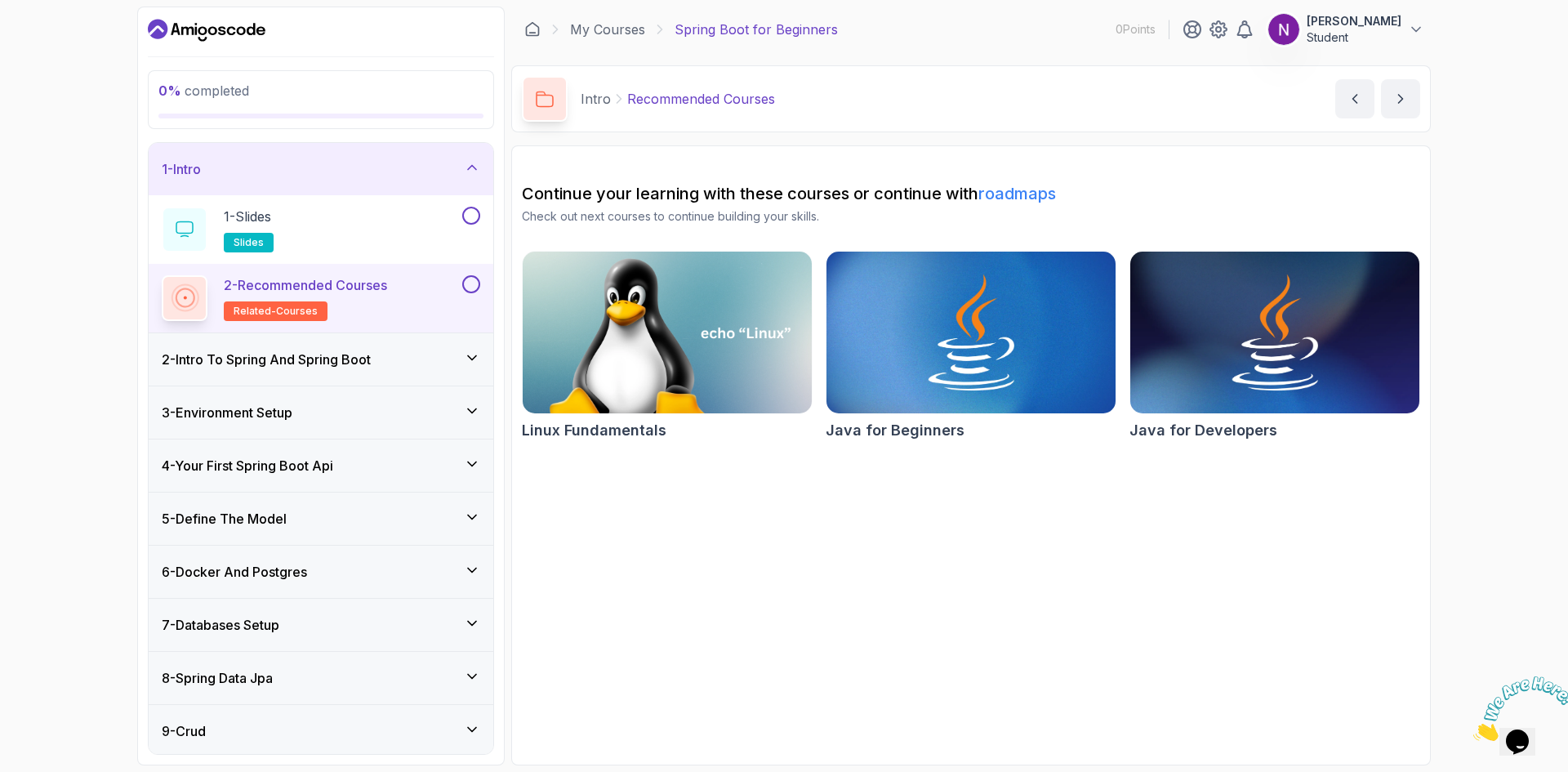
click at [281, 356] on h3 "2 - Intro To Spring And Spring Boot" at bounding box center [266, 359] width 209 height 20
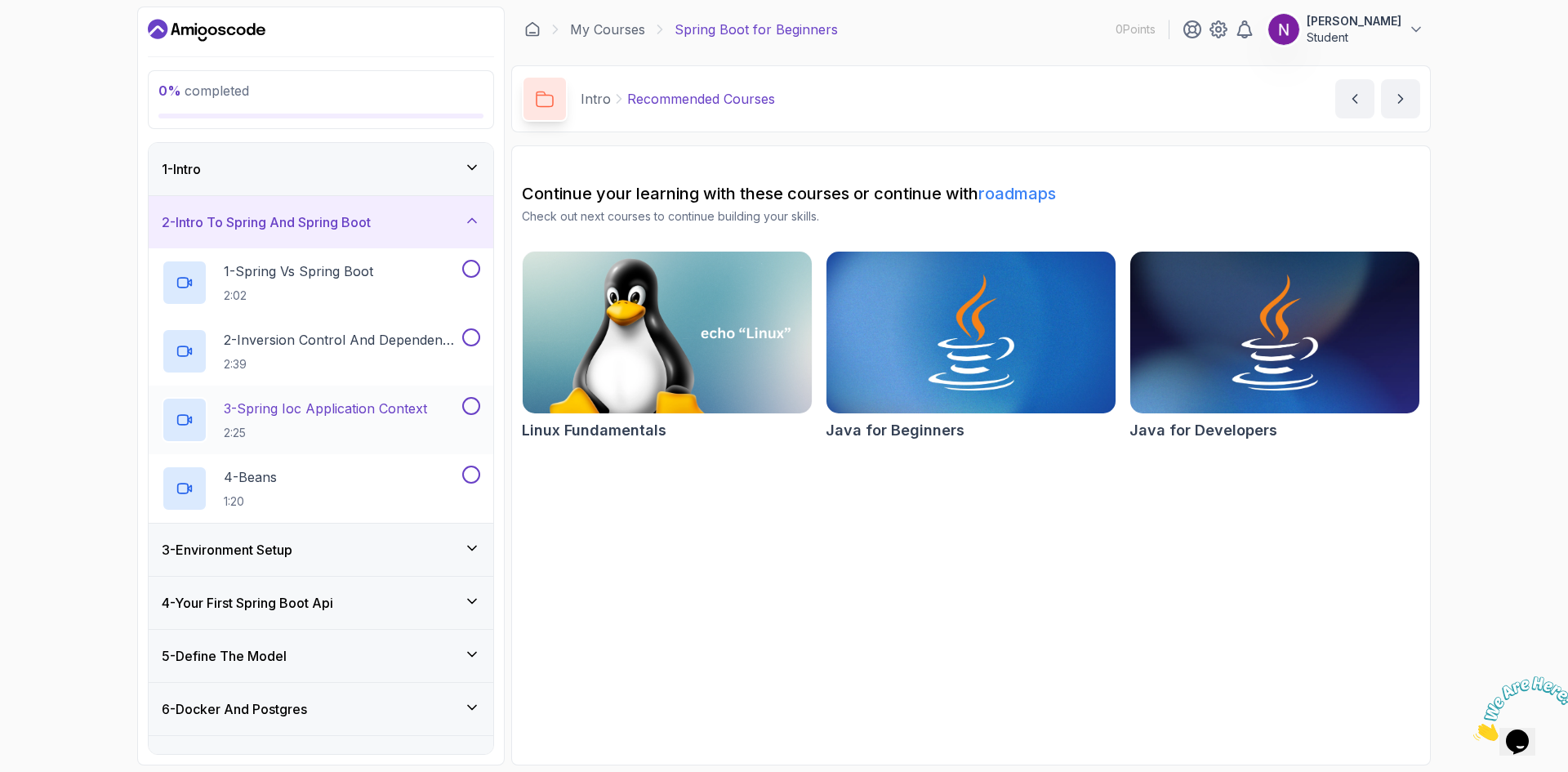
scroll to position [81, 0]
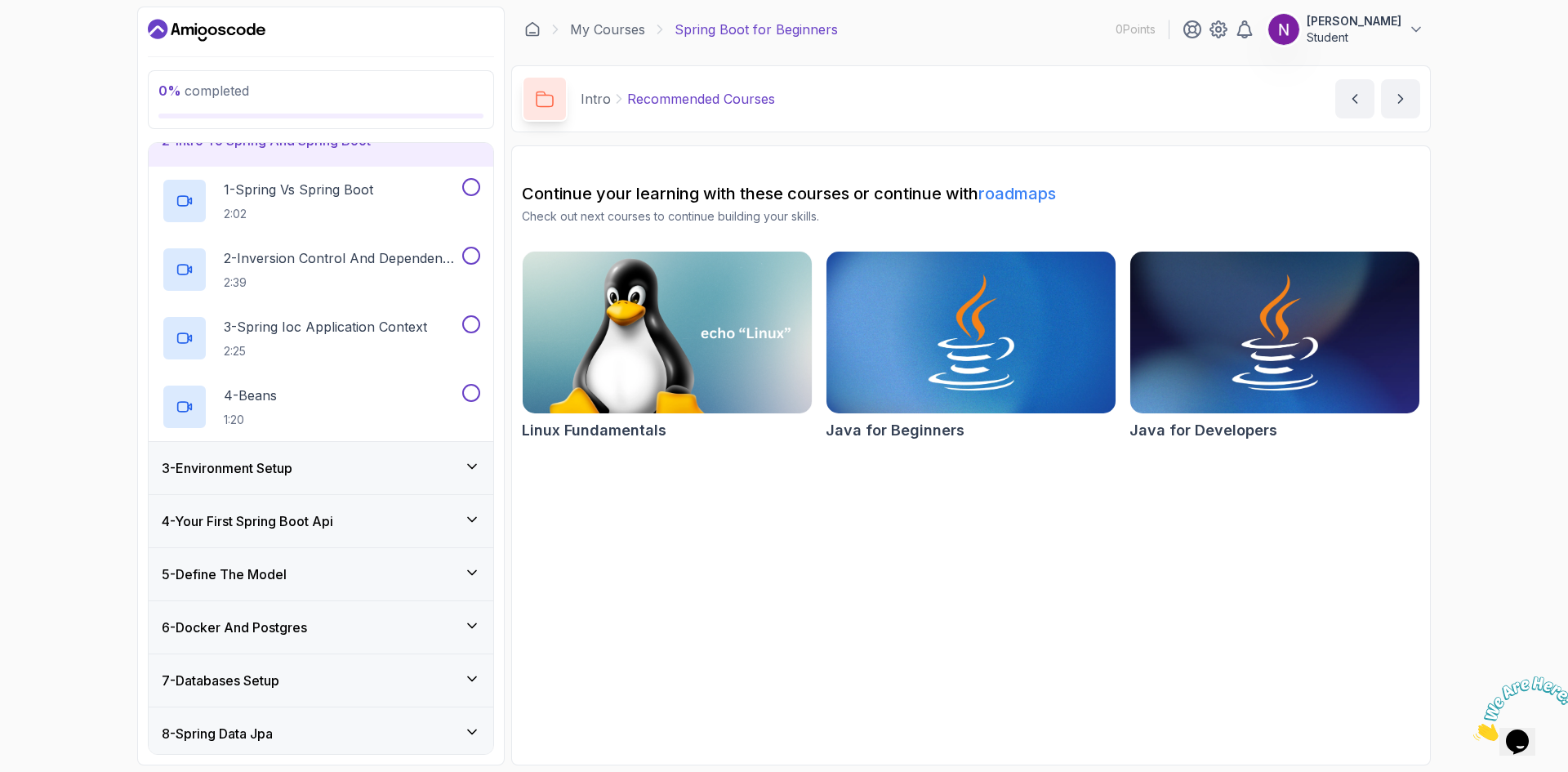
click at [295, 480] on div "3 - Environment Setup" at bounding box center [320, 467] width 344 height 52
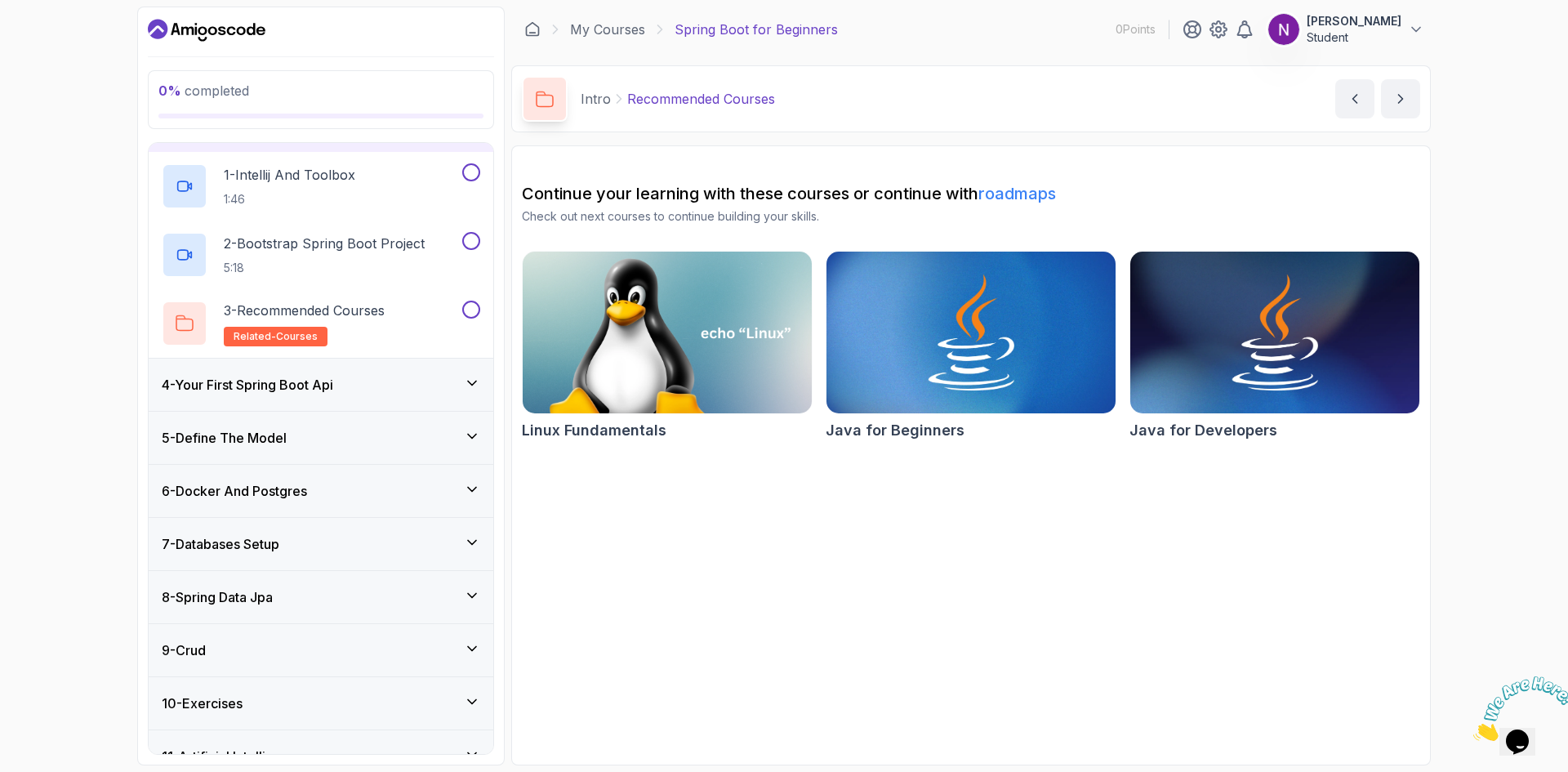
scroll to position [0, 0]
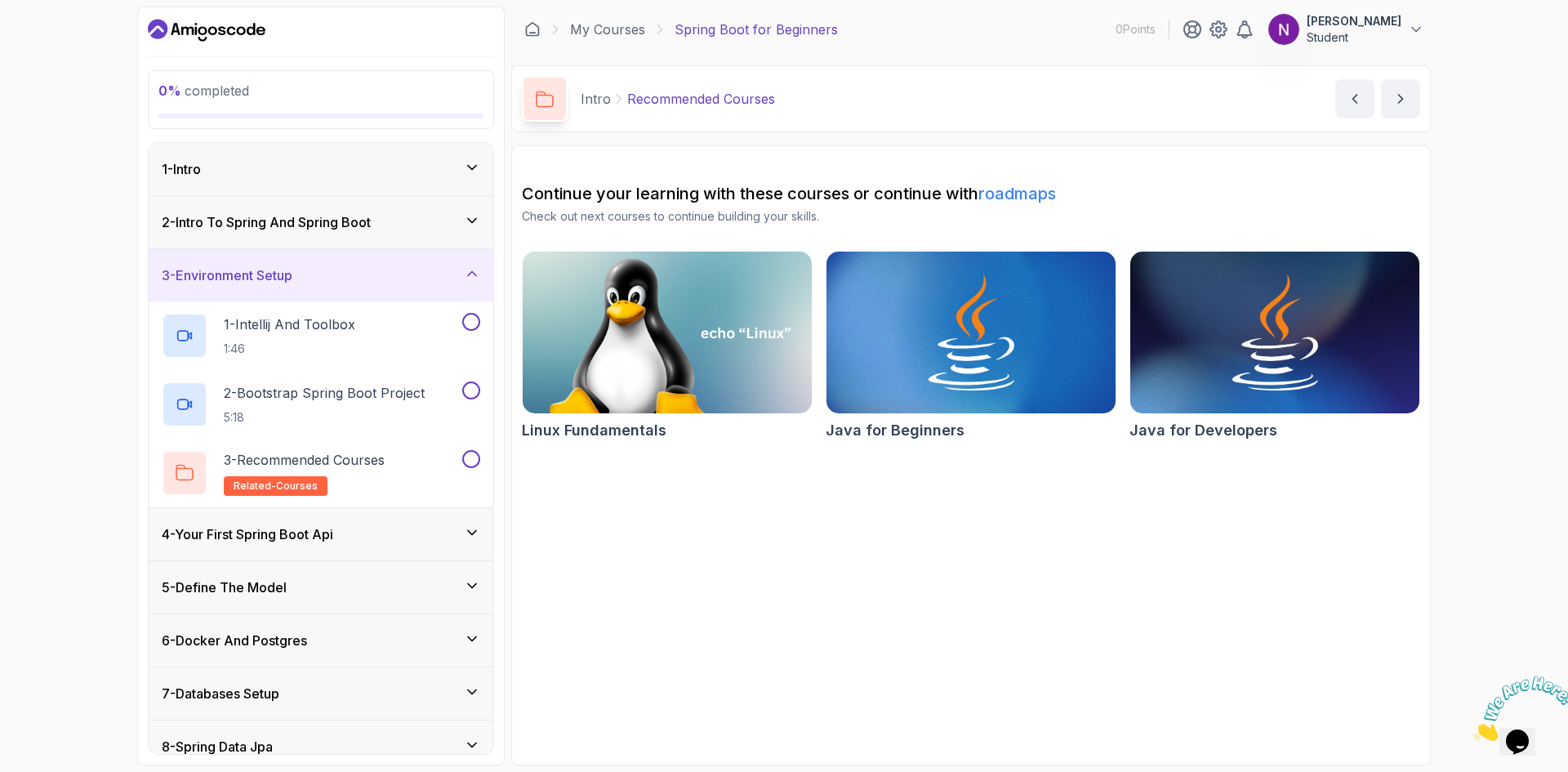
click at [252, 223] on h3 "2 - Intro To Spring And Spring Boot" at bounding box center [266, 222] width 209 height 20
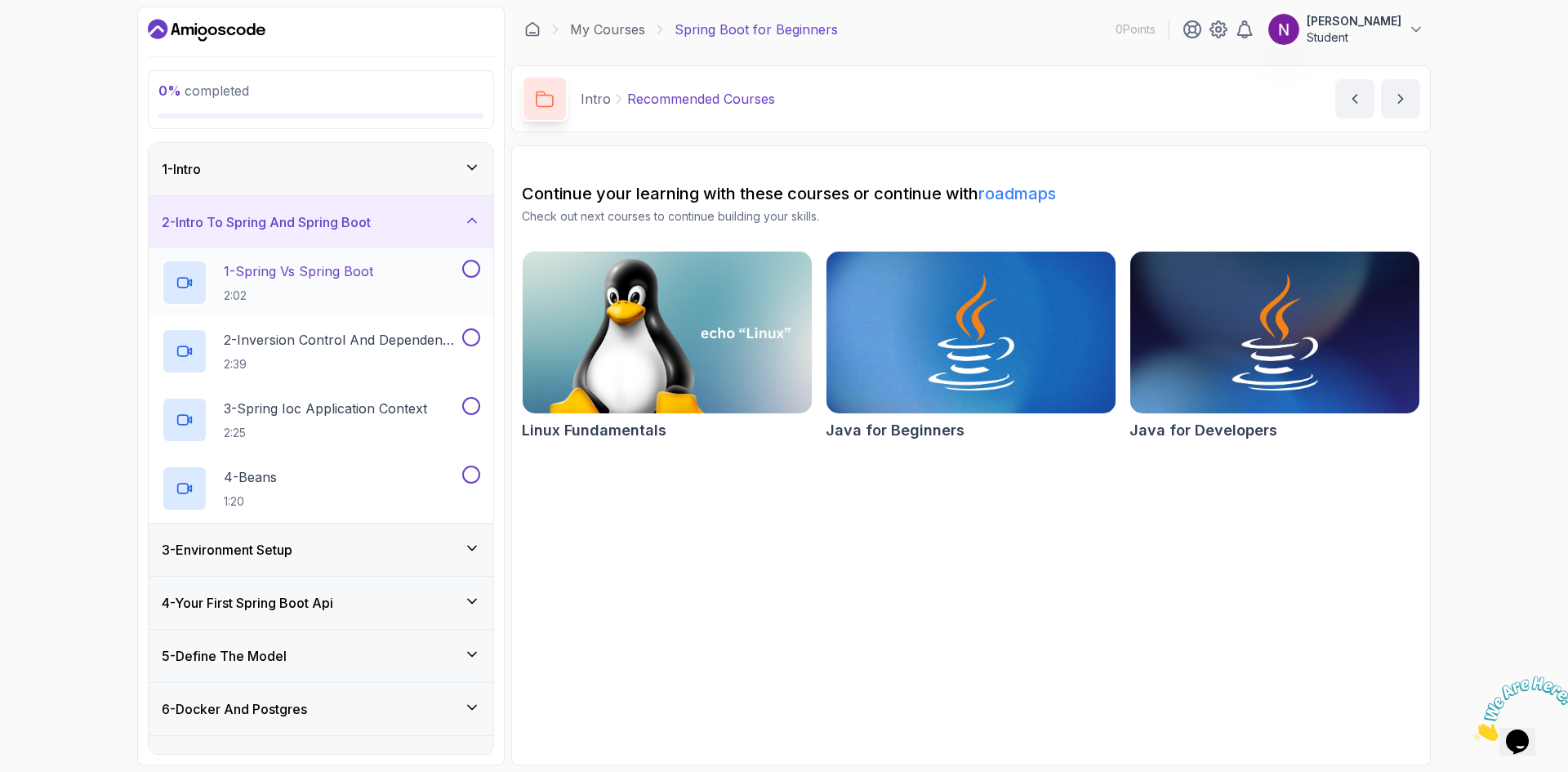
click at [268, 287] on p "2:02" at bounding box center [299, 296] width 149 height 17
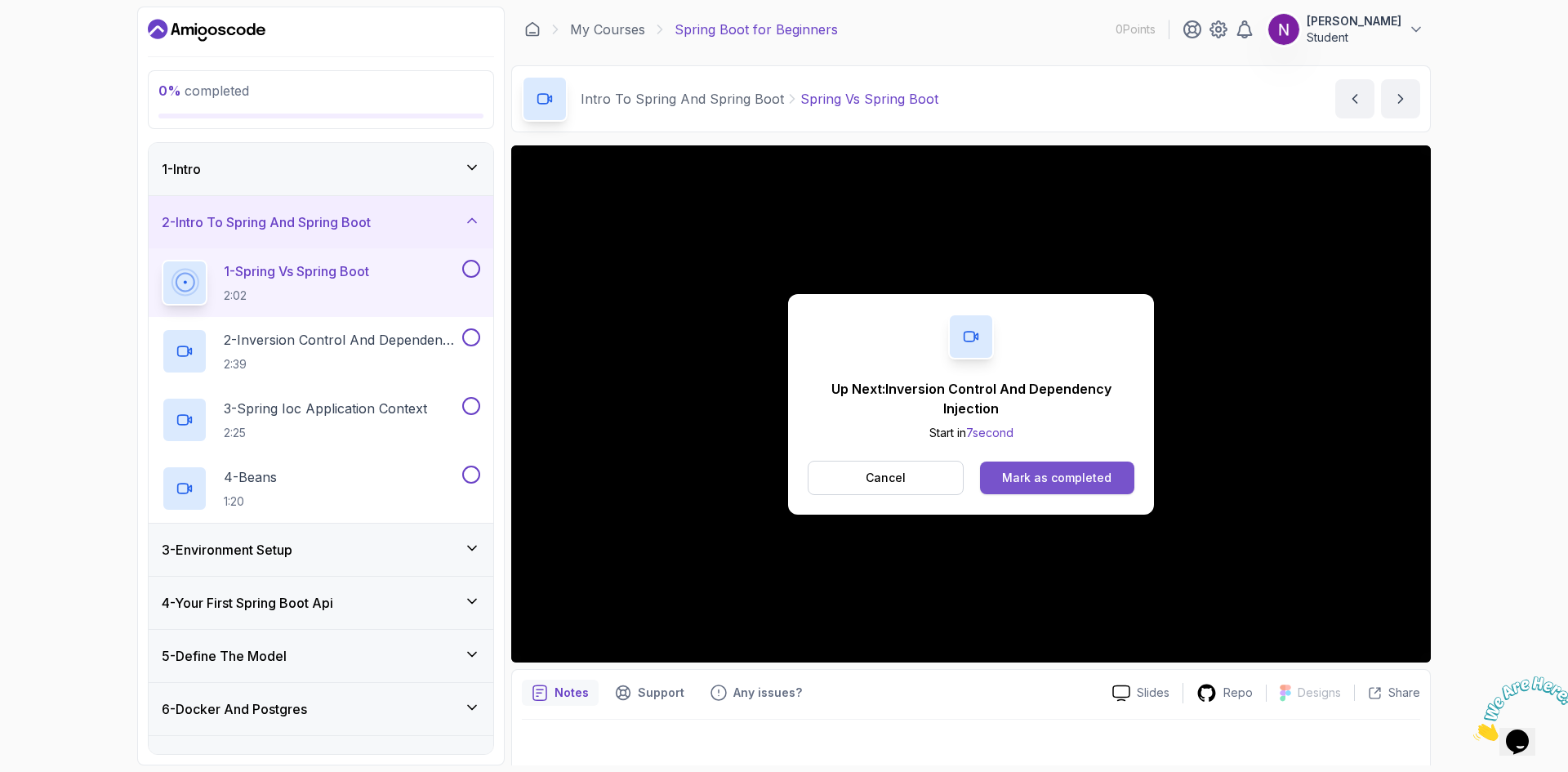
click at [1077, 484] on div "Mark as completed" at bounding box center [1057, 478] width 110 height 17
